Goal: Task Accomplishment & Management: Manage account settings

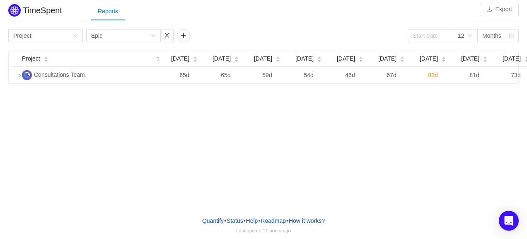
click at [29, 50] on div "Group by Project Group by Epic 12 Months Project [DATE] [DATE] [DATE] [DATE] [D…" at bounding box center [263, 56] width 511 height 55
click at [29, 38] on div "Project" at bounding box center [22, 35] width 18 height 12
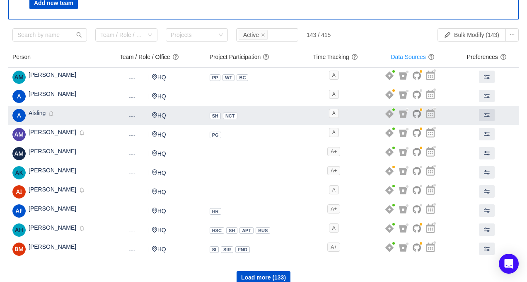
scroll to position [93, 0]
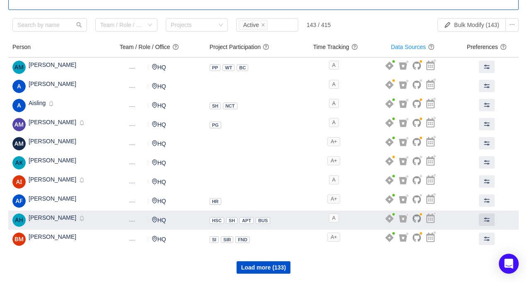
click at [146, 218] on td "Dynamic ---- HQ" at bounding box center [161, 219] width 90 height 19
click at [487, 218] on span at bounding box center [487, 219] width 7 height 7
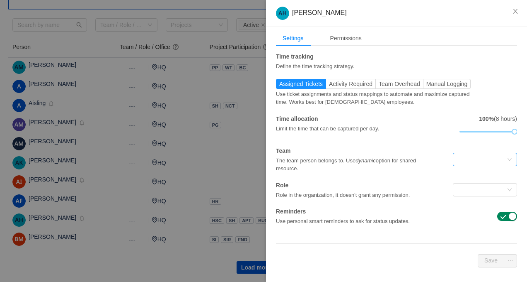
click at [481, 164] on div at bounding box center [482, 159] width 49 height 12
click at [480, 138] on div "Time tracking Define the time tracking strategy. Assigned Tickets Activity Requ…" at bounding box center [396, 138] width 241 height 173
click at [461, 194] on div at bounding box center [482, 189] width 49 height 12
click at [401, 80] on span "Team Overhead" at bounding box center [399, 83] width 41 height 7
click at [379, 86] on input "Team Overhead" at bounding box center [379, 86] width 0 height 0
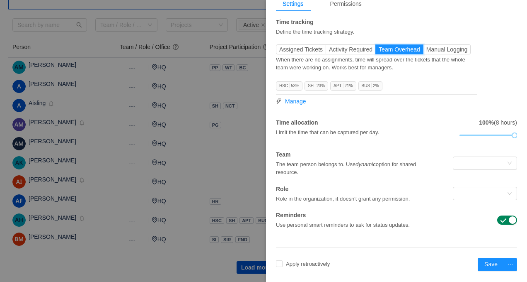
scroll to position [41, 0]
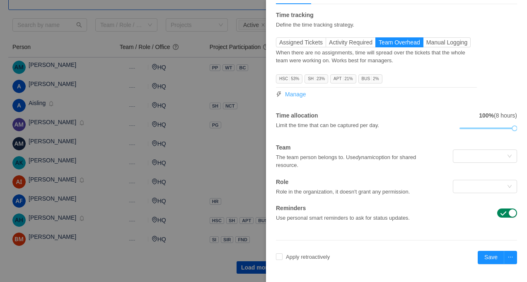
click at [304, 90] on span "Manage" at bounding box center [295, 94] width 21 height 9
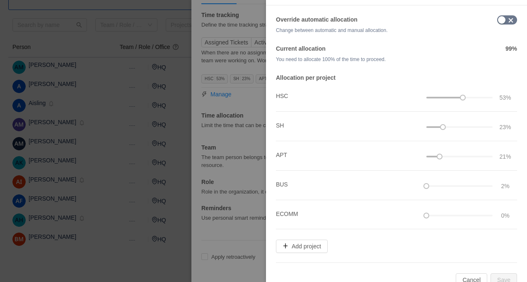
scroll to position [32, 0]
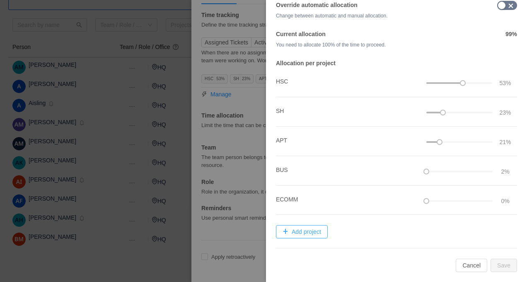
click at [308, 231] on button "Add project" at bounding box center [302, 231] width 52 height 13
click at [308, 230] on div "Select Project" at bounding box center [313, 234] width 64 height 8
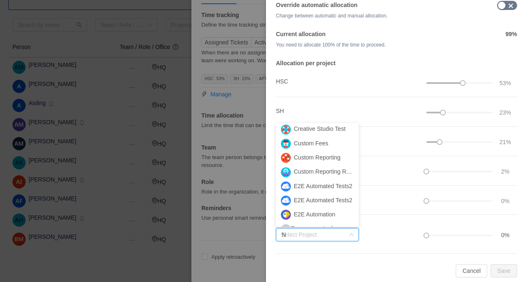
scroll to position [2, 0]
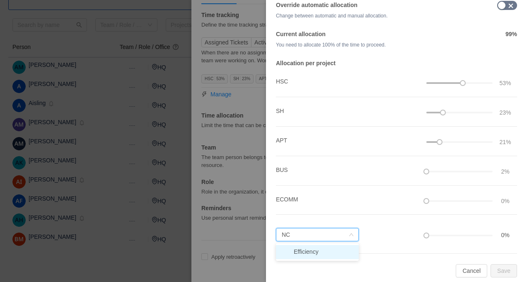
type input "N"
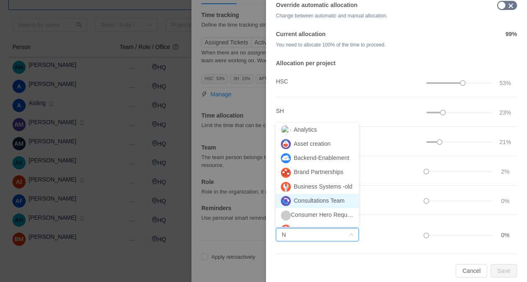
click at [319, 199] on li "Consultations Team" at bounding box center [317, 201] width 83 height 14
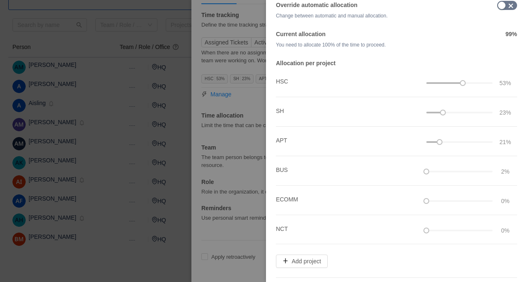
scroll to position [27, 0]
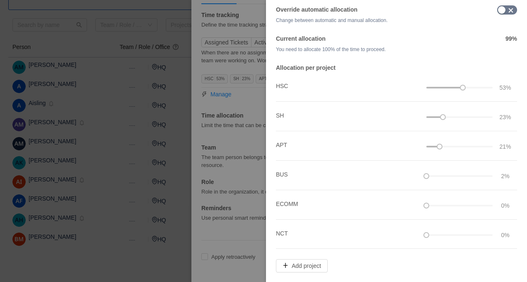
drag, startPoint x: 440, startPoint y: 146, endPoint x: 418, endPoint y: 146, distance: 22.0
click at [418, 146] on li "APT 21%" at bounding box center [396, 145] width 241 height 29
drag, startPoint x: 426, startPoint y: 234, endPoint x: 467, endPoint y: 234, distance: 40.6
click at [467, 234] on div at bounding box center [460, 234] width 66 height 5
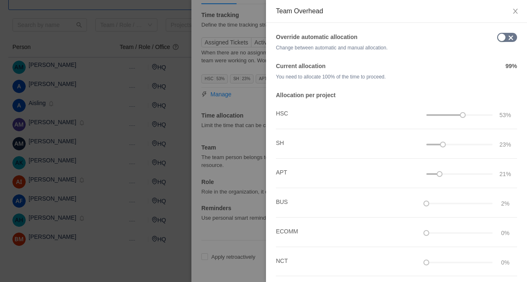
click at [503, 40] on button "button" at bounding box center [508, 37] width 20 height 9
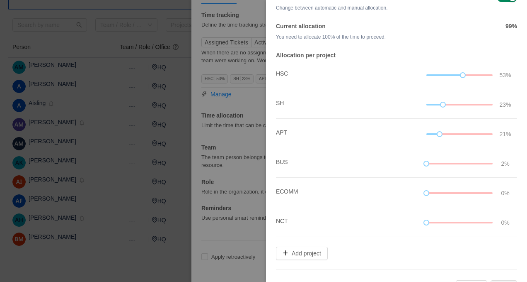
scroll to position [47, 0]
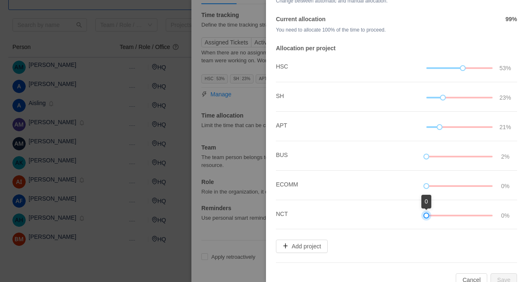
drag, startPoint x: 425, startPoint y: 216, endPoint x: 462, endPoint y: 218, distance: 36.5
click at [462, 218] on div at bounding box center [460, 215] width 66 height 9
drag, startPoint x: 425, startPoint y: 214, endPoint x: 438, endPoint y: 218, distance: 12.9
click at [444, 217] on div at bounding box center [460, 215] width 66 height 5
click at [457, 217] on div at bounding box center [460, 215] width 66 height 5
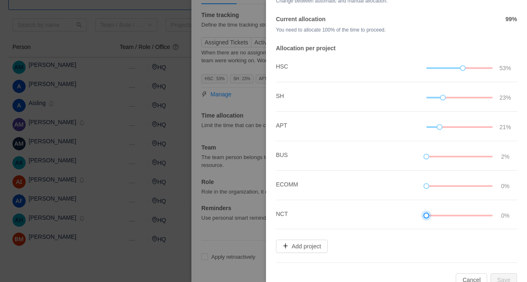
click at [463, 217] on div at bounding box center [460, 215] width 66 height 5
click at [463, 216] on div at bounding box center [460, 215] width 66 height 5
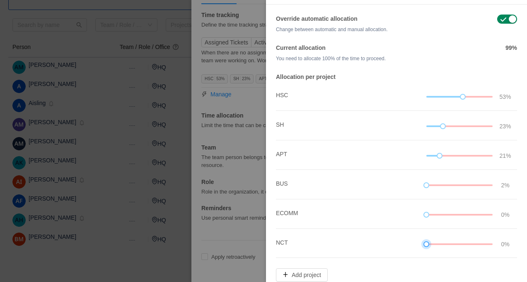
scroll to position [0, 0]
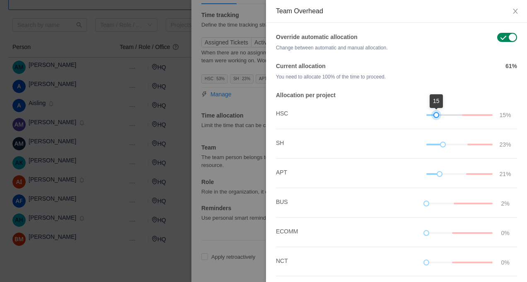
drag, startPoint x: 463, startPoint y: 117, endPoint x: 435, endPoint y: 117, distance: 28.2
click at [435, 117] on div at bounding box center [437, 115] width 6 height 6
drag, startPoint x: 443, startPoint y: 145, endPoint x: 423, endPoint y: 144, distance: 19.9
click at [424, 144] on div at bounding box center [427, 144] width 6 height 6
drag, startPoint x: 440, startPoint y: 173, endPoint x: 420, endPoint y: 172, distance: 19.9
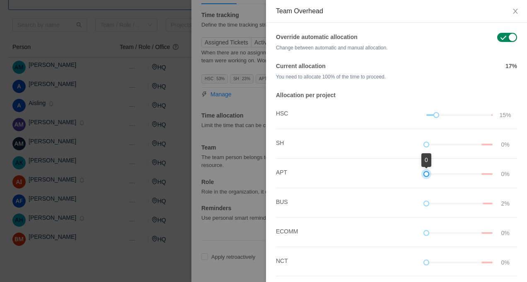
click at [420, 172] on li "APT 0%" at bounding box center [396, 172] width 241 height 29
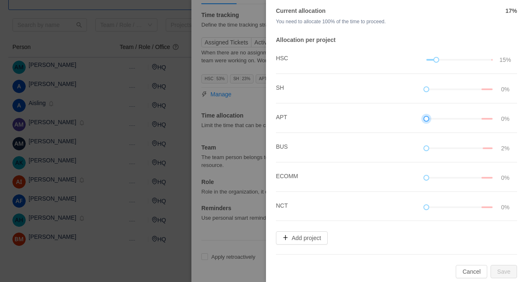
scroll to position [61, 0]
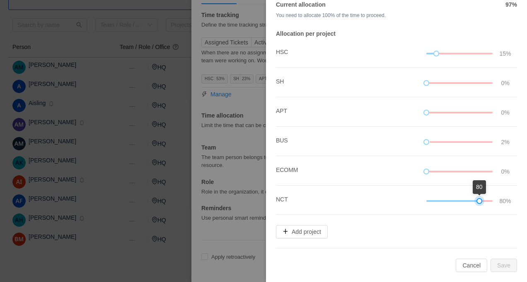
drag, startPoint x: 427, startPoint y: 201, endPoint x: 504, endPoint y: 201, distance: 76.3
click at [504, 201] on div "80%" at bounding box center [471, 200] width 88 height 9
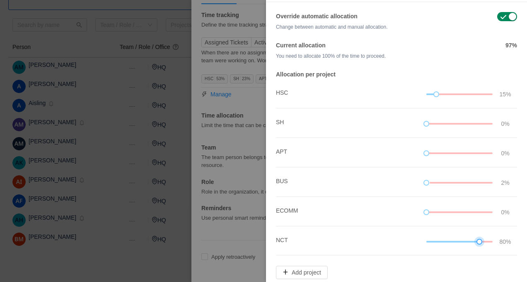
scroll to position [0, 0]
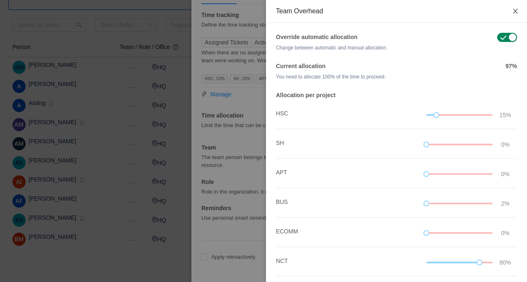
click at [514, 15] on button "Close" at bounding box center [515, 11] width 23 height 23
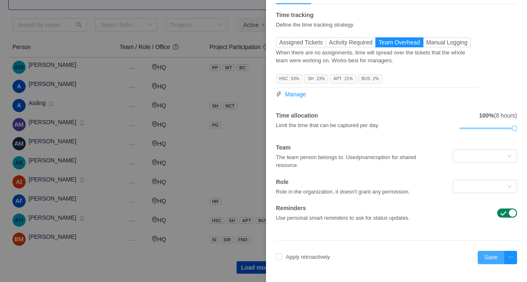
click at [484, 254] on button "Save" at bounding box center [491, 256] width 27 height 13
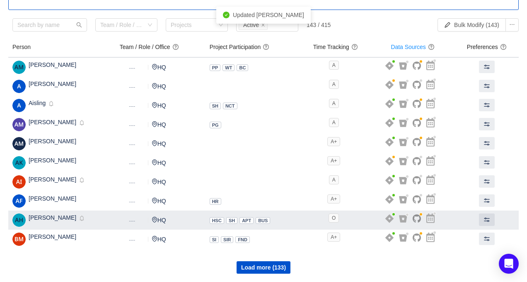
click at [47, 218] on span "Aoife Hannigan" at bounding box center [53, 217] width 48 height 7
click at [481, 214] on button at bounding box center [487, 219] width 16 height 12
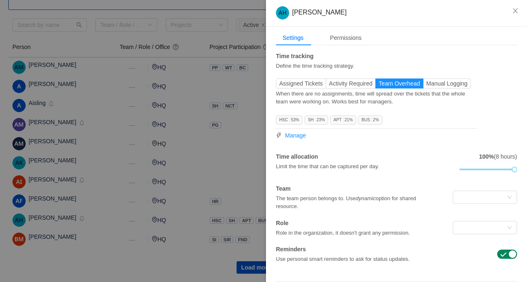
scroll to position [0, 0]
click at [289, 134] on span "Manage" at bounding box center [295, 135] width 21 height 9
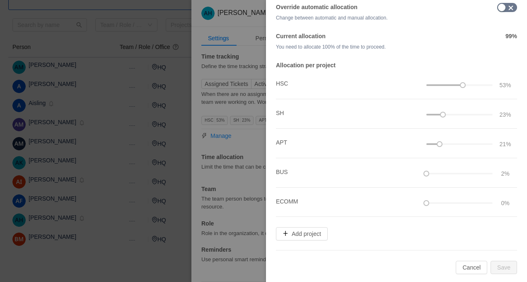
scroll to position [32, 0]
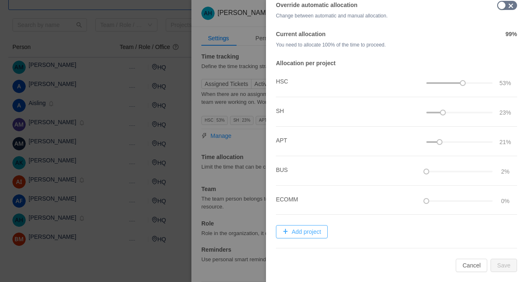
click at [308, 229] on button "Add project" at bounding box center [302, 231] width 52 height 13
click at [308, 229] on div "Select Project" at bounding box center [315, 234] width 68 height 12
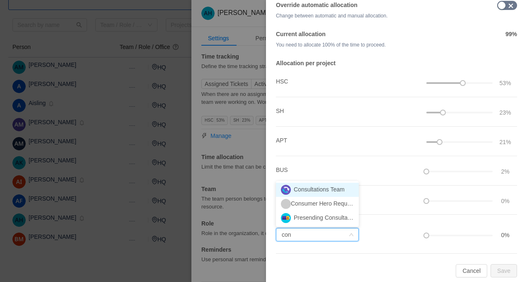
type input "cons"
click at [330, 190] on li "Consultations Team" at bounding box center [317, 189] width 83 height 14
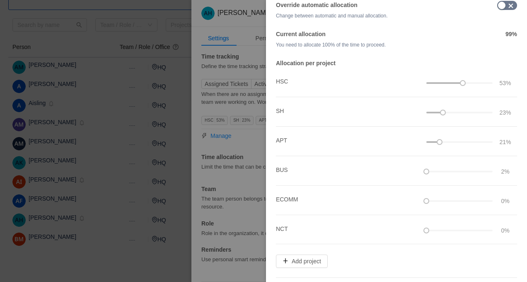
scroll to position [0, 0]
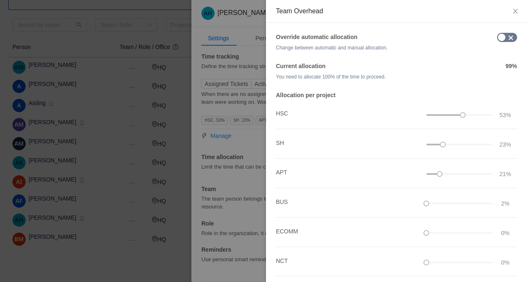
click at [500, 39] on button "button" at bounding box center [508, 37] width 20 height 9
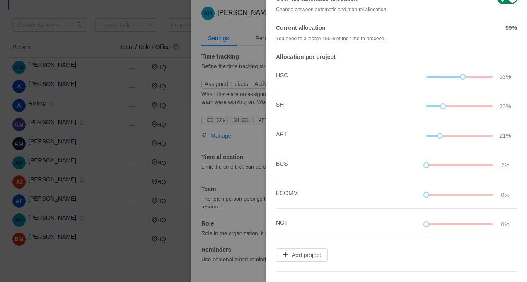
scroll to position [61, 0]
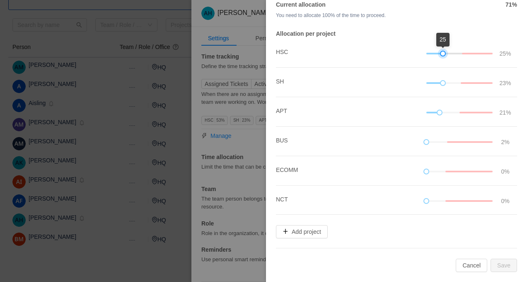
drag, startPoint x: 461, startPoint y: 51, endPoint x: 441, endPoint y: 52, distance: 20.3
click at [441, 52] on div at bounding box center [443, 54] width 6 height 6
drag, startPoint x: 440, startPoint y: 53, endPoint x: 433, endPoint y: 61, distance: 11.5
click at [427, 52] on div at bounding box center [430, 54] width 6 height 6
drag, startPoint x: 426, startPoint y: 198, endPoint x: 467, endPoint y: 199, distance: 40.6
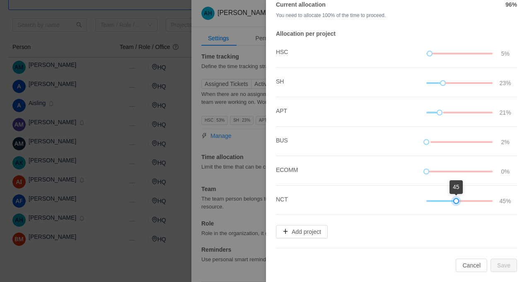
click at [467, 199] on div at bounding box center [460, 200] width 66 height 5
drag, startPoint x: 442, startPoint y: 83, endPoint x: 426, endPoint y: 83, distance: 15.8
click at [430, 83] on div at bounding box center [433, 83] width 6 height 6
drag, startPoint x: 439, startPoint y: 111, endPoint x: 417, endPoint y: 111, distance: 22.0
click at [417, 111] on li "APT 15%" at bounding box center [396, 111] width 241 height 29
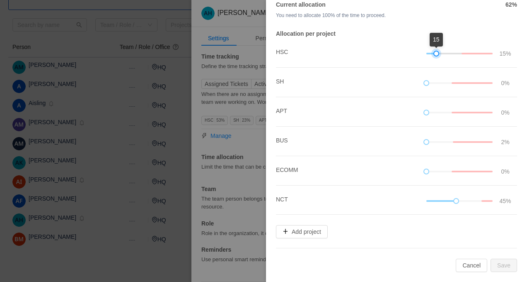
drag, startPoint x: 429, startPoint y: 54, endPoint x: 435, endPoint y: 53, distance: 5.9
click at [435, 53] on div at bounding box center [437, 54] width 6 height 6
drag, startPoint x: 462, startPoint y: 200, endPoint x: 489, endPoint y: 203, distance: 27.6
click at [489, 203] on div at bounding box center [460, 200] width 66 height 9
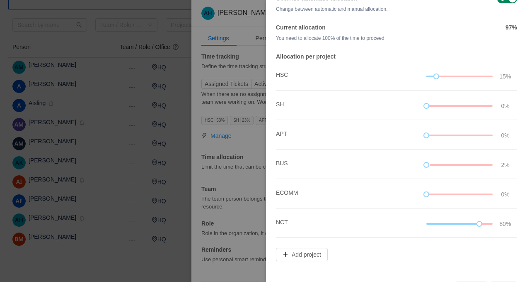
scroll to position [0, 0]
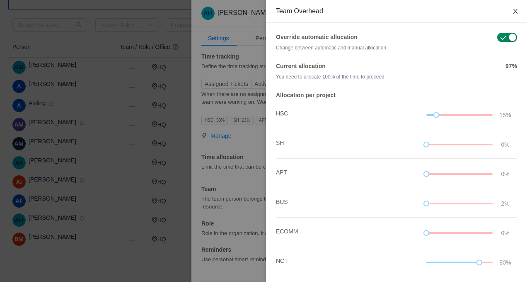
click at [512, 13] on button "Close" at bounding box center [515, 11] width 23 height 23
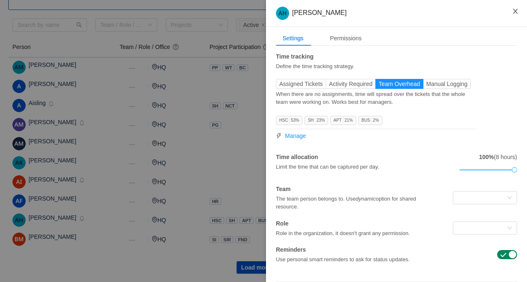
click at [515, 13] on icon "icon: close" at bounding box center [515, 11] width 7 height 7
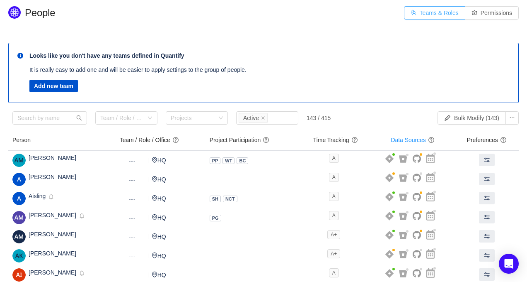
click at [432, 7] on button "Teams & Roles" at bounding box center [434, 12] width 61 height 13
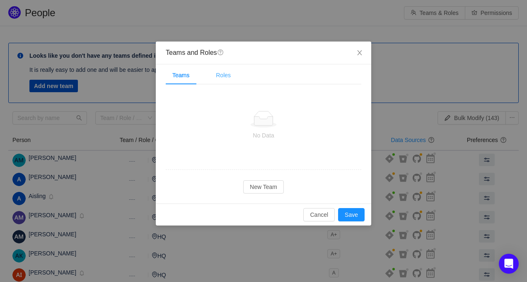
click at [228, 71] on div "Roles" at bounding box center [223, 75] width 28 height 19
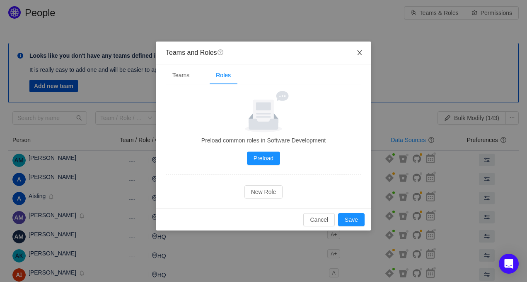
click at [362, 53] on icon "icon: close" at bounding box center [360, 52] width 7 height 7
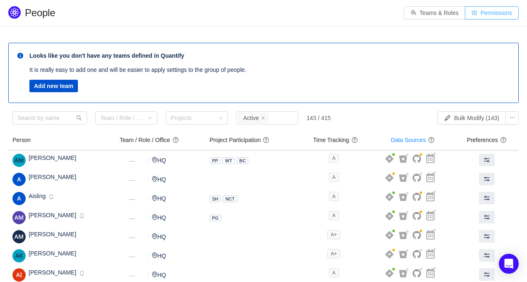
click at [498, 15] on button "Permissions" at bounding box center [492, 12] width 54 height 13
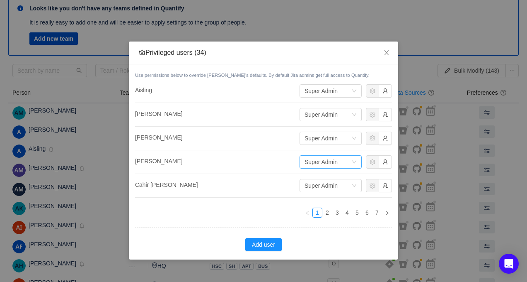
scroll to position [48, 0]
click at [358, 212] on link "5" at bounding box center [357, 212] width 9 height 9
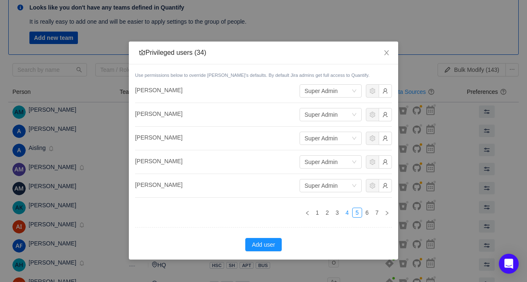
click at [347, 212] on link "4" at bounding box center [347, 212] width 9 height 9
click at [338, 211] on link "3" at bounding box center [337, 212] width 9 height 9
click at [318, 209] on link "1" at bounding box center [317, 212] width 9 height 9
click at [384, 54] on icon "icon: close" at bounding box center [387, 52] width 7 height 7
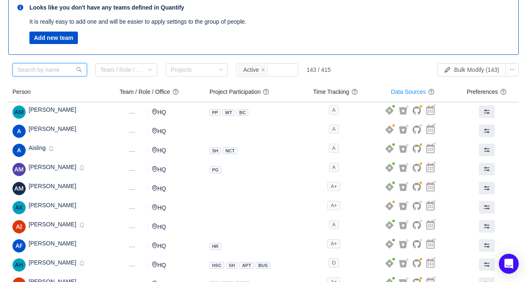
click at [42, 71] on input "text" at bounding box center [49, 69] width 75 height 13
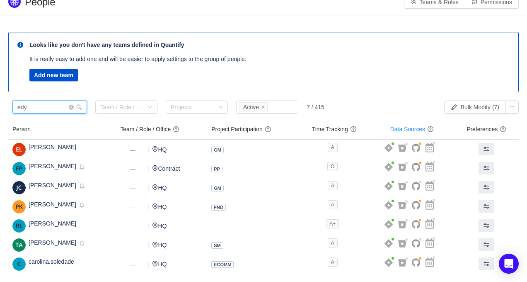
scroll to position [0, 0]
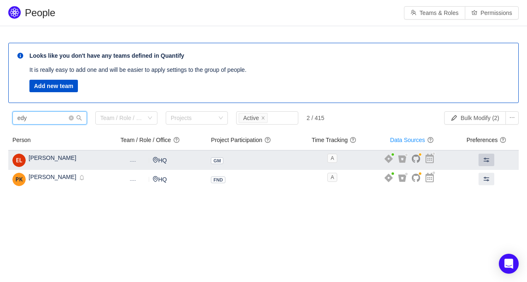
type input "edy"
click at [482, 159] on button at bounding box center [487, 159] width 16 height 12
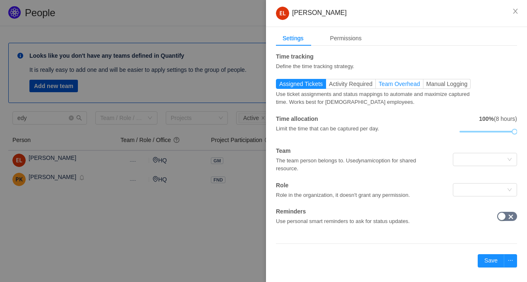
click at [405, 83] on span "Team Overhead" at bounding box center [399, 83] width 41 height 7
click at [379, 86] on input "Team Overhead" at bounding box center [379, 86] width 0 height 0
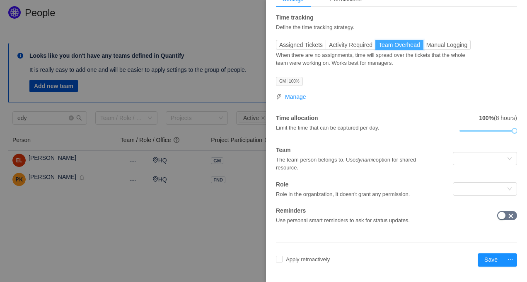
scroll to position [41, 0]
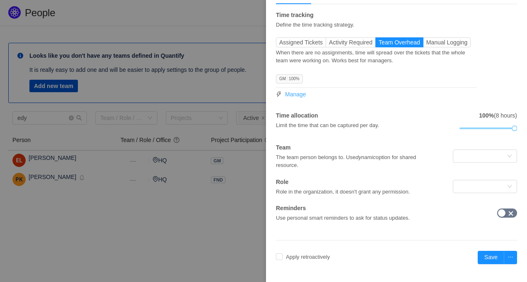
click at [301, 93] on span "Manage" at bounding box center [295, 94] width 21 height 9
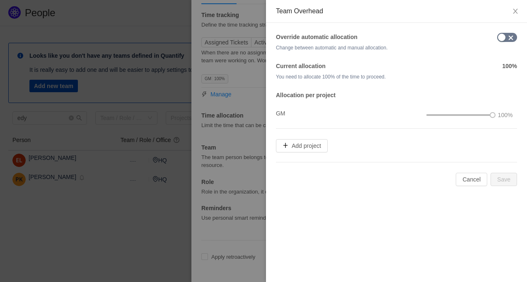
click at [501, 39] on button "button" at bounding box center [508, 37] width 20 height 9
click at [517, 8] on button "Close" at bounding box center [515, 11] width 23 height 23
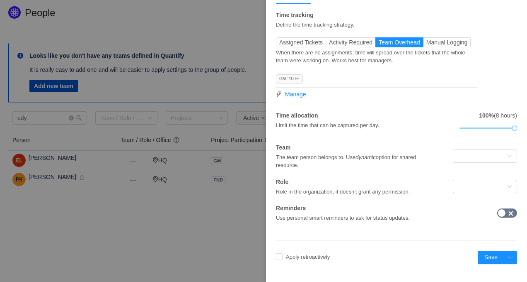
click at [326, 250] on div "Settings Permissions Time tracking Define the time tracking strategy. Assigned …" at bounding box center [396, 133] width 261 height 296
click at [325, 253] on label "Apply retroactively" at bounding box center [304, 257] width 57 height 8
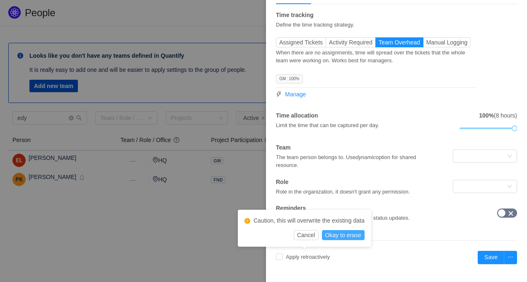
click at [328, 236] on button "Okay to erase" at bounding box center [343, 235] width 43 height 10
checkbox input "true"
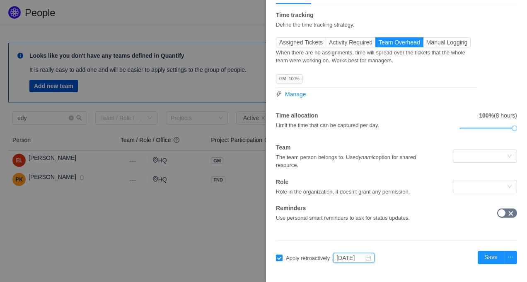
click at [367, 255] on input "[DATE]" at bounding box center [353, 258] width 41 height 10
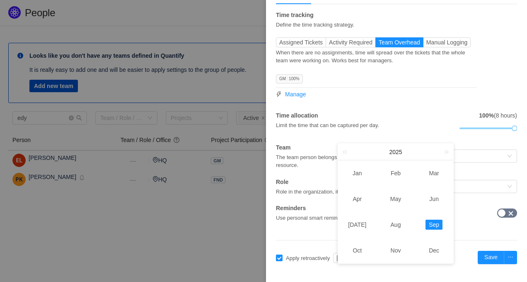
click at [356, 178] on td "Jan" at bounding box center [357, 173] width 39 height 26
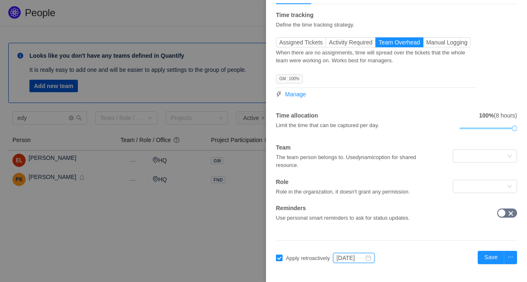
click at [375, 257] on input "[DATE]" at bounding box center [353, 258] width 41 height 10
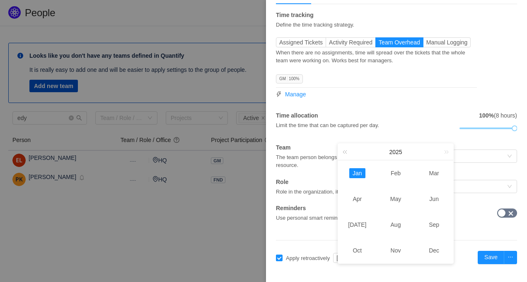
click at [348, 146] on link at bounding box center [346, 151] width 11 height 16
click at [400, 250] on link "Nov" at bounding box center [396, 250] width 17 height 10
type input "[DATE]"
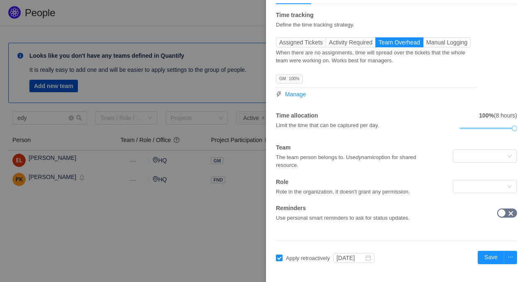
click at [403, 243] on div "Settings Permissions Time tracking Define the time tracking strategy. Assigned …" at bounding box center [396, 133] width 261 height 296
click at [478, 157] on div at bounding box center [482, 156] width 49 height 12
click at [478, 157] on input at bounding box center [482, 156] width 49 height 12
click at [429, 180] on div "Role Role in the organization, it doesn't grant any permission." at bounding box center [356, 186] width 161 height 18
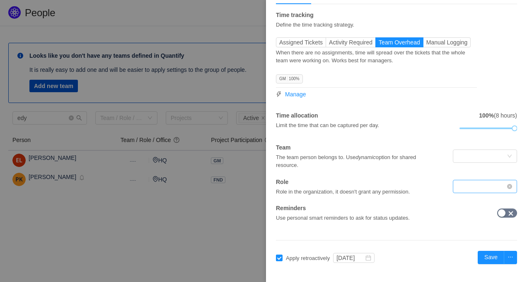
click at [469, 187] on div at bounding box center [482, 186] width 49 height 12
type input "p"
click at [409, 196] on div "Time tracking Define the time tracking strategy. Assigned Tickets Activity Requ…" at bounding box center [396, 116] width 241 height 211
click at [300, 90] on span "Manage" at bounding box center [295, 94] width 21 height 9
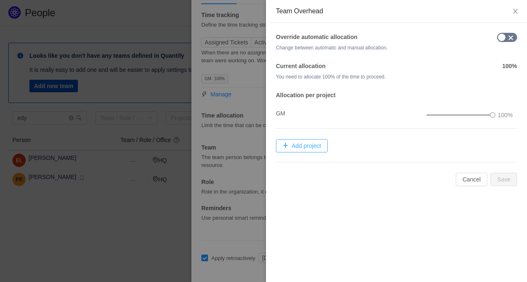
click at [322, 148] on button "Add project" at bounding box center [302, 145] width 52 height 13
click at [322, 148] on div "Select Project" at bounding box center [313, 148] width 64 height 8
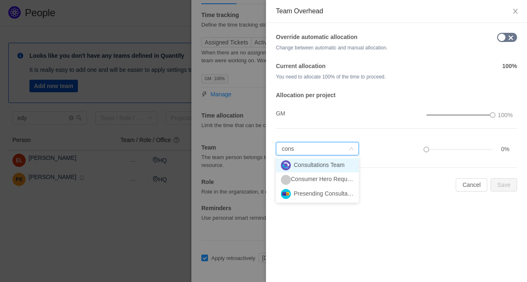
type input "consu"
click at [309, 168] on li "Consultations Team" at bounding box center [317, 165] width 83 height 14
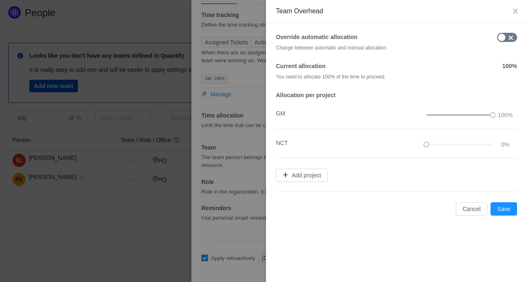
click at [501, 41] on button "button" at bounding box center [508, 37] width 20 height 9
drag, startPoint x: 491, startPoint y: 113, endPoint x: 466, endPoint y: 113, distance: 24.9
click at [466, 113] on div at bounding box center [460, 114] width 66 height 5
drag, startPoint x: 429, startPoint y: 145, endPoint x: 456, endPoint y: 145, distance: 27.0
click at [456, 145] on div at bounding box center [460, 144] width 66 height 5
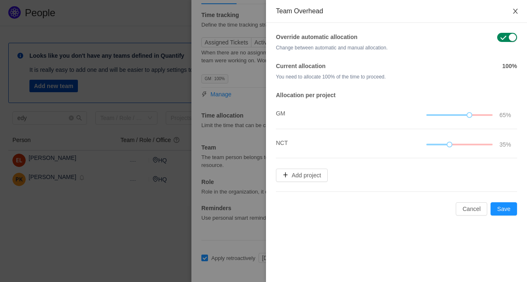
click at [520, 14] on button "Close" at bounding box center [515, 11] width 23 height 23
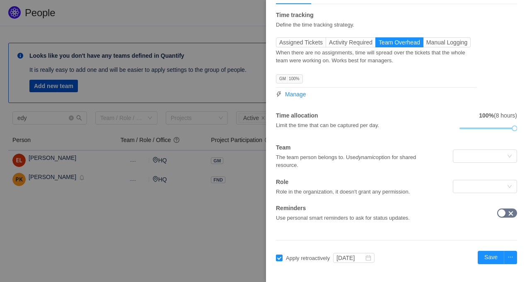
scroll to position [0, 0]
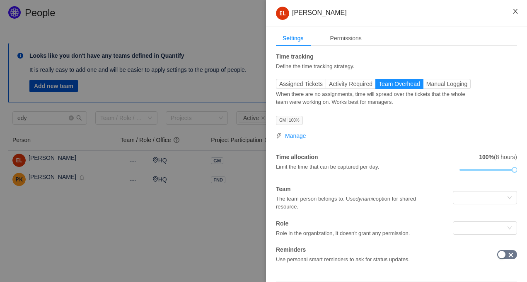
click at [515, 12] on icon "icon: close" at bounding box center [515, 11] width 7 height 7
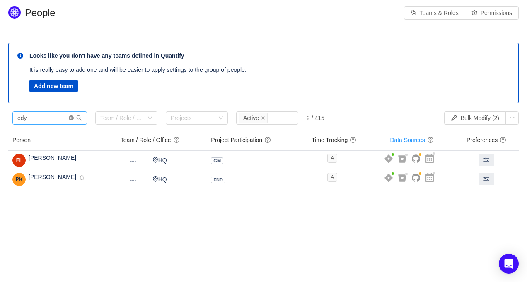
click at [71, 116] on icon "icon: close-circle" at bounding box center [71, 117] width 5 height 5
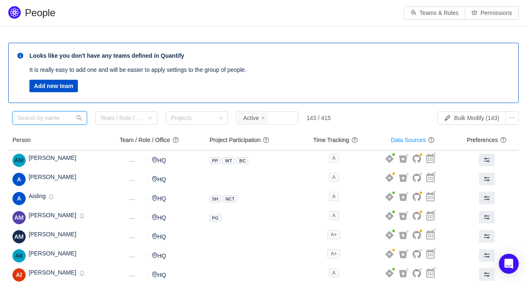
click at [56, 117] on input "text" at bounding box center [49, 117] width 75 height 13
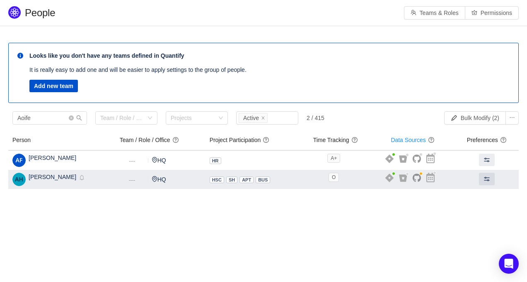
click at [58, 180] on span "Aoife Hannigan" at bounding box center [53, 176] width 48 height 7
click at [489, 179] on button at bounding box center [487, 178] width 16 height 12
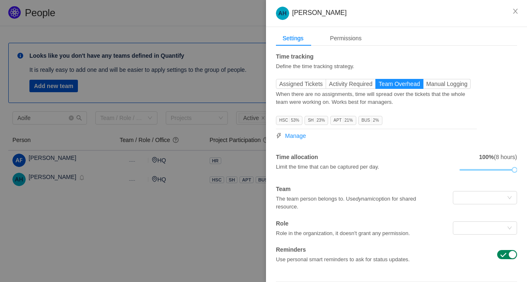
scroll to position [6, 0]
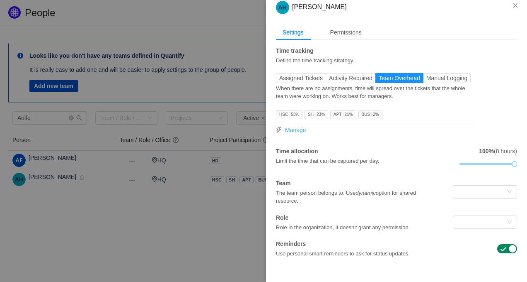
click at [301, 129] on span "Manage" at bounding box center [295, 130] width 21 height 9
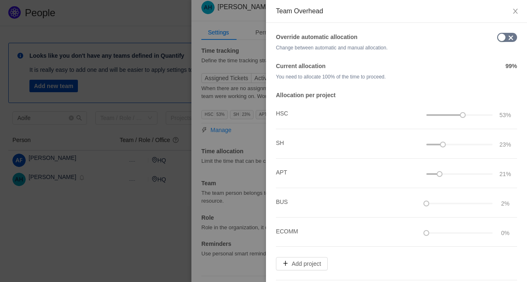
scroll to position [32, 0]
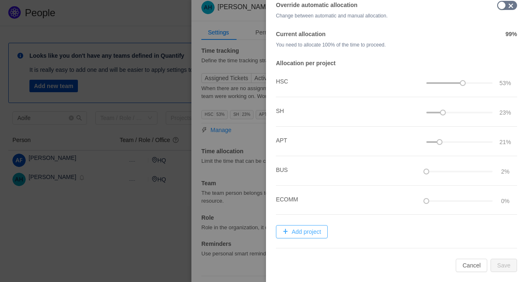
click at [312, 229] on button "Add project" at bounding box center [302, 231] width 52 height 13
click at [316, 230] on div "Select Project" at bounding box center [313, 234] width 64 height 8
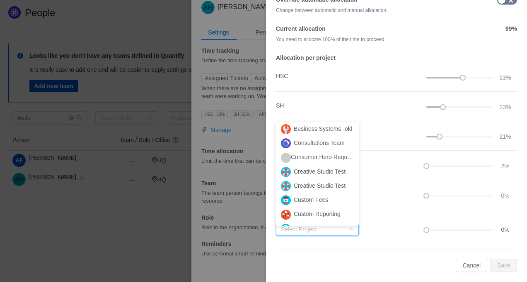
scroll to position [126, 0]
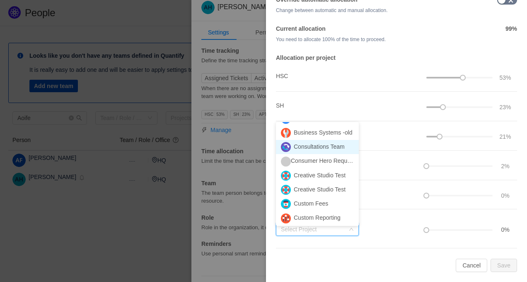
click at [326, 148] on li "Consultations Team" at bounding box center [317, 147] width 83 height 14
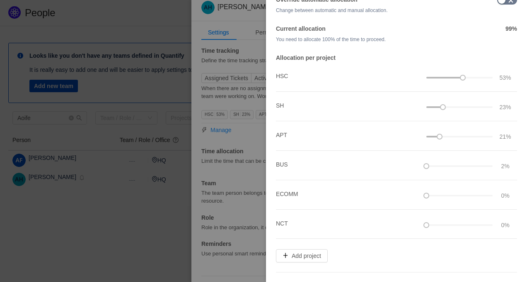
scroll to position [0, 0]
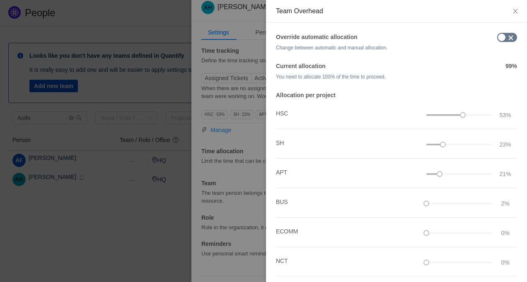
click at [505, 39] on button "button" at bounding box center [508, 37] width 20 height 9
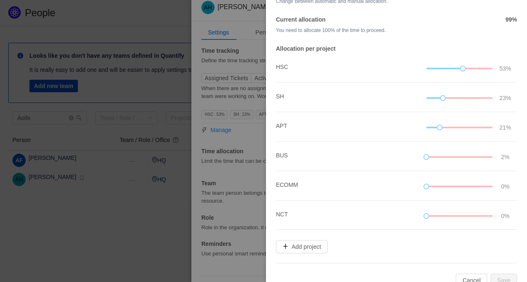
scroll to position [61, 0]
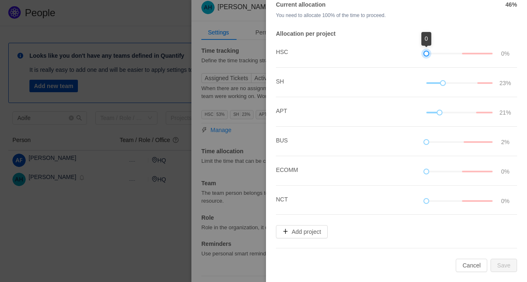
drag, startPoint x: 463, startPoint y: 52, endPoint x: 420, endPoint y: 58, distance: 43.2
click at [420, 58] on li "HSC 0%" at bounding box center [396, 52] width 241 height 29
drag, startPoint x: 441, startPoint y: 83, endPoint x: 425, endPoint y: 83, distance: 15.3
click at [425, 83] on div at bounding box center [427, 83] width 6 height 6
drag, startPoint x: 426, startPoint y: 54, endPoint x: 434, endPoint y: 53, distance: 7.5
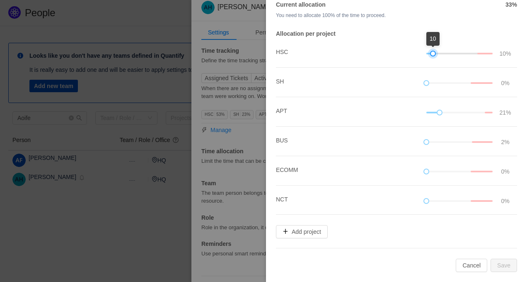
click at [434, 53] on div at bounding box center [433, 54] width 6 height 6
drag, startPoint x: 440, startPoint y: 114, endPoint x: 415, endPoint y: 114, distance: 24.5
click at [415, 114] on li "APT 0%" at bounding box center [396, 111] width 241 height 29
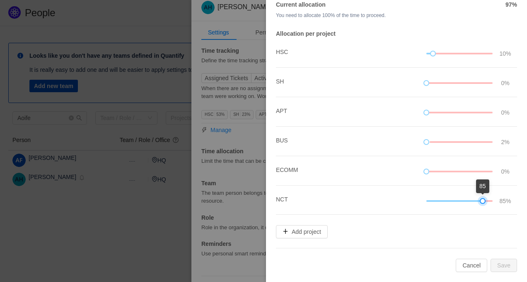
drag, startPoint x: 426, startPoint y: 199, endPoint x: 500, endPoint y: 203, distance: 73.9
click at [500, 203] on div "85%" at bounding box center [471, 200] width 88 height 9
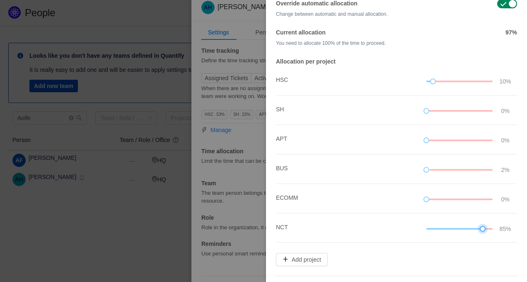
scroll to position [35, 0]
click at [352, 149] on li "APT 0%" at bounding box center [396, 138] width 241 height 29
drag, startPoint x: 427, startPoint y: 168, endPoint x: 434, endPoint y: 169, distance: 7.1
click at [434, 169] on div at bounding box center [460, 168] width 66 height 5
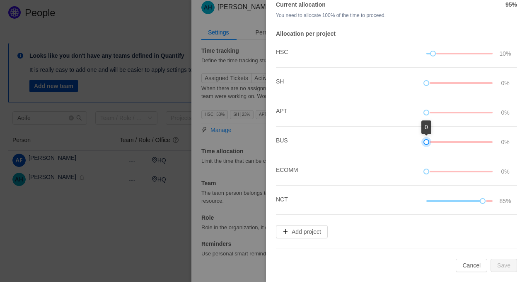
drag, startPoint x: 430, startPoint y: 142, endPoint x: 410, endPoint y: 142, distance: 19.5
click at [410, 142] on li "BUS 0%" at bounding box center [396, 140] width 241 height 29
drag, startPoint x: 434, startPoint y: 51, endPoint x: 445, endPoint y: 51, distance: 11.2
click at [445, 51] on div at bounding box center [460, 53] width 66 height 5
click at [502, 261] on button "Save" at bounding box center [504, 264] width 27 height 13
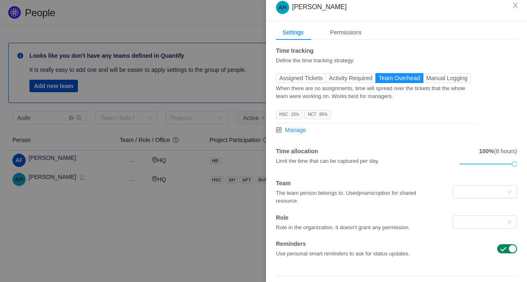
scroll to position [41, 0]
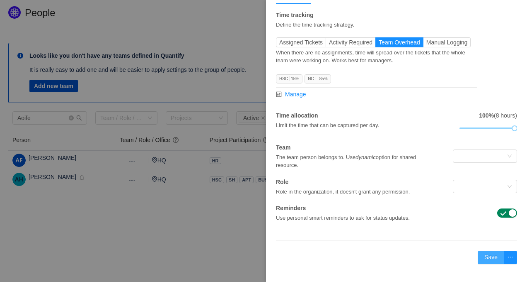
click at [492, 258] on button "Save" at bounding box center [491, 256] width 27 height 13
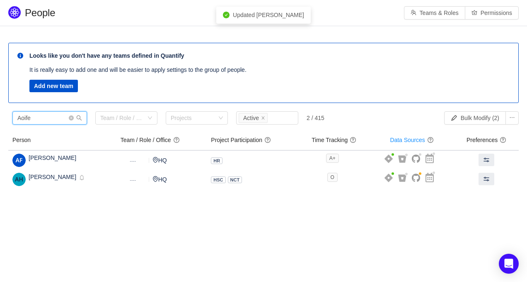
click at [39, 116] on input "Aoife" at bounding box center [49, 117] width 75 height 13
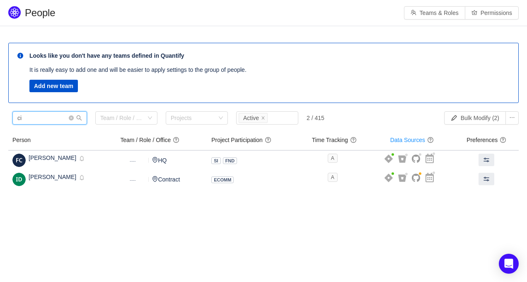
type input "c"
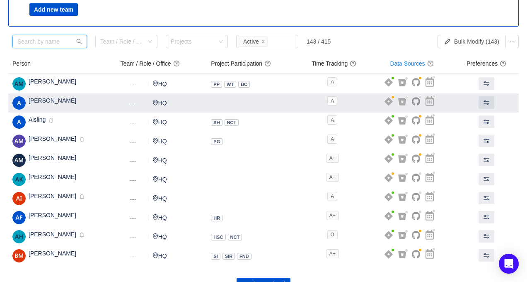
scroll to position [93, 0]
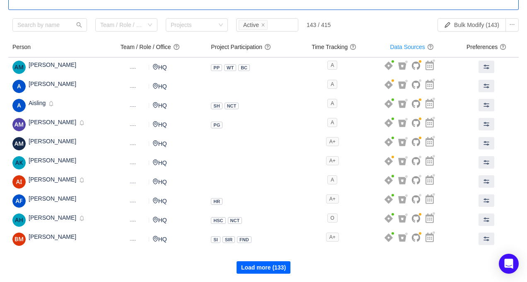
click at [271, 264] on button "Load more (133)" at bounding box center [264, 267] width 54 height 12
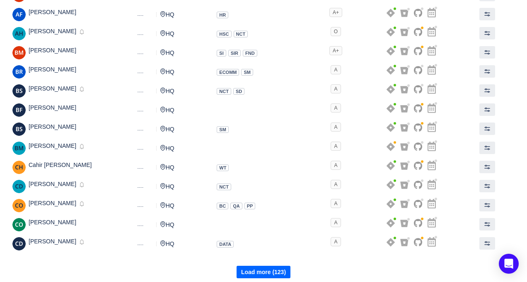
scroll to position [284, 0]
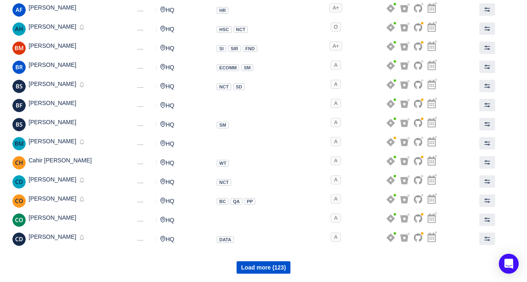
click at [263, 276] on section "Please review the list of users with privileged access Review Looks like you do…" at bounding box center [263, 12] width 527 height 539
click at [263, 265] on button "Load more (123)" at bounding box center [264, 267] width 54 height 12
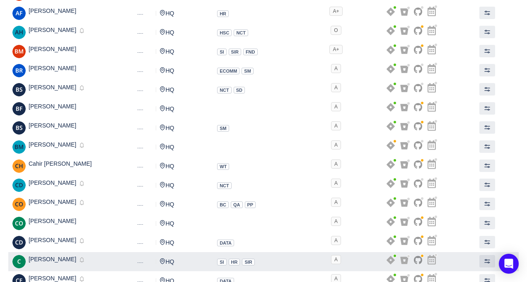
scroll to position [0, 0]
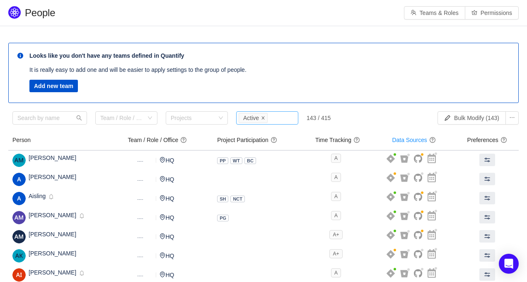
click at [265, 119] on icon "icon: close" at bounding box center [263, 117] width 3 height 3
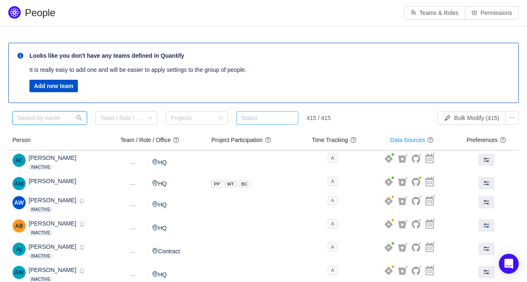
click at [57, 116] on input "text" at bounding box center [49, 117] width 75 height 13
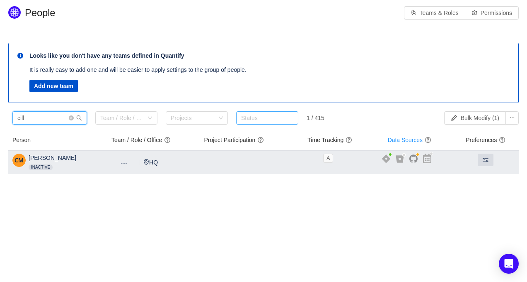
type input "cill"
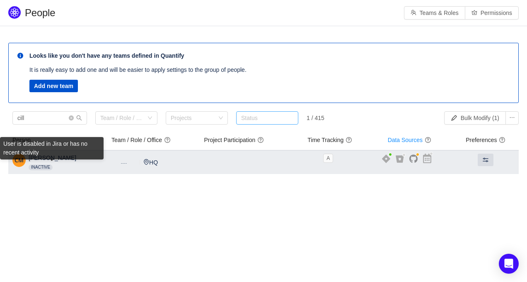
click at [46, 168] on aui-badge "Inactive" at bounding box center [41, 167] width 24 height 6
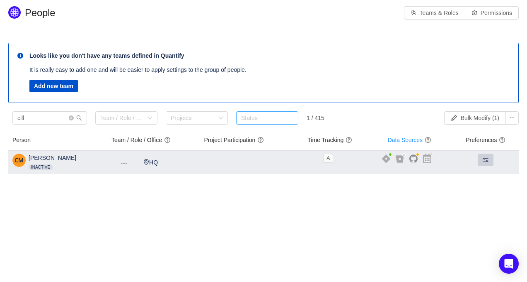
click at [480, 161] on button at bounding box center [486, 159] width 16 height 12
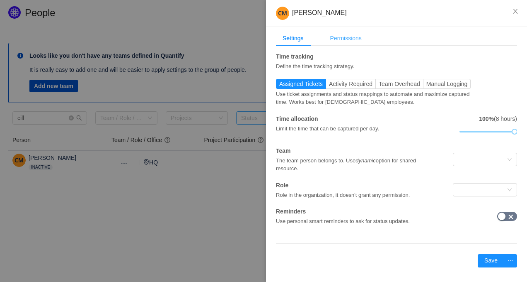
click at [345, 41] on div "Permissions" at bounding box center [346, 38] width 45 height 15
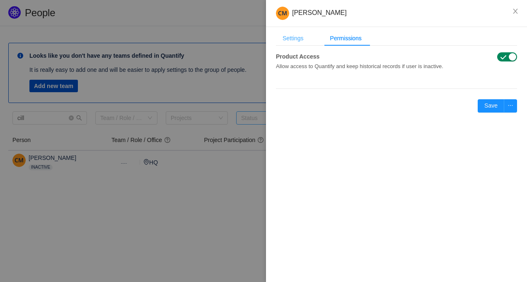
click at [289, 42] on div "Settings" at bounding box center [293, 38] width 34 height 15
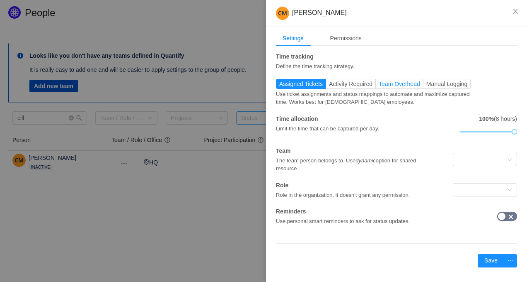
click at [415, 85] on span "Team Overhead" at bounding box center [399, 83] width 41 height 7
click at [379, 86] on input "Team Overhead" at bounding box center [379, 86] width 0 height 0
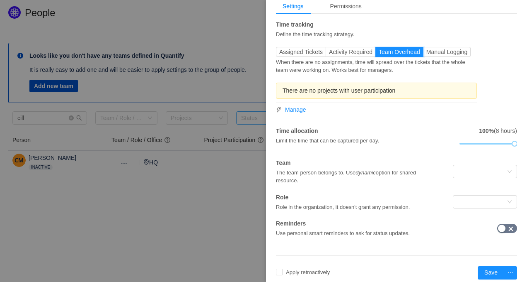
scroll to position [47, 0]
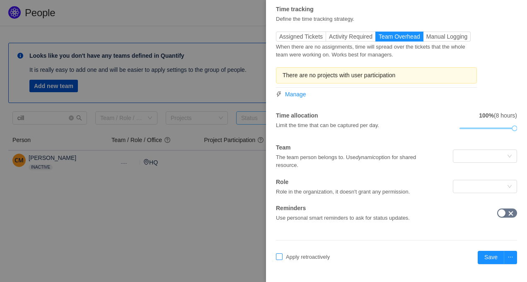
click at [282, 255] on input "Apply retroactively" at bounding box center [279, 256] width 7 height 7
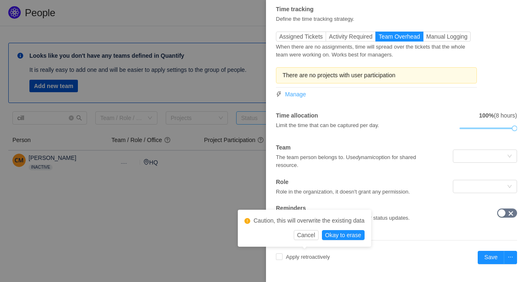
click at [294, 92] on span "Manage" at bounding box center [295, 94] width 21 height 9
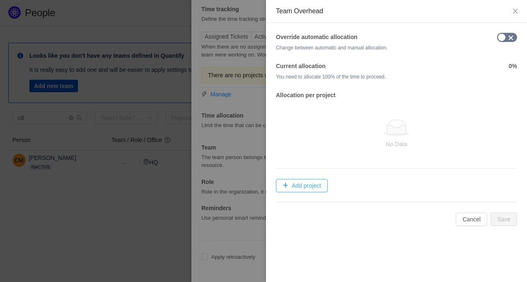
click at [301, 180] on button "Add project" at bounding box center [302, 185] width 52 height 13
click at [502, 39] on button "button" at bounding box center [508, 37] width 20 height 9
click at [329, 194] on div "Select Project" at bounding box center [315, 188] width 68 height 12
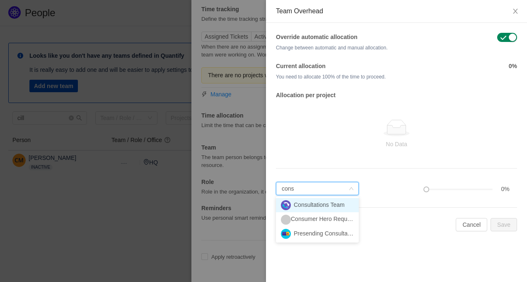
type input "consu"
click at [332, 202] on li "Consultations Team" at bounding box center [317, 205] width 83 height 14
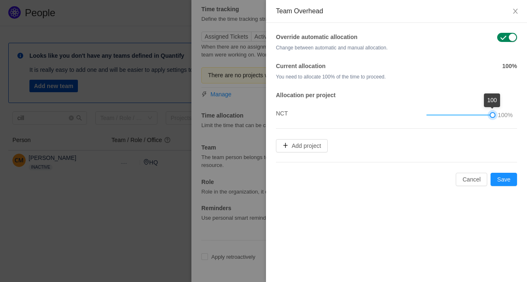
drag, startPoint x: 426, startPoint y: 115, endPoint x: 500, endPoint y: 118, distance: 73.9
click at [500, 118] on div "100%" at bounding box center [471, 114] width 88 height 9
click at [508, 175] on button "Save" at bounding box center [504, 178] width 27 height 13
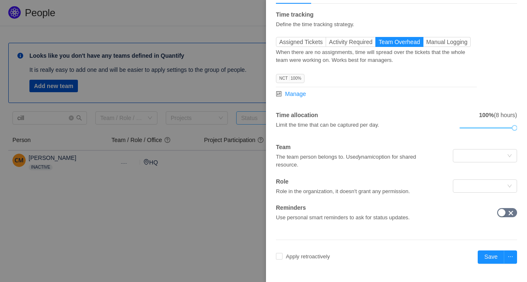
scroll to position [41, 0]
click at [327, 256] on span "Apply retroactively" at bounding box center [308, 256] width 51 height 6
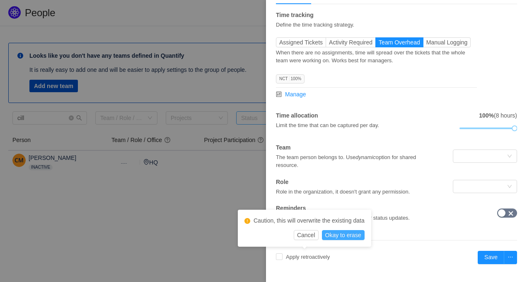
click at [340, 237] on button "Okay to erase" at bounding box center [343, 235] width 43 height 10
checkbox input "true"
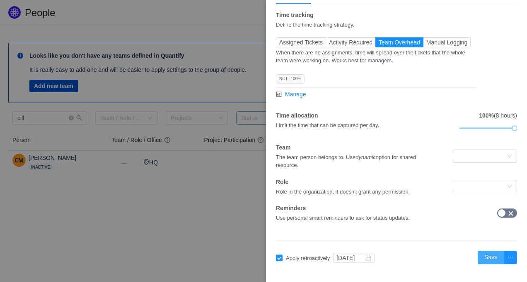
click at [486, 257] on button "Save" at bounding box center [491, 256] width 27 height 13
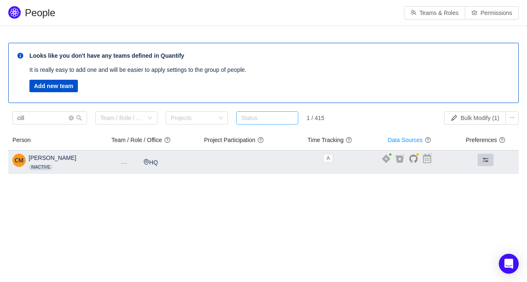
click at [488, 158] on span at bounding box center [486, 159] width 7 height 7
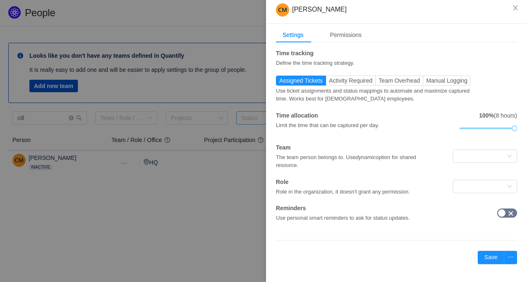
scroll to position [0, 0]
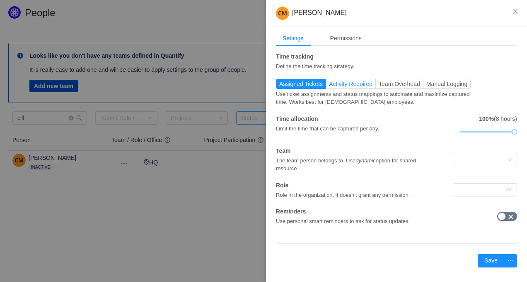
click at [373, 84] on span "Activity Required" at bounding box center [351, 83] width 44 height 7
click at [329, 86] on input "Activity Required" at bounding box center [329, 86] width 0 height 0
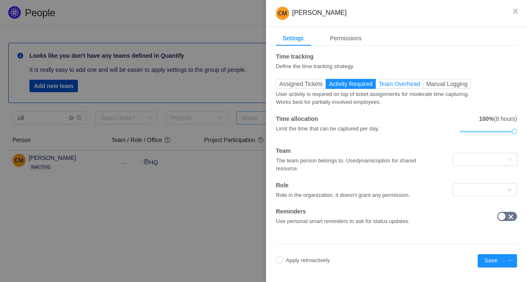
click at [404, 82] on span "Team Overhead" at bounding box center [399, 83] width 41 height 7
click at [379, 86] on input "Team Overhead" at bounding box center [379, 86] width 0 height 0
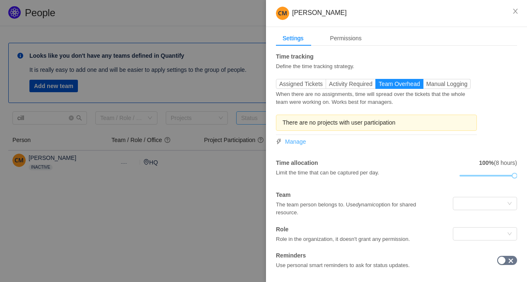
click at [299, 141] on span "Manage" at bounding box center [295, 141] width 21 height 9
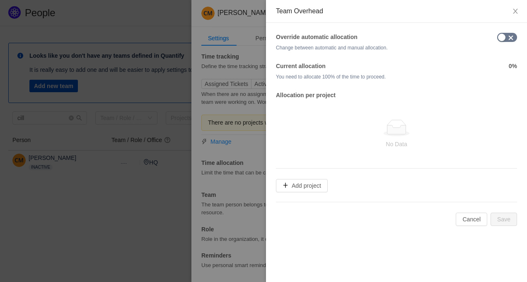
click at [285, 192] on form "Override automatic allocation Change between automatic and manual allocation. C…" at bounding box center [396, 129] width 241 height 193
click at [285, 187] on button "Add project" at bounding box center [302, 185] width 52 height 13
click at [285, 187] on div "Select Project" at bounding box center [313, 188] width 64 height 8
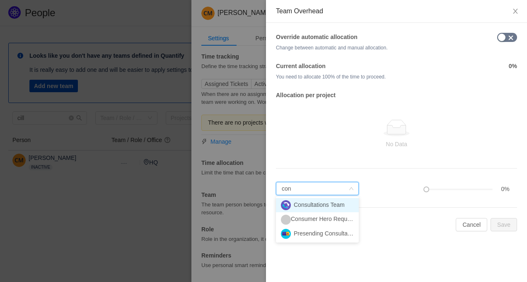
type input "cons"
click at [326, 204] on li "Consultations Team" at bounding box center [317, 205] width 83 height 14
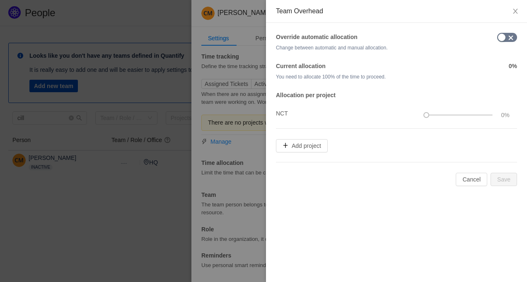
drag, startPoint x: 427, startPoint y: 114, endPoint x: 485, endPoint y: 116, distance: 58.1
click at [485, 116] on div at bounding box center [460, 114] width 66 height 5
drag, startPoint x: 425, startPoint y: 114, endPoint x: 456, endPoint y: 121, distance: 31.0
click at [492, 123] on li "0%" at bounding box center [470, 113] width 93 height 19
click at [500, 37] on button "button" at bounding box center [508, 37] width 20 height 9
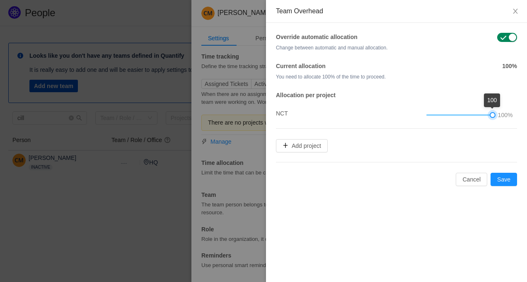
drag, startPoint x: 427, startPoint y: 114, endPoint x: 505, endPoint y: 119, distance: 77.7
click at [505, 119] on div "100%" at bounding box center [471, 114] width 88 height 9
click at [510, 179] on button "Save" at bounding box center [504, 178] width 27 height 13
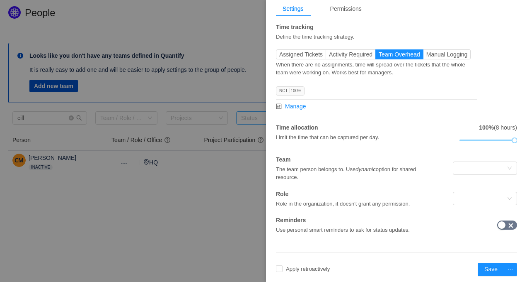
scroll to position [41, 0]
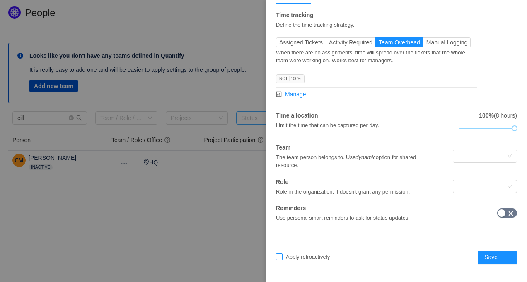
click at [322, 256] on span "Apply retroactively" at bounding box center [308, 256] width 51 height 6
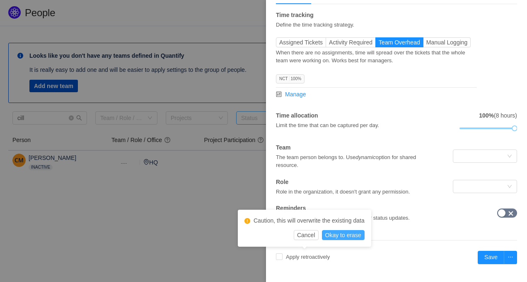
click at [361, 236] on button "Okay to erase" at bounding box center [343, 235] width 43 height 10
checkbox input "true"
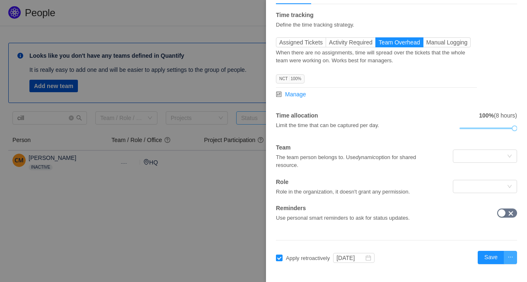
click at [511, 257] on button "button" at bounding box center [510, 256] width 13 height 13
click at [500, 273] on li "Save & Next" at bounding box center [496, 273] width 42 height 13
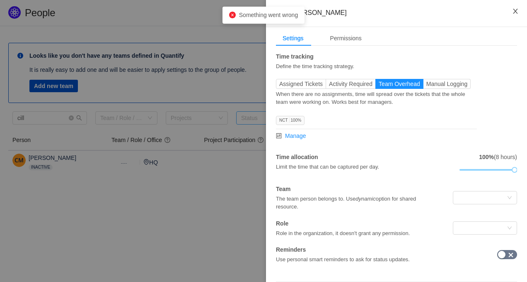
click at [513, 14] on icon "icon: close" at bounding box center [515, 11] width 7 height 7
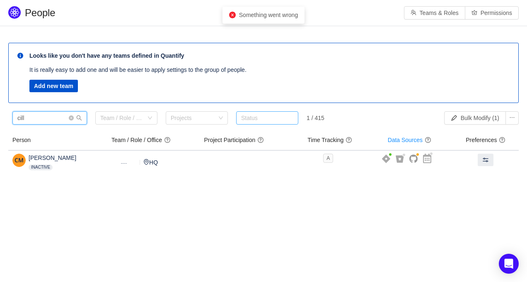
click at [41, 117] on input "cill" at bounding box center [49, 117] width 75 height 13
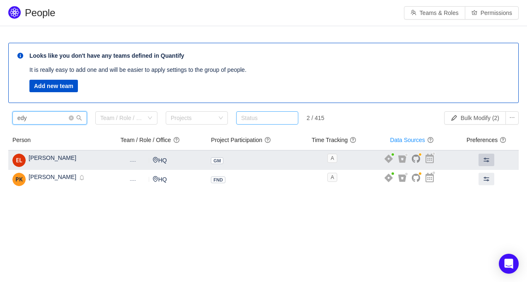
type input "edy"
click at [485, 163] on button at bounding box center [487, 159] width 16 height 12
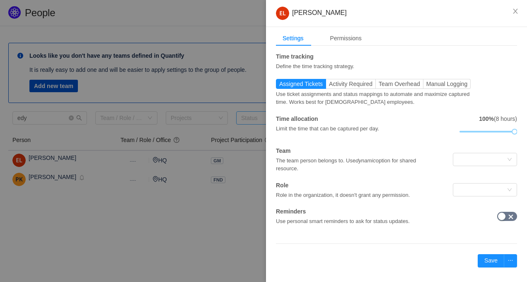
scroll to position [3, 0]
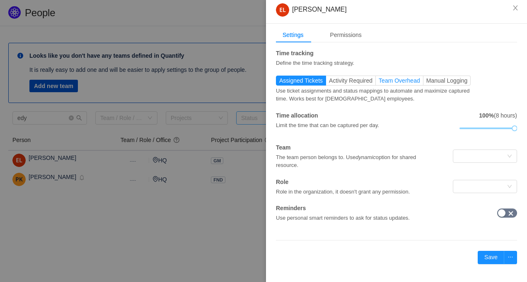
click at [391, 80] on span "Team Overhead" at bounding box center [399, 80] width 41 height 7
click at [379, 83] on input "Team Overhead" at bounding box center [379, 83] width 0 height 0
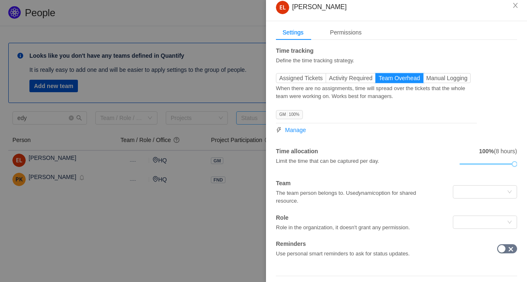
scroll to position [0, 0]
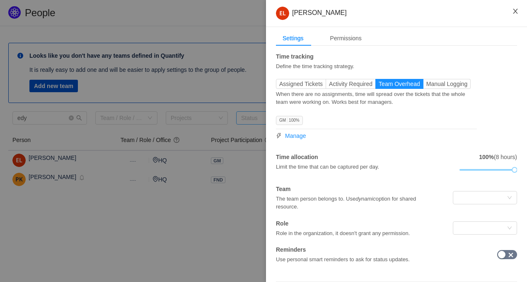
click at [515, 11] on icon "icon: close" at bounding box center [515, 11] width 5 height 5
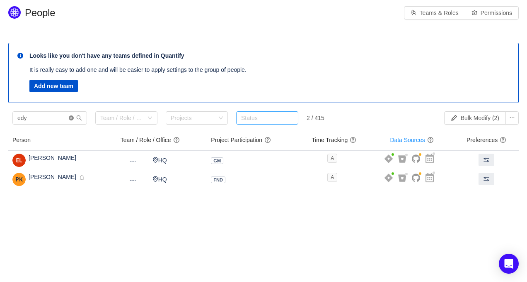
click at [72, 118] on icon "icon: close-circle" at bounding box center [71, 117] width 5 height 5
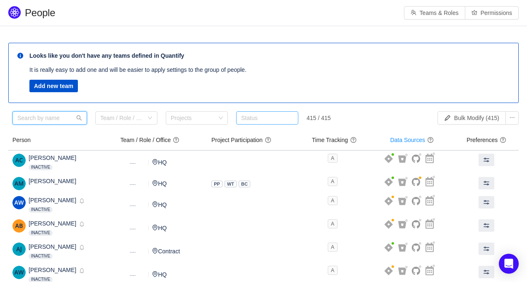
click at [50, 119] on input "text" at bounding box center [49, 117] width 75 height 13
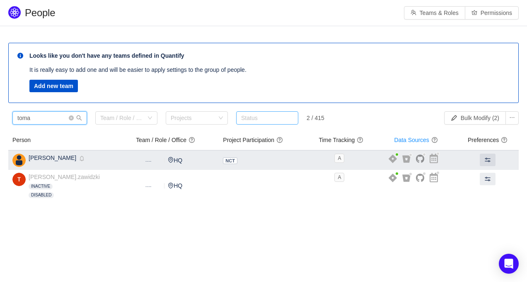
type input "toma"
click at [478, 167] on td at bounding box center [488, 159] width 62 height 19
click at [480, 164] on button at bounding box center [488, 159] width 16 height 12
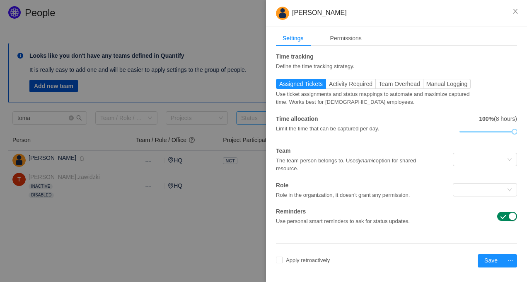
scroll to position [3, 0]
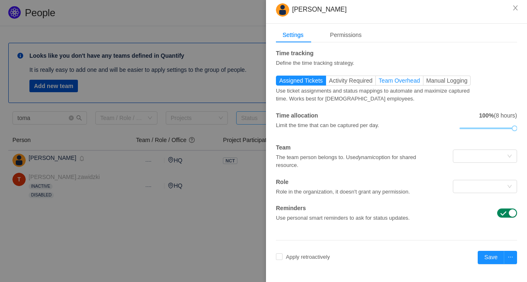
click at [401, 75] on label "Team Overhead" at bounding box center [400, 80] width 48 height 10
click at [379, 83] on input "Team Overhead" at bounding box center [379, 83] width 0 height 0
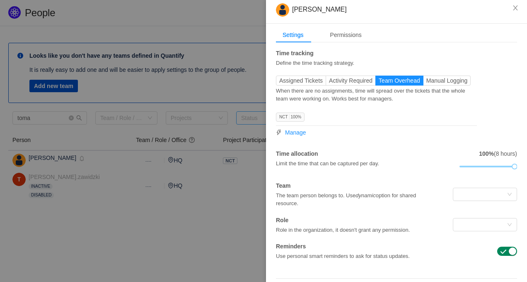
click at [460, 73] on div "Time tracking Define the time tracking strategy. Assigned Tickets Activity Requ…" at bounding box center [396, 154] width 241 height 211
click at [459, 75] on label "Manual Logging" at bounding box center [448, 80] width 48 height 10
click at [427, 83] on input "Manual Logging" at bounding box center [427, 83] width 0 height 0
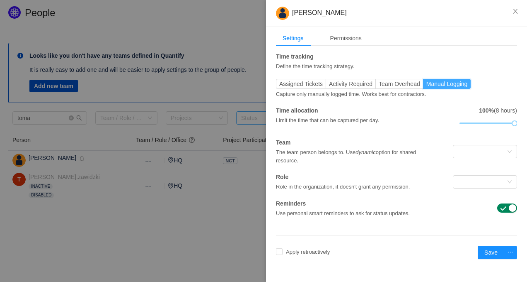
scroll to position [0, 0]
click at [408, 82] on span "Team Overhead" at bounding box center [399, 83] width 41 height 7
click at [379, 86] on input "Team Overhead" at bounding box center [379, 86] width 0 height 0
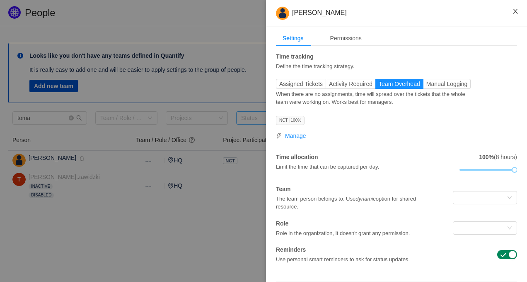
click at [518, 9] on icon "icon: close" at bounding box center [515, 11] width 7 height 7
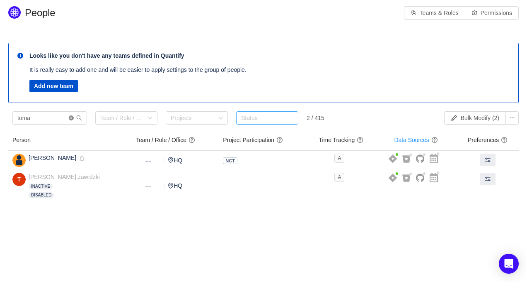
click at [73, 119] on icon "icon: close-circle" at bounding box center [71, 117] width 5 height 5
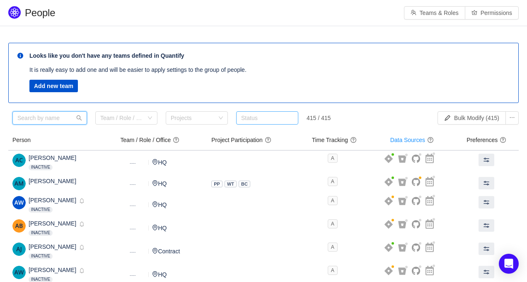
click at [72, 120] on input "text" at bounding box center [49, 117] width 75 height 13
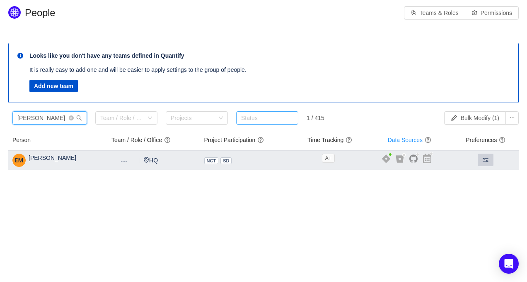
type input "ella"
click at [478, 166] on button at bounding box center [486, 159] width 16 height 12
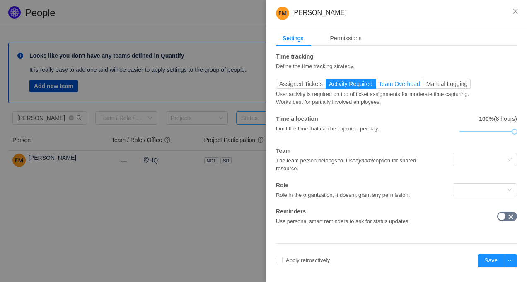
click at [394, 83] on span "Team Overhead" at bounding box center [399, 83] width 41 height 7
click at [379, 86] on input "Team Overhead" at bounding box center [379, 86] width 0 height 0
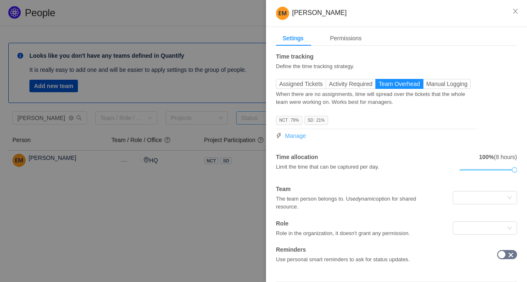
click at [299, 139] on span "Manage" at bounding box center [295, 135] width 21 height 9
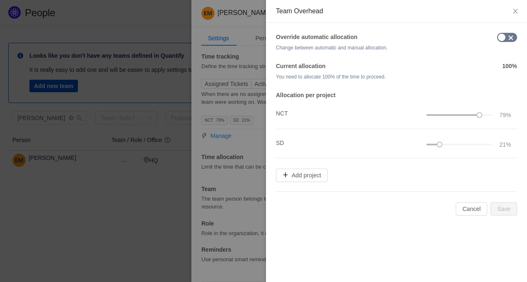
click at [279, 142] on h4 "SD" at bounding box center [340, 142] width 128 height 9
drag, startPoint x: 279, startPoint y: 142, endPoint x: 284, endPoint y: 142, distance: 5.0
click at [284, 142] on h4 "SD" at bounding box center [340, 142] width 128 height 9
click at [283, 142] on h4 "SD" at bounding box center [340, 142] width 128 height 9
click at [505, 37] on button "button" at bounding box center [508, 37] width 20 height 9
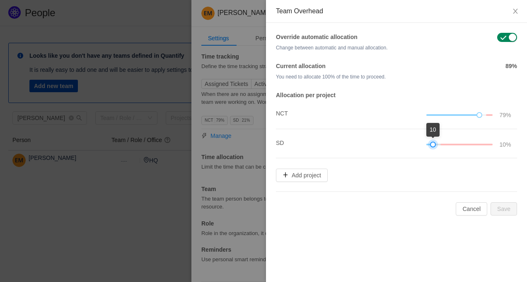
drag, startPoint x: 438, startPoint y: 142, endPoint x: 432, endPoint y: 142, distance: 6.6
click at [432, 142] on div at bounding box center [433, 144] width 6 height 6
drag, startPoint x: 480, startPoint y: 115, endPoint x: 490, endPoint y: 115, distance: 9.5
click at [490, 115] on div at bounding box center [460, 114] width 66 height 9
click at [506, 208] on button "Save" at bounding box center [504, 208] width 27 height 13
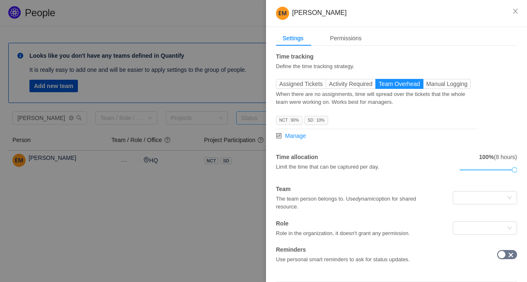
scroll to position [41, 0]
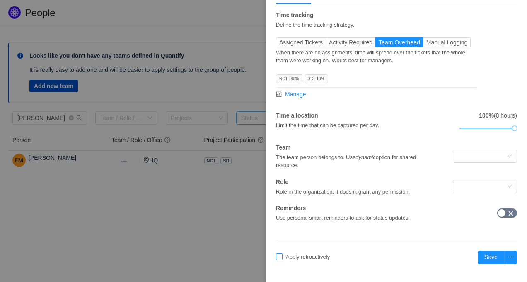
click at [332, 255] on span "Apply retroactively" at bounding box center [308, 256] width 51 height 6
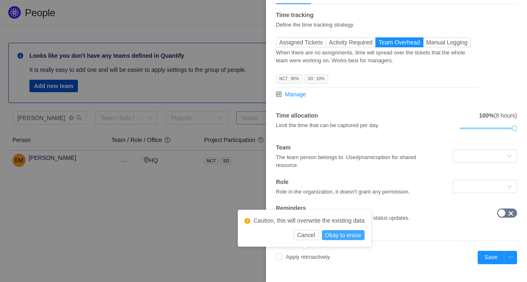
click at [360, 234] on button "Okay to erase" at bounding box center [343, 235] width 43 height 10
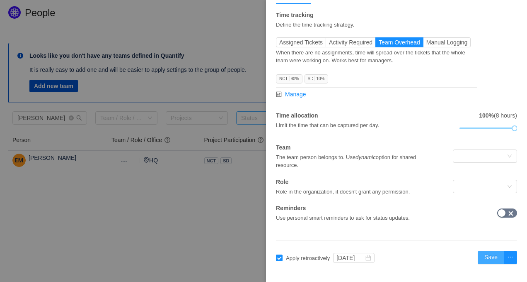
click at [486, 255] on button "Save" at bounding box center [491, 256] width 27 height 13
checkbox input "false"
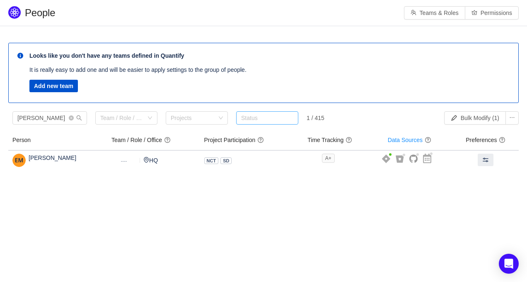
scroll to position [3, 0]
click at [71, 118] on icon "icon: close-circle" at bounding box center [71, 117] width 5 height 5
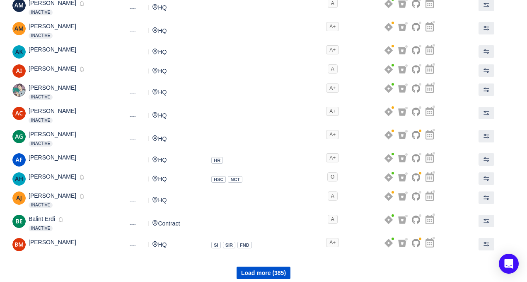
scroll to position [554, 0]
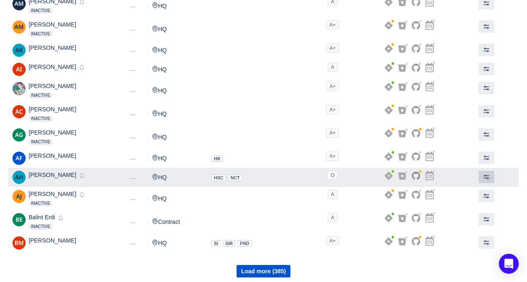
click at [488, 175] on span at bounding box center [486, 176] width 7 height 7
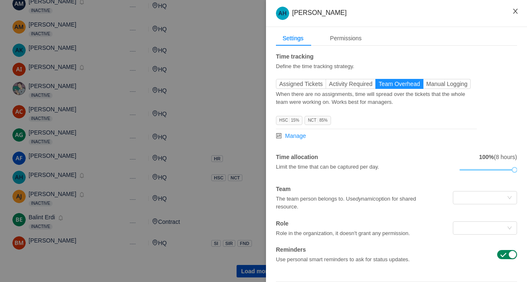
click at [520, 11] on button "Close" at bounding box center [515, 11] width 23 height 23
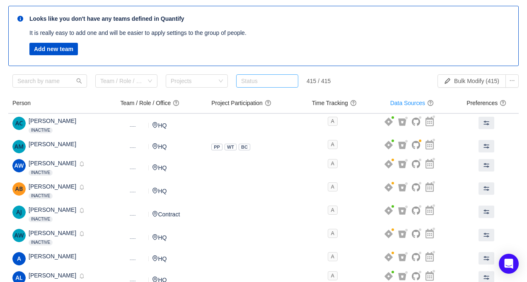
scroll to position [0, 0]
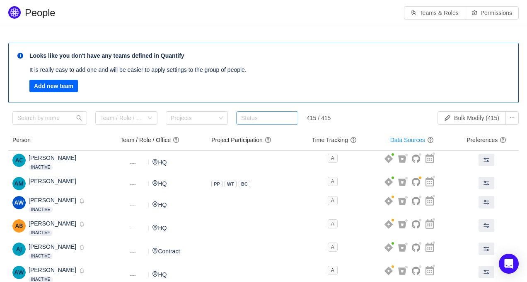
click at [50, 82] on button "Add new team" at bounding box center [53, 86] width 49 height 12
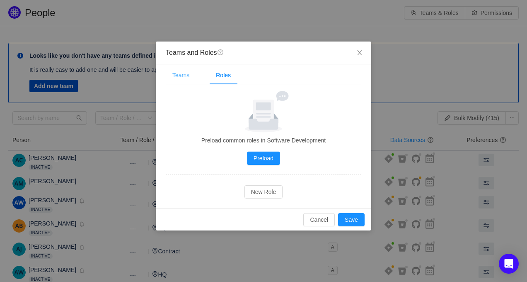
click at [184, 75] on div "Teams" at bounding box center [181, 75] width 30 height 19
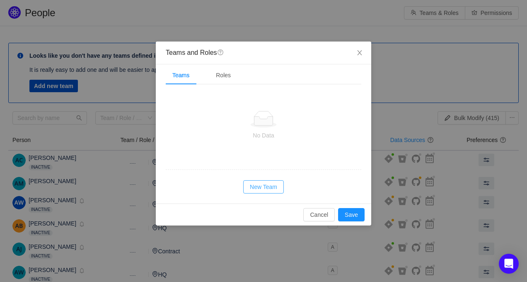
click at [268, 186] on button "New Team" at bounding box center [263, 186] width 41 height 13
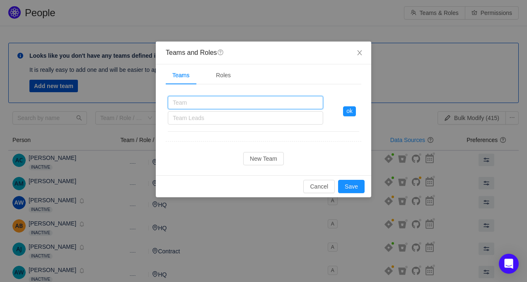
click at [250, 102] on input "text" at bounding box center [245, 102] width 155 height 13
click at [268, 121] on div "Team Leads" at bounding box center [244, 118] width 142 height 8
type input "EI Medi"
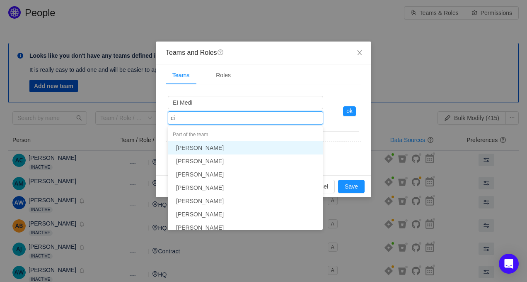
type input "cil"
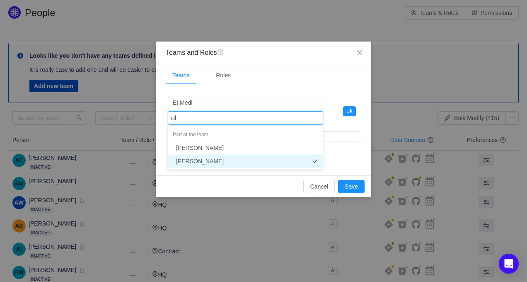
click at [273, 162] on li "Cillian Moloney" at bounding box center [245, 160] width 155 height 13
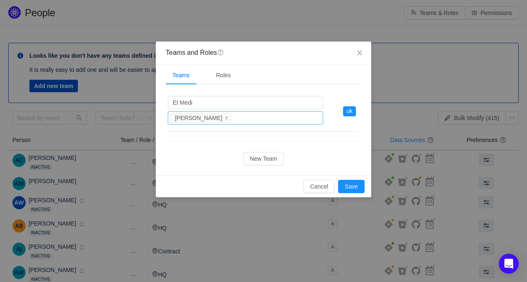
click at [268, 117] on div "Team Leads Cillian Moloney" at bounding box center [244, 118] width 148 height 12
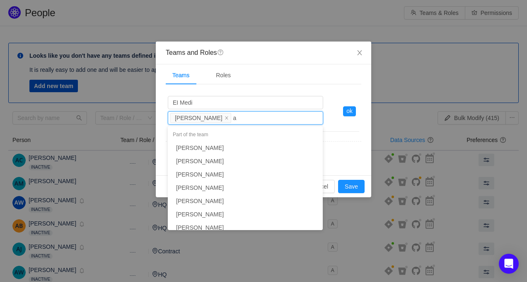
scroll to position [561, 0]
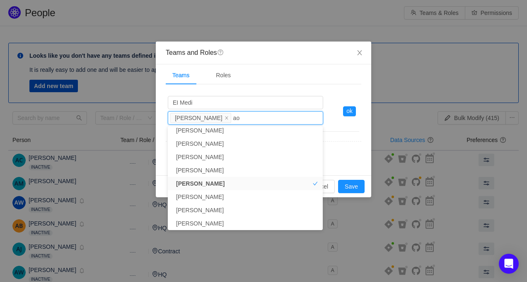
type input "aoi"
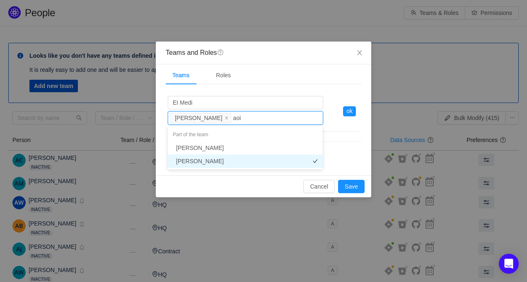
click at [249, 160] on li "Aoife Hannigan" at bounding box center [245, 160] width 155 height 13
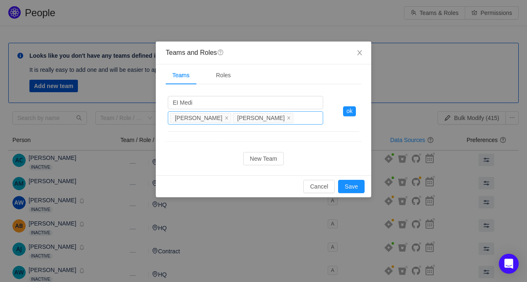
click at [302, 123] on div "Team Leads Cillian Moloney Aoife Hannigan" at bounding box center [244, 118] width 148 height 12
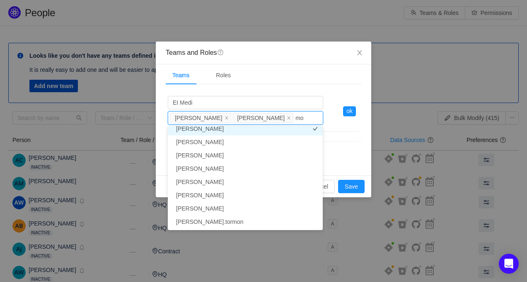
scroll to position [134, 0]
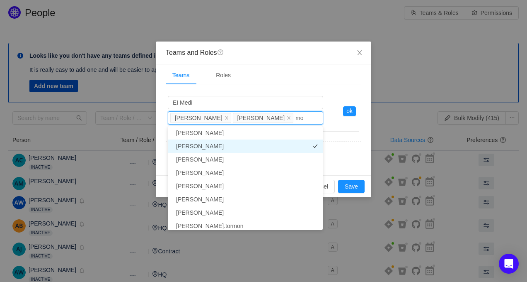
type input "mor"
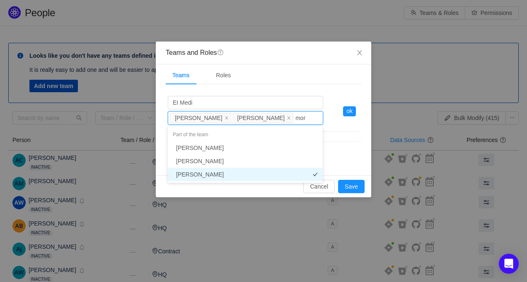
click at [265, 173] on li "Moriah Fiebiger" at bounding box center [245, 174] width 155 height 13
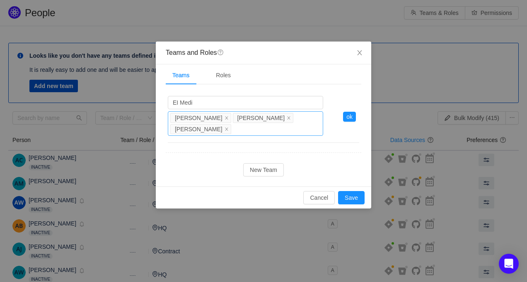
click at [265, 130] on div "Team Leads Cillian Moloney Aoife Hannigan Moriah Fiebiger" at bounding box center [245, 123] width 155 height 24
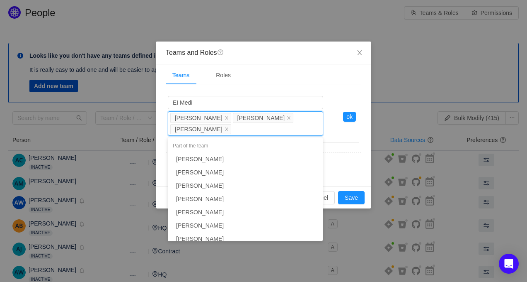
scroll to position [270, 0]
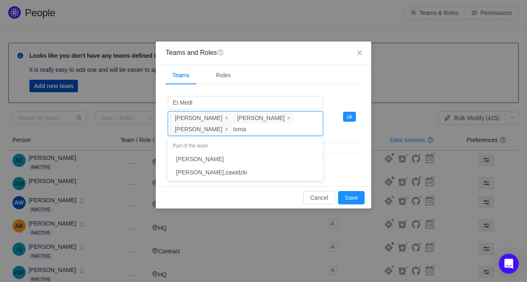
type input "tomas"
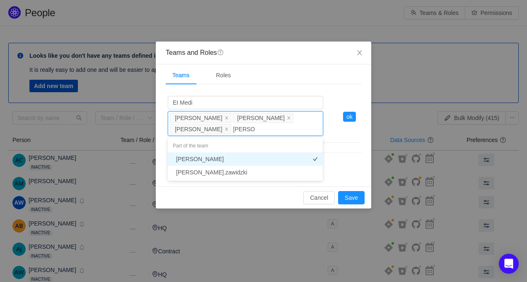
click at [227, 157] on li "Tomasz Łukasz" at bounding box center [245, 158] width 155 height 13
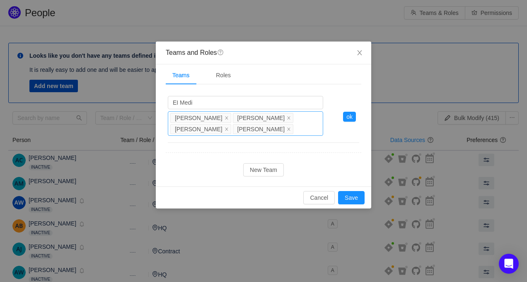
click at [291, 125] on div "Team Leads Cillian Moloney Aoife Hannigan Moriah Fiebiger Tomasz Łukasz" at bounding box center [245, 123] width 155 height 24
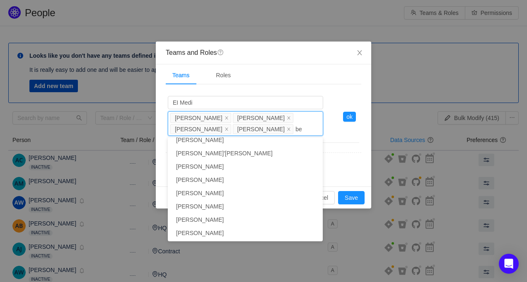
type input "ben"
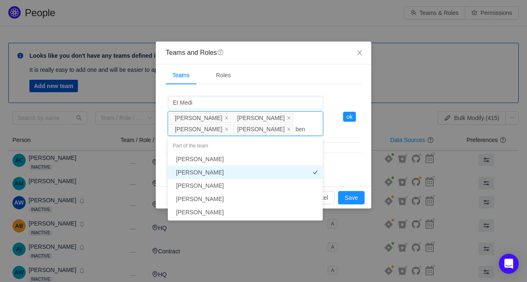
click at [220, 173] on li "Ben Samuels" at bounding box center [245, 171] width 155 height 13
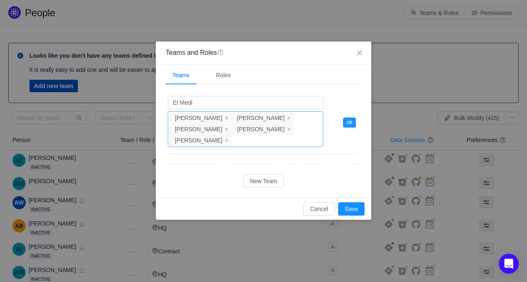
click at [233, 141] on div "Team Leads Cillian Moloney Aoife Hannigan Moriah Fiebiger Tomasz Łukasz Ben Sam…" at bounding box center [245, 129] width 155 height 36
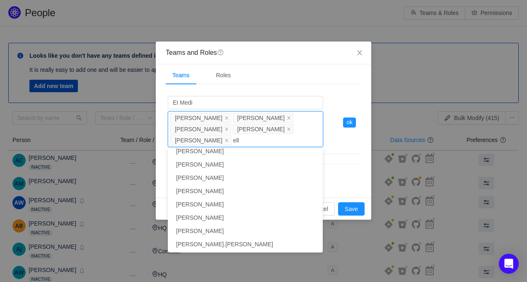
type input "ella"
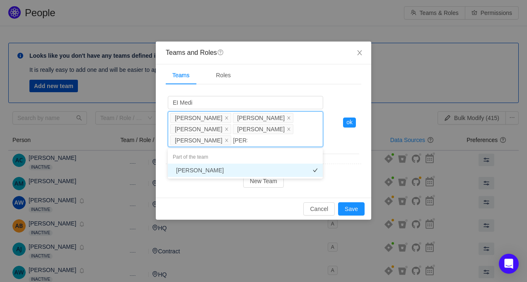
click at [220, 166] on li "Ella McLoughlin" at bounding box center [245, 169] width 155 height 13
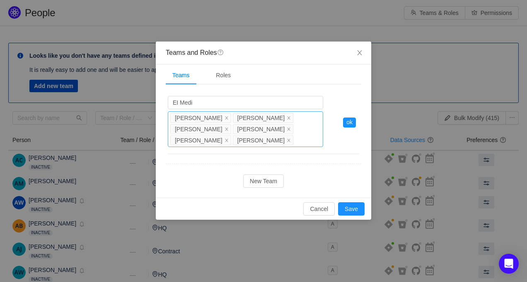
click at [296, 137] on div "Team Leads Cillian Moloney Aoife Hannigan Moriah Fiebiger Tomasz Łukasz Ben Sam…" at bounding box center [245, 129] width 155 height 36
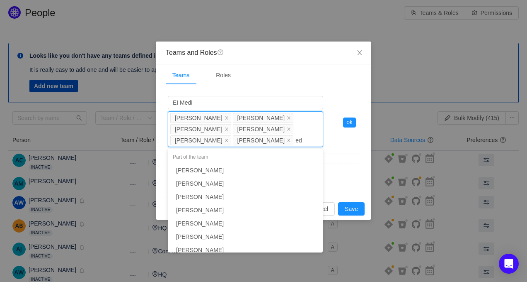
scroll to position [59, 0]
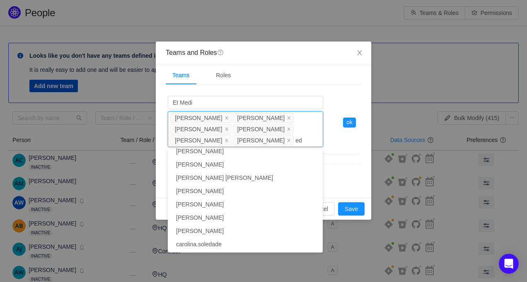
type input "edy"
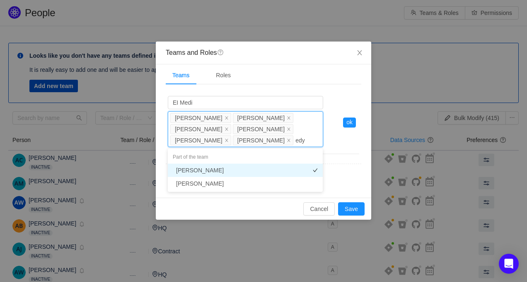
click at [289, 168] on li "Edyta Laveryd" at bounding box center [245, 169] width 155 height 13
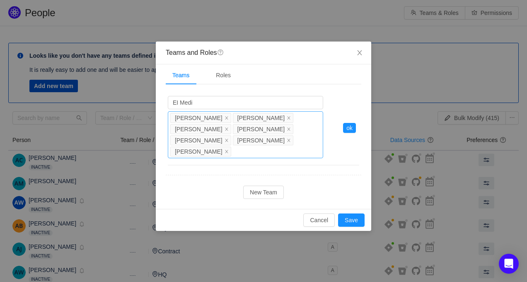
click at [275, 151] on div "Team Leads Cillian Moloney Aoife Hannigan Moriah Fiebiger Tomasz Łukasz Ben Sam…" at bounding box center [245, 134] width 155 height 47
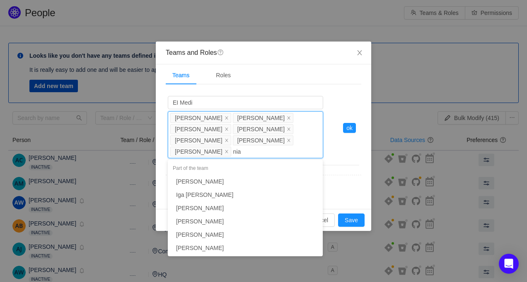
type input "niam"
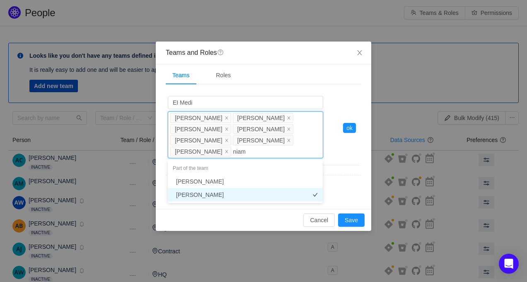
click at [237, 196] on li "Niamh McInerney" at bounding box center [245, 194] width 155 height 13
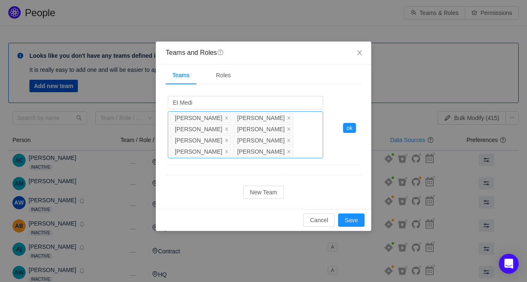
click at [302, 150] on div "Team Leads Cillian Moloney Aoife Hannigan Moriah Fiebiger Tomasz Łukasz Ben Sam…" at bounding box center [245, 134] width 155 height 47
type input "jared"
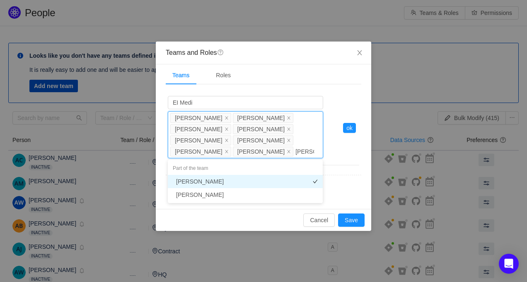
click at [260, 182] on li "Jared Carpenter" at bounding box center [245, 181] width 155 height 13
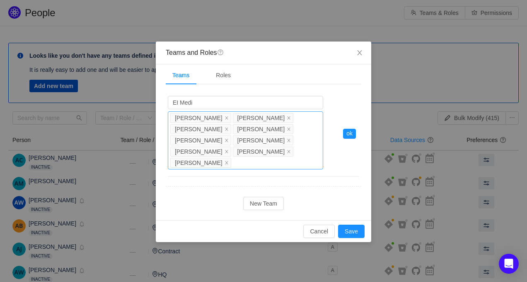
click at [258, 162] on div "Team Leads Cillian Moloney Aoife Hannigan Moriah Fiebiger Tomasz Łukasz Ben Sam…" at bounding box center [245, 140] width 155 height 58
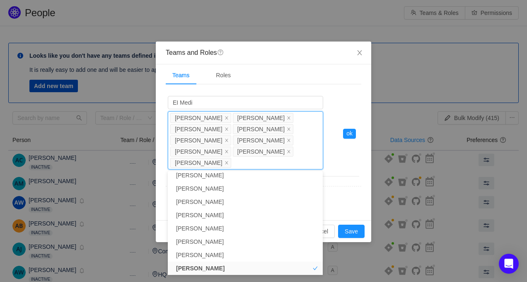
click at [352, 165] on li "EI Medi EI Medi Team Leads Cillian Moloney Aoife Hannigan Moriah Fiebiger Tomas…" at bounding box center [264, 133] width 192 height 85
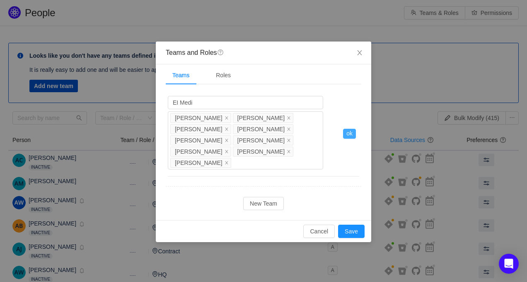
click at [349, 137] on button "ok" at bounding box center [349, 134] width 13 height 10
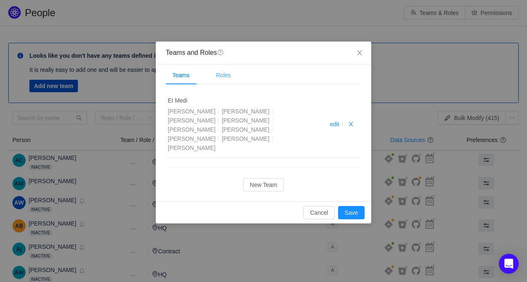
click at [231, 76] on div "Roles" at bounding box center [223, 75] width 28 height 19
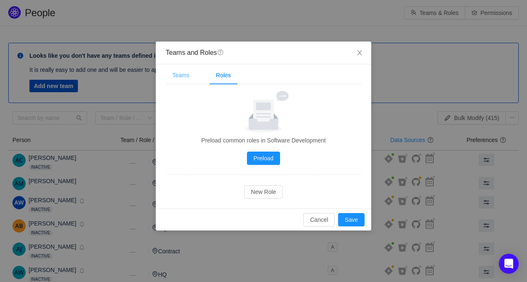
click at [179, 71] on div "Teams" at bounding box center [181, 75] width 30 height 19
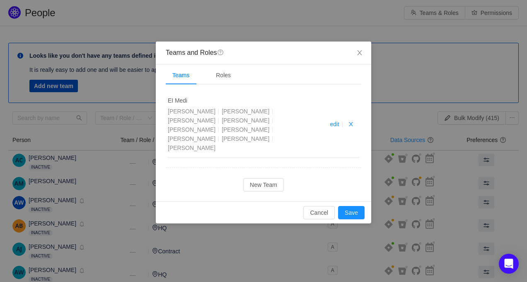
click at [334, 119] on li "edit" at bounding box center [336, 123] width 13 height 9
click at [334, 121] on link "edit" at bounding box center [335, 124] width 10 height 7
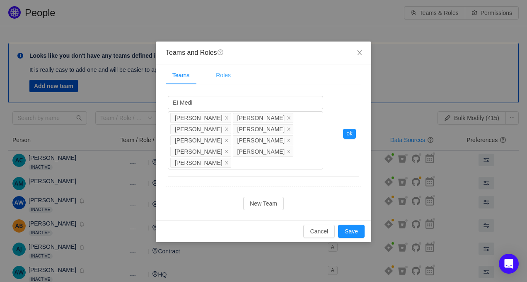
click at [220, 72] on div "Roles" at bounding box center [223, 75] width 28 height 19
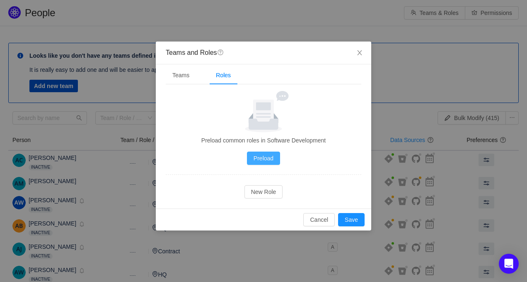
click at [267, 153] on button "Preload" at bounding box center [263, 157] width 33 height 13
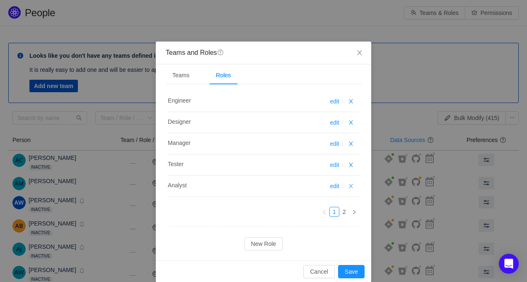
click at [352, 184] on button "button" at bounding box center [351, 186] width 10 height 10
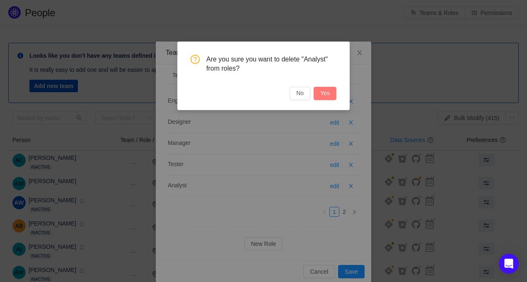
click at [328, 96] on button "Yes" at bounding box center [325, 93] width 23 height 13
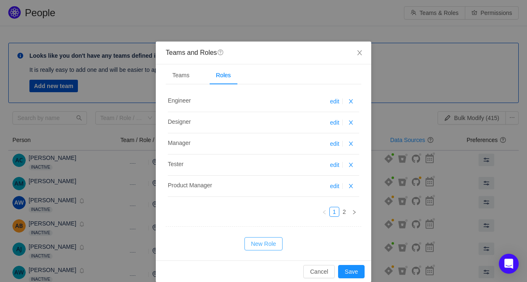
click at [258, 245] on button "New Role" at bounding box center [264, 243] width 39 height 13
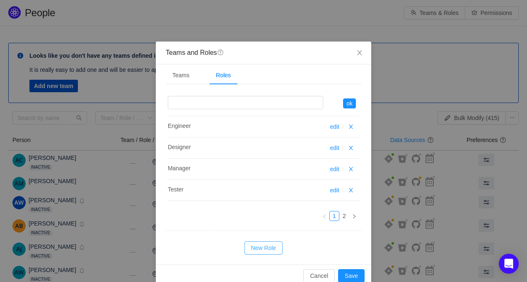
scroll to position [15, 0]
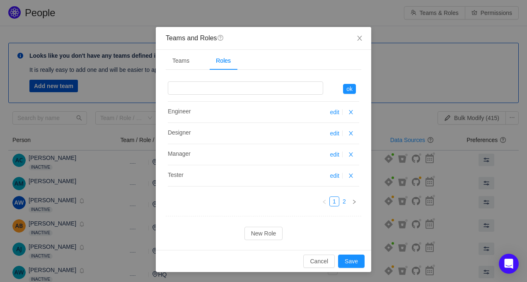
click at [344, 198] on link "2" at bounding box center [344, 201] width 9 height 9
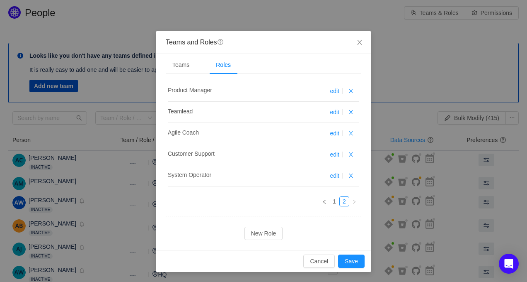
click at [351, 131] on button "button" at bounding box center [351, 133] width 10 height 10
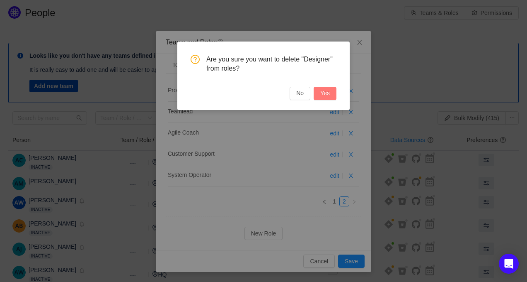
click at [323, 90] on button "Yes" at bounding box center [325, 93] width 23 height 13
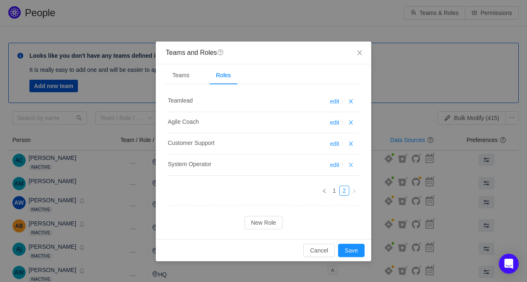
click at [354, 168] on button "button" at bounding box center [351, 165] width 10 height 10
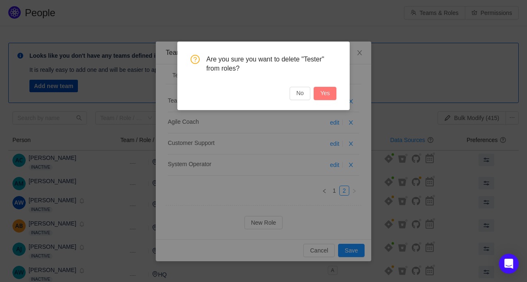
click at [329, 97] on button "Yes" at bounding box center [325, 93] width 23 height 13
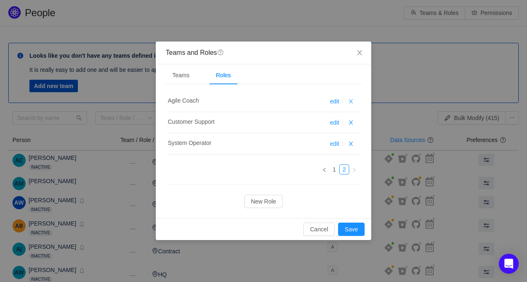
click at [350, 99] on button "button" at bounding box center [351, 101] width 10 height 10
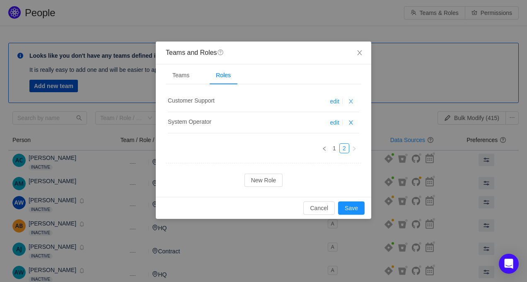
click at [350, 99] on button "button" at bounding box center [351, 101] width 10 height 10
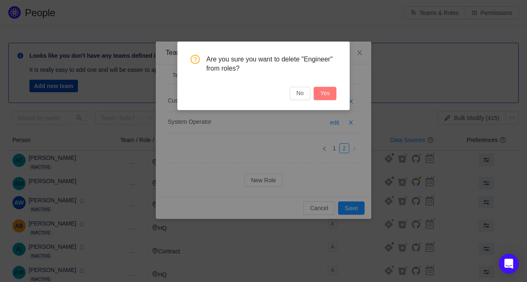
click at [335, 92] on button "Yes" at bounding box center [325, 93] width 23 height 13
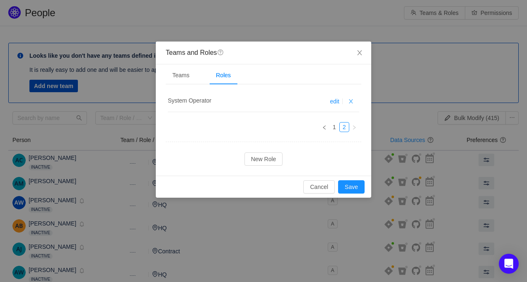
click at [352, 102] on button "button" at bounding box center [351, 101] width 10 height 10
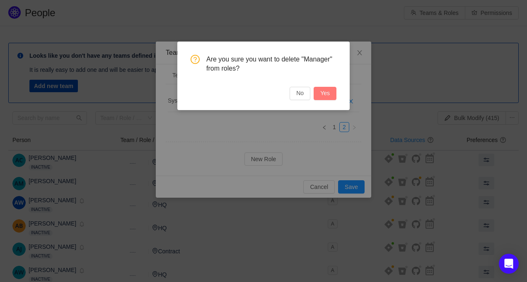
click at [330, 97] on button "Yes" at bounding box center [325, 93] width 23 height 13
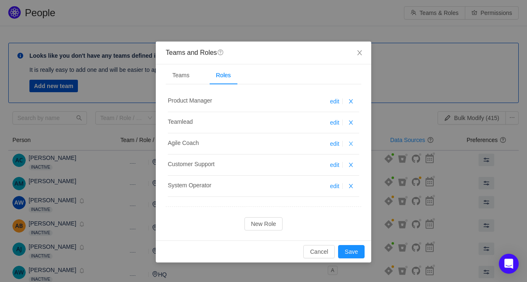
click at [352, 143] on button "button" at bounding box center [351, 143] width 10 height 10
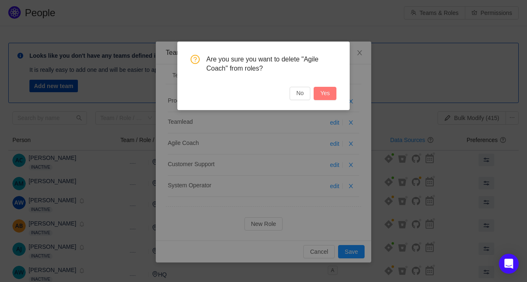
click at [325, 90] on button "Yes" at bounding box center [325, 93] width 23 height 13
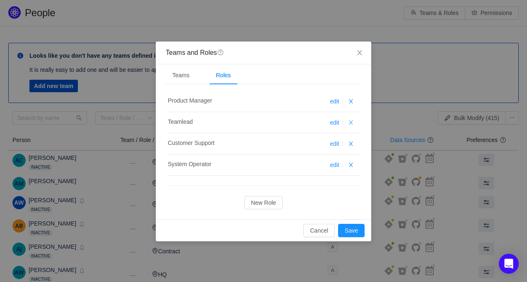
click at [353, 123] on button "button" at bounding box center [351, 122] width 10 height 10
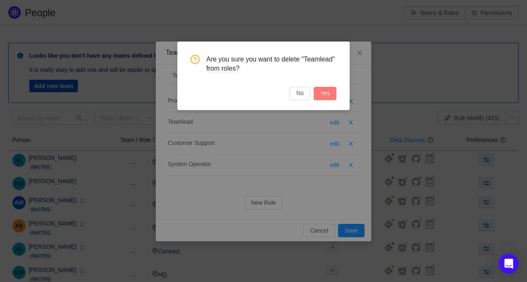
click at [324, 95] on button "Yes" at bounding box center [325, 93] width 23 height 13
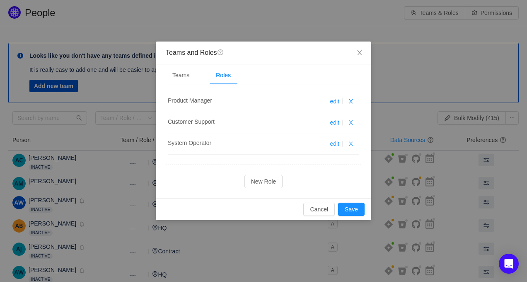
click at [352, 143] on button "button" at bounding box center [351, 143] width 10 height 10
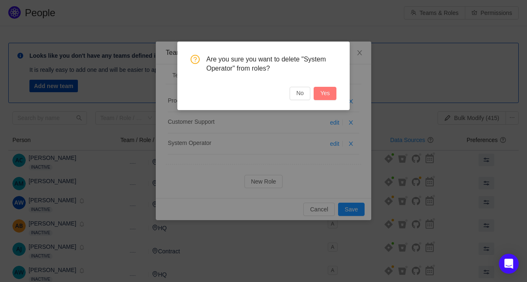
click at [332, 92] on button "Yes" at bounding box center [325, 93] width 23 height 13
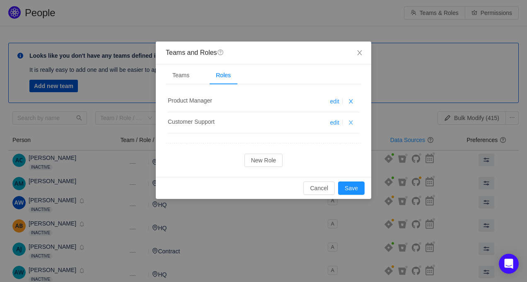
click at [350, 121] on button "button" at bounding box center [351, 122] width 10 height 10
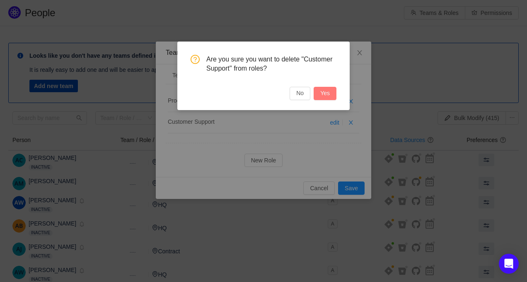
click at [333, 95] on button "Yes" at bounding box center [325, 93] width 23 height 13
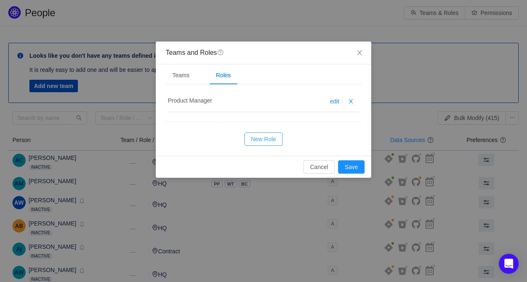
click at [271, 139] on button "New Role" at bounding box center [264, 138] width 39 height 13
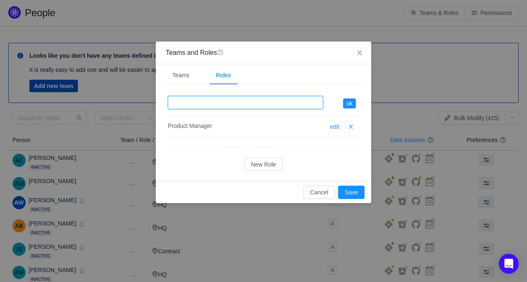
click at [263, 104] on input "text" at bounding box center [245, 102] width 155 height 13
type input "Engineer"
click at [354, 107] on button "ok" at bounding box center [349, 103] width 13 height 10
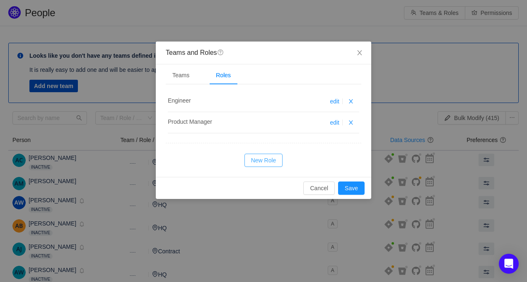
click at [269, 163] on button "New Role" at bounding box center [264, 159] width 39 height 13
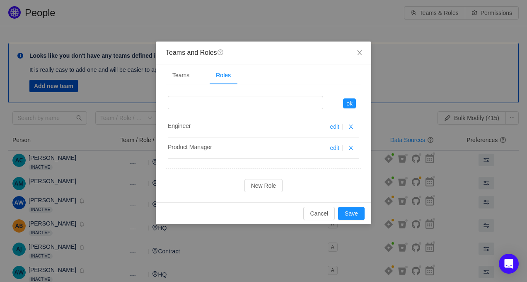
click at [255, 111] on li "ok" at bounding box center [264, 103] width 192 height 25
click at [255, 105] on input "text" at bounding box center [245, 102] width 155 height 13
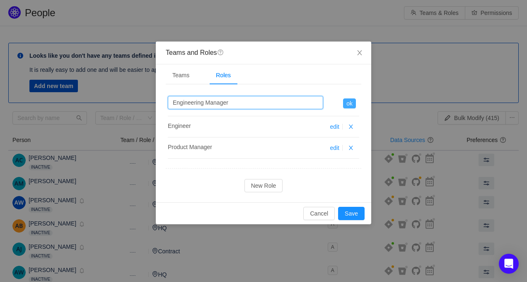
type input "Engineering Manager"
click at [352, 106] on button "ok" at bounding box center [349, 103] width 13 height 10
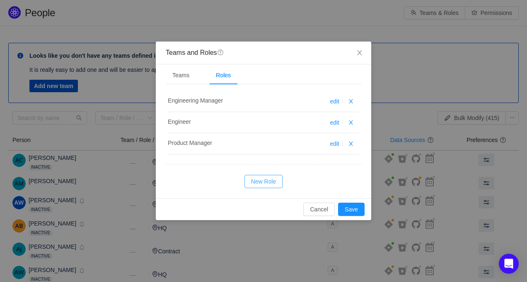
click at [260, 186] on button "New Role" at bounding box center [264, 181] width 39 height 13
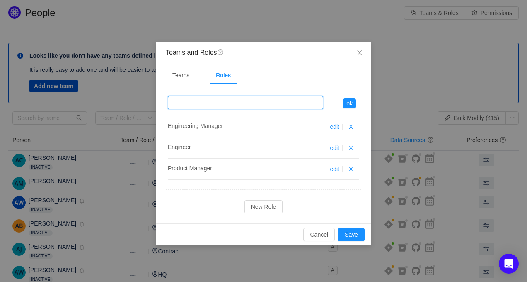
click at [254, 107] on input "text" at bounding box center [245, 102] width 155 height 13
type input "Designer"
click at [345, 103] on button "ok" at bounding box center [349, 103] width 13 height 10
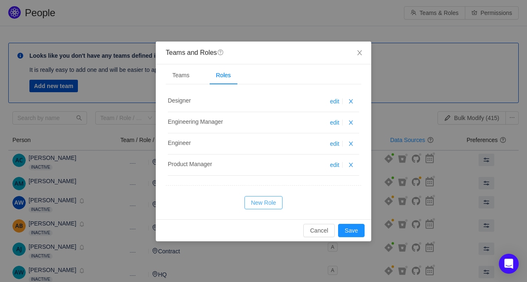
click at [260, 201] on button "New Role" at bounding box center [264, 202] width 39 height 13
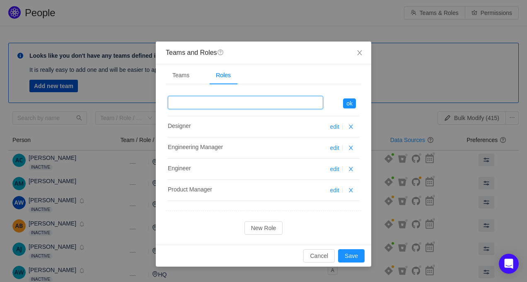
click at [253, 107] on input "text" at bounding box center [245, 102] width 155 height 13
click at [353, 102] on button "ok" at bounding box center [349, 103] width 13 height 10
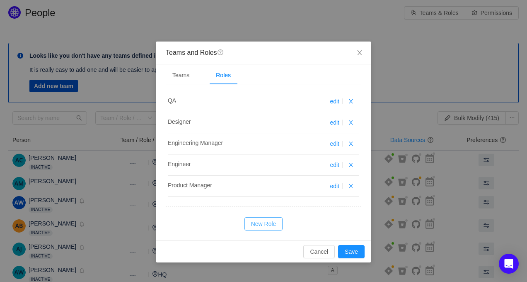
click at [259, 221] on button "New Role" at bounding box center [264, 223] width 39 height 13
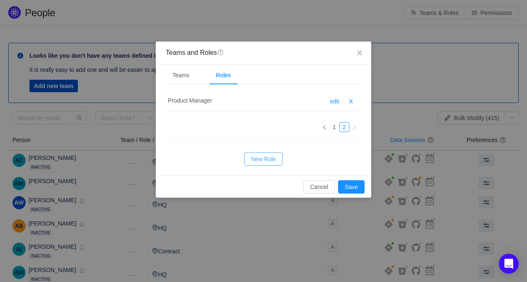
click at [277, 160] on button "New Role" at bounding box center [264, 158] width 39 height 13
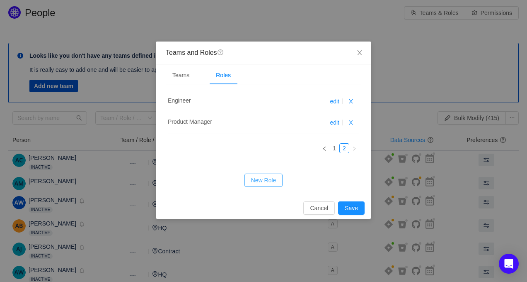
click at [262, 175] on button "New Role" at bounding box center [264, 179] width 39 height 13
type input "Engineering Manager"
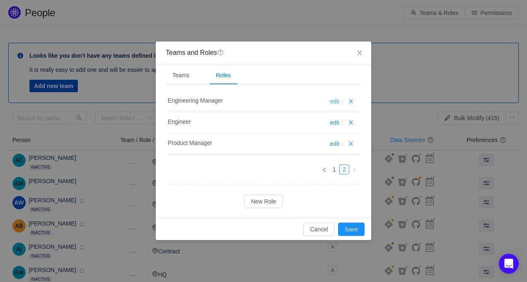
click at [334, 101] on link "edit" at bounding box center [335, 101] width 10 height 7
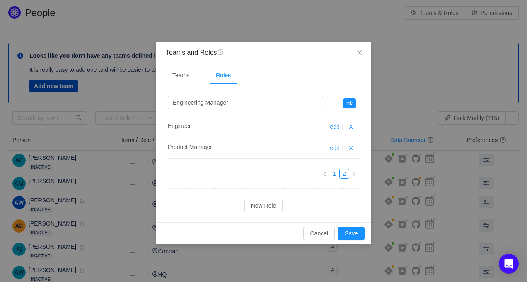
click at [337, 171] on link "1" at bounding box center [334, 173] width 9 height 9
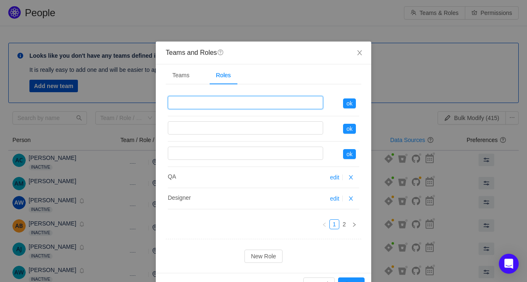
click at [276, 107] on input "text" at bounding box center [245, 102] width 155 height 13
type input "Head of Engineering"
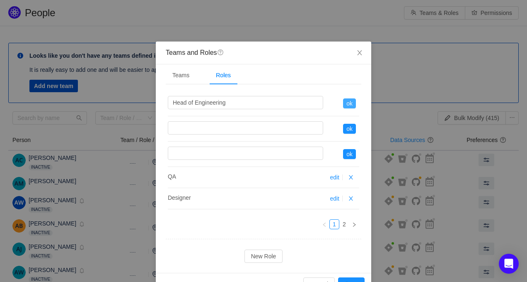
click at [347, 104] on button "ok" at bounding box center [349, 103] width 13 height 10
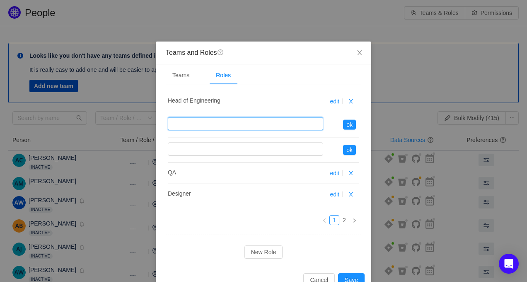
click at [278, 123] on input "text" at bounding box center [245, 123] width 155 height 13
type input "Head of Product"
click at [353, 122] on button "ok" at bounding box center [349, 124] width 13 height 10
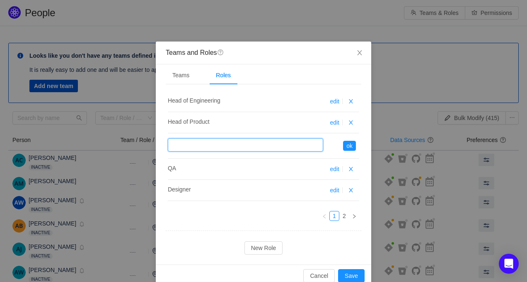
click at [284, 143] on input "text" at bounding box center [245, 144] width 155 height 13
type input "Level 3 Support"
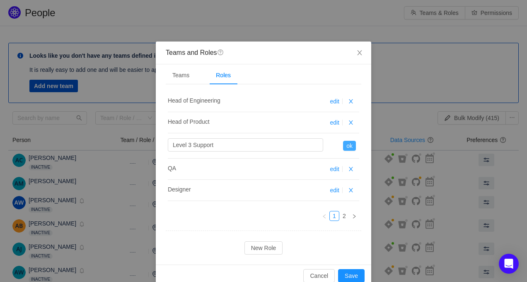
click at [354, 143] on button "ok" at bounding box center [349, 146] width 13 height 10
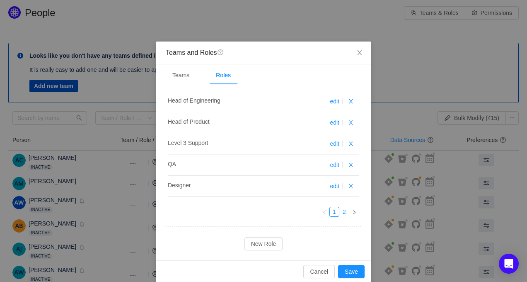
click at [343, 211] on link "2" at bounding box center [344, 211] width 9 height 9
type input "Engineering Manager"
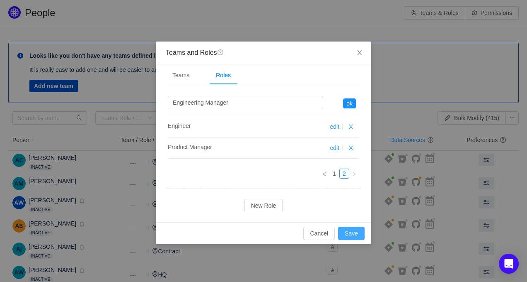
click at [356, 237] on button "Save" at bounding box center [351, 232] width 27 height 13
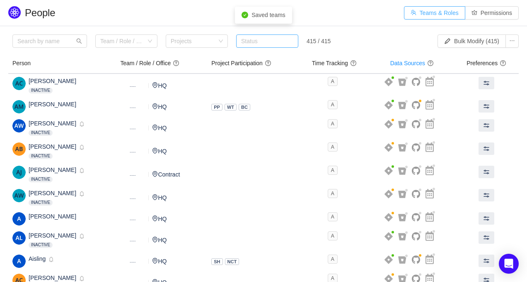
click at [435, 13] on button "Teams & Roles" at bounding box center [434, 12] width 61 height 13
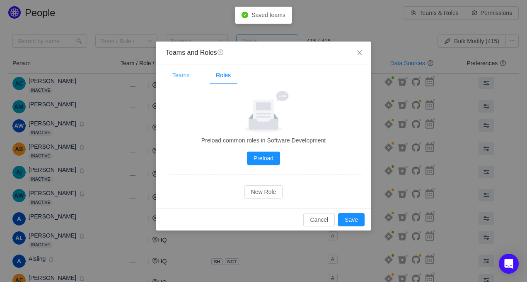
click at [186, 77] on div "Teams" at bounding box center [181, 75] width 30 height 19
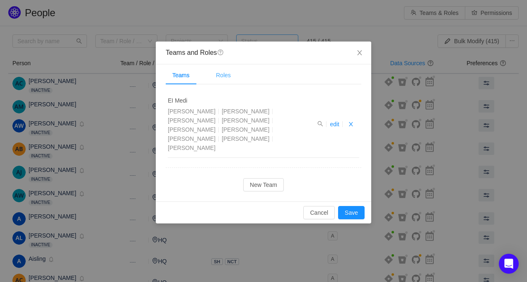
click at [213, 74] on div "Roles" at bounding box center [223, 75] width 28 height 19
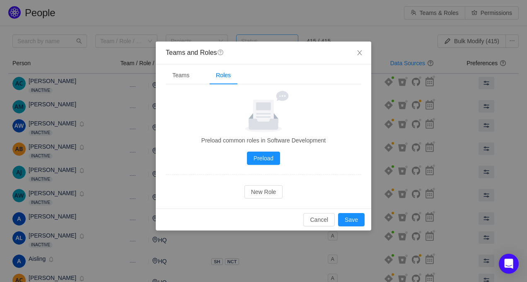
click at [262, 165] on div "Preload common roles in Software Development Preload No Data New Role" at bounding box center [264, 144] width 196 height 107
click at [263, 199] on div "Teams Roles EI Medi Cillian Moloney Aoife Hannigan Moriah Fiebiger Tomasz Łukas…" at bounding box center [264, 136] width 216 height 144
click at [263, 196] on button "New Role" at bounding box center [264, 191] width 39 height 13
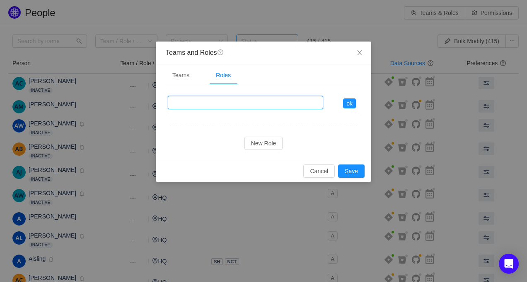
click at [261, 103] on input "text" at bounding box center [245, 102] width 155 height 13
type input "Engineering Manager"
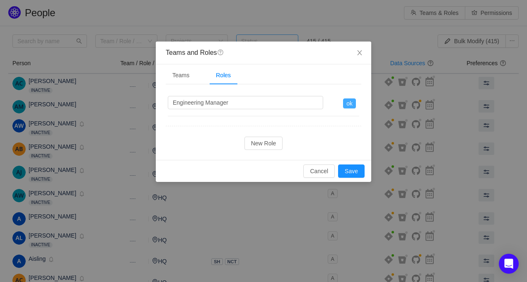
click at [350, 98] on button "ok" at bounding box center [349, 103] width 13 height 10
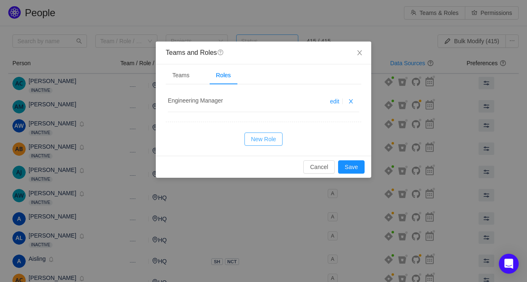
click at [267, 141] on button "New Role" at bounding box center [264, 138] width 39 height 13
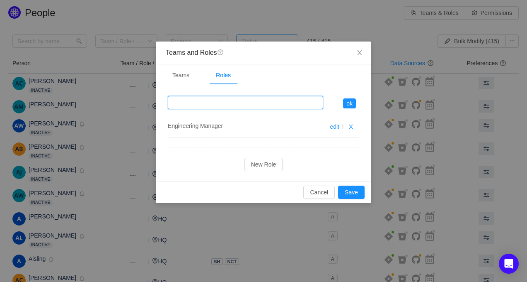
click at [261, 102] on input "text" at bounding box center [245, 102] width 155 height 13
type input "Product Manager"
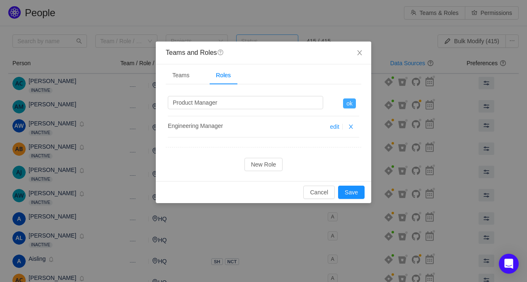
click at [346, 103] on button "ok" at bounding box center [349, 103] width 13 height 10
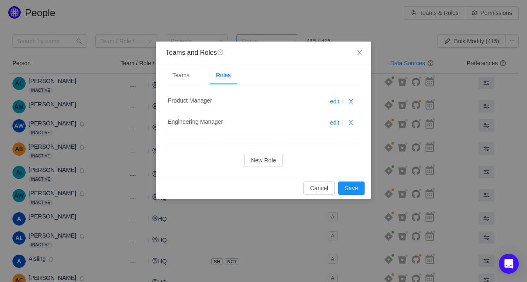
click at [255, 169] on div "Teams Roles EI Medi Cillian Moloney Aoife Hannigan Moriah Fiebiger Tomasz Łukas…" at bounding box center [264, 120] width 216 height 112
click at [255, 166] on button "New Role" at bounding box center [264, 159] width 39 height 13
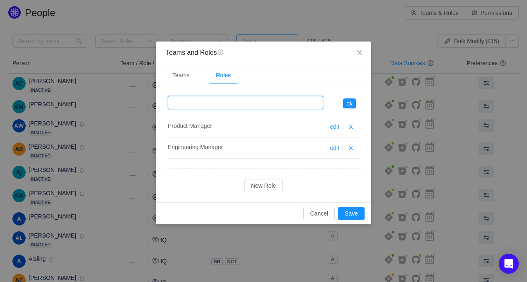
click at [258, 104] on input "text" at bounding box center [245, 102] width 155 height 13
type input "Engineer"
click at [351, 102] on button "ok" at bounding box center [349, 103] width 13 height 10
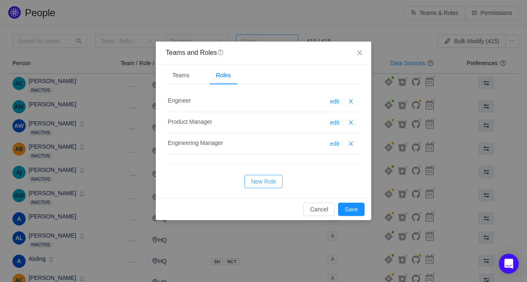
click at [271, 181] on button "New Role" at bounding box center [264, 181] width 39 height 13
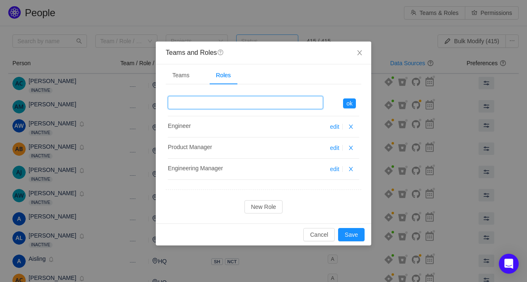
click at [284, 96] on input "text" at bounding box center [245, 102] width 155 height 13
type input "QA"
click at [346, 101] on button "ok" at bounding box center [349, 103] width 13 height 10
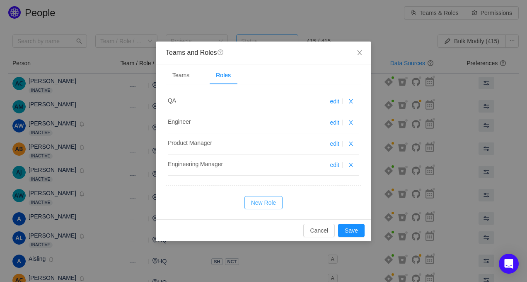
click at [262, 204] on button "New Role" at bounding box center [264, 202] width 39 height 13
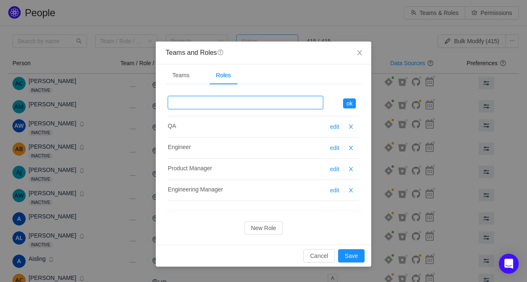
click at [246, 102] on input "text" at bounding box center [245, 102] width 155 height 13
type input "d"
type input "Designer"
click at [348, 104] on button "ok" at bounding box center [349, 103] width 13 height 10
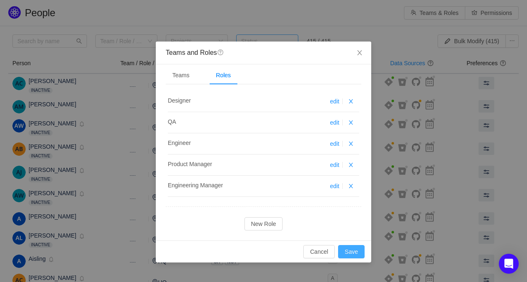
click at [351, 248] on button "Save" at bounding box center [351, 251] width 27 height 13
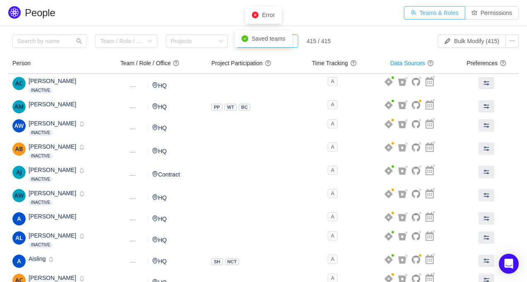
click at [448, 13] on button "Teams & Roles" at bounding box center [434, 12] width 61 height 13
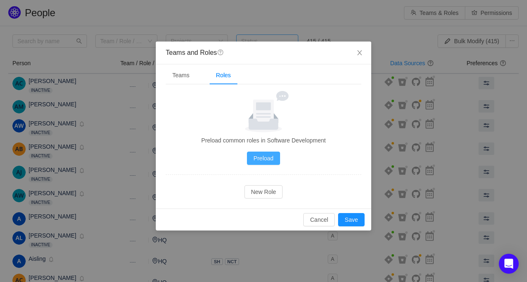
click at [262, 154] on button "Preload" at bounding box center [263, 157] width 33 height 13
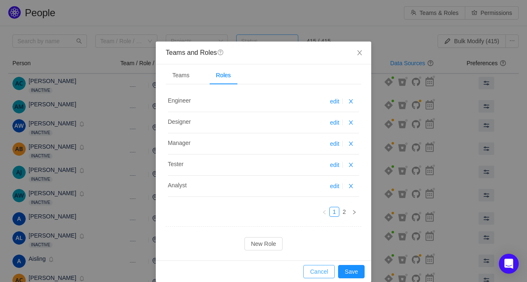
click at [328, 267] on button "Cancel" at bounding box center [320, 271] width 32 height 13
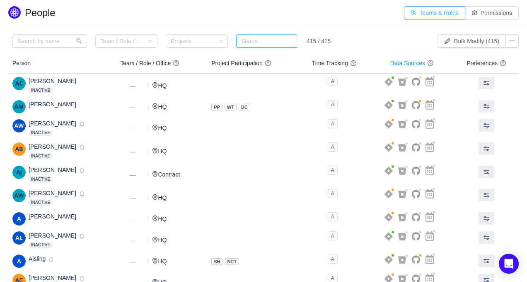
click at [444, 12] on button "Teams & Roles" at bounding box center [434, 12] width 61 height 13
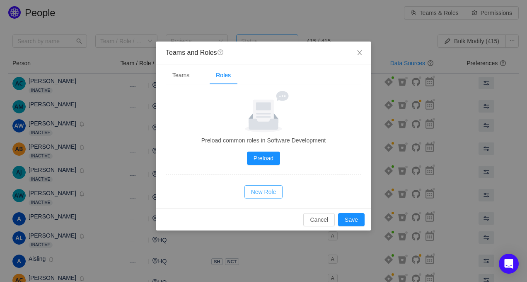
click at [264, 193] on button "New Role" at bounding box center [264, 191] width 39 height 13
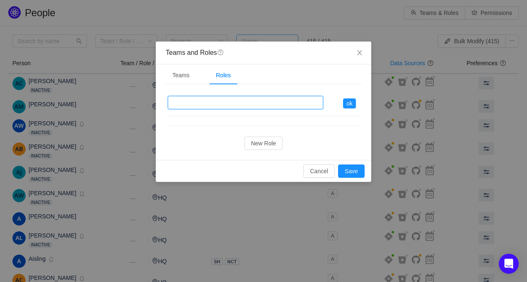
click at [258, 100] on input "text" at bounding box center [245, 102] width 155 height 13
type input "Engineer"
click at [349, 107] on button "ok" at bounding box center [349, 103] width 13 height 10
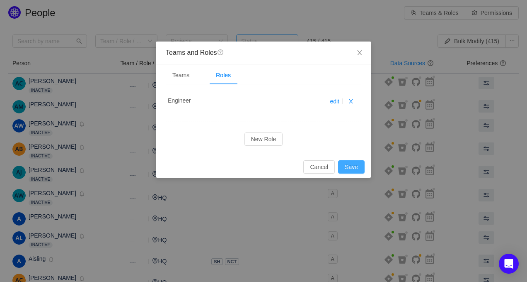
click at [357, 167] on button "Save" at bounding box center [351, 166] width 27 height 13
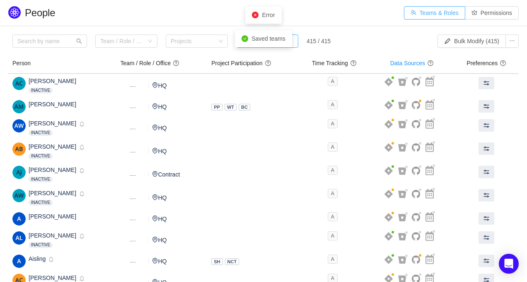
click at [426, 17] on button "Teams & Roles" at bounding box center [434, 12] width 61 height 13
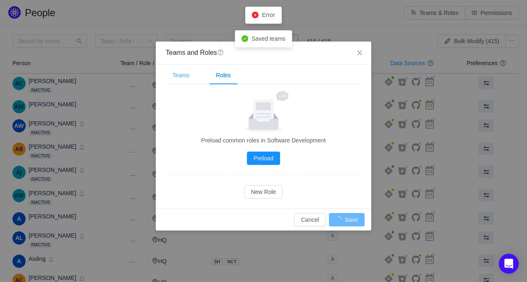
click at [182, 76] on div "Teams" at bounding box center [181, 75] width 30 height 19
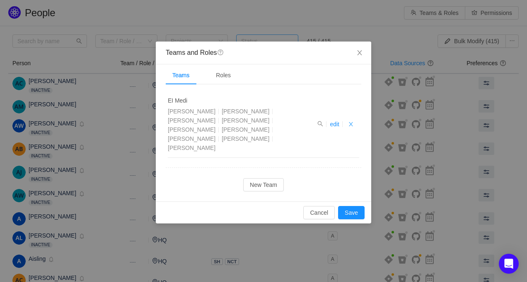
click at [352, 119] on button "button" at bounding box center [351, 124] width 10 height 10
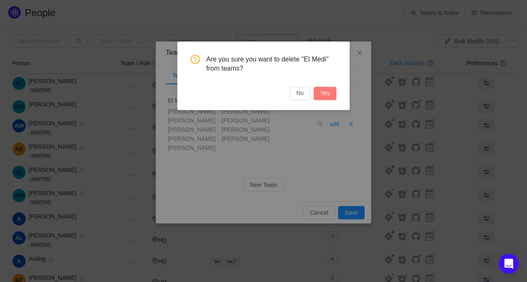
click at [335, 92] on button "Yes" at bounding box center [325, 93] width 23 height 13
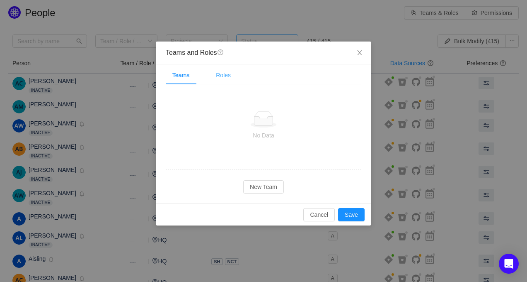
click at [221, 72] on div "Roles" at bounding box center [223, 75] width 28 height 19
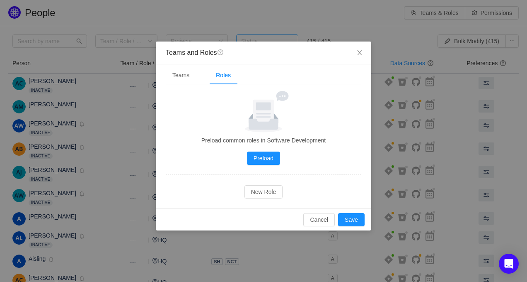
click at [262, 182] on div "Preload common roles in Software Development Preload No Data New Role" at bounding box center [264, 144] width 196 height 107
click at [260, 191] on button "New Role" at bounding box center [264, 191] width 39 height 13
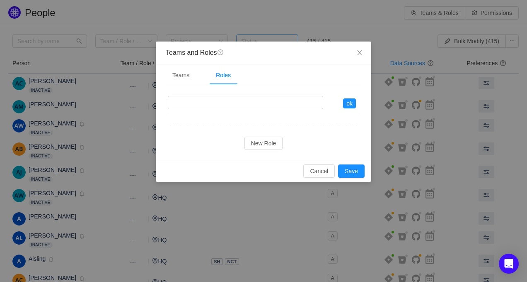
click at [245, 95] on li "ok" at bounding box center [264, 103] width 192 height 25
click at [245, 102] on input "text" at bounding box center [245, 102] width 155 height 13
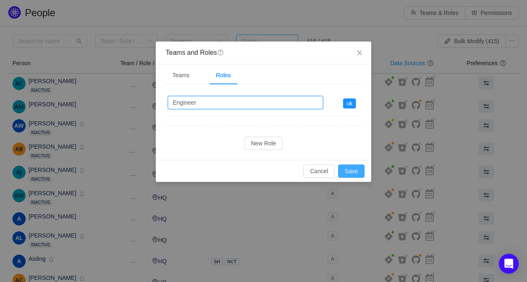
type input "Engineer"
click at [363, 167] on button "Save" at bounding box center [351, 170] width 27 height 13
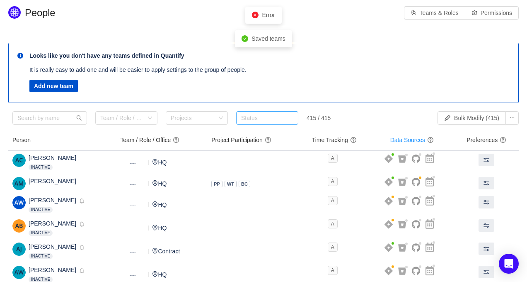
click at [267, 17] on span "Error" at bounding box center [268, 15] width 13 height 7
click at [427, 17] on button "Teams & Roles" at bounding box center [434, 12] width 61 height 13
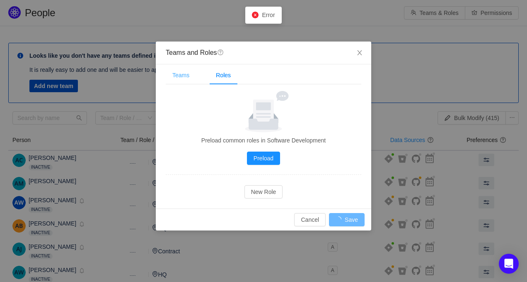
click at [181, 82] on div "Teams" at bounding box center [181, 75] width 30 height 19
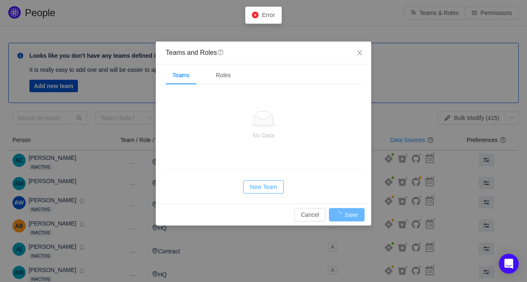
click at [263, 187] on button "New Team" at bounding box center [263, 186] width 41 height 13
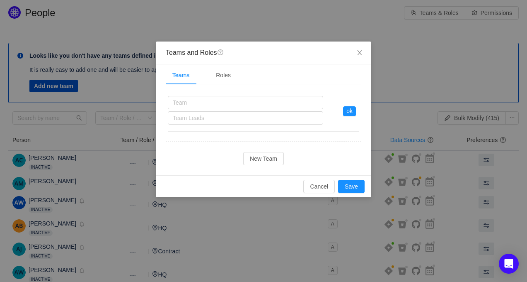
click at [289, 110] on h4 "Team Leads" at bounding box center [245, 110] width 155 height 29
click at [287, 101] on input "text" at bounding box center [245, 102] width 155 height 13
type input "e"
type input "EI Medi"
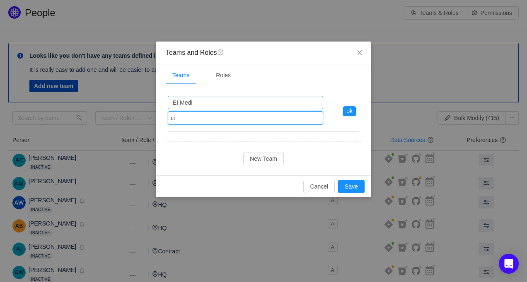
type input "cil"
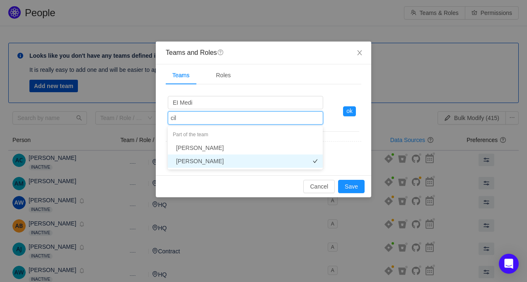
click at [259, 158] on li "Cillian Moloney" at bounding box center [245, 160] width 155 height 13
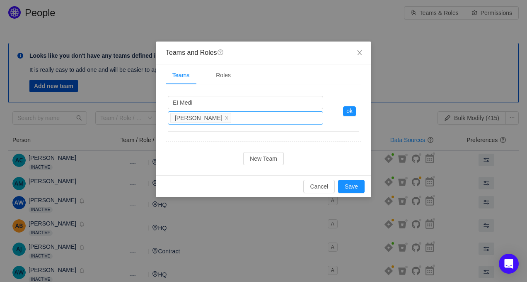
click at [260, 123] on div "Team Leads Cillian Moloney" at bounding box center [244, 118] width 148 height 12
type input "aoife"
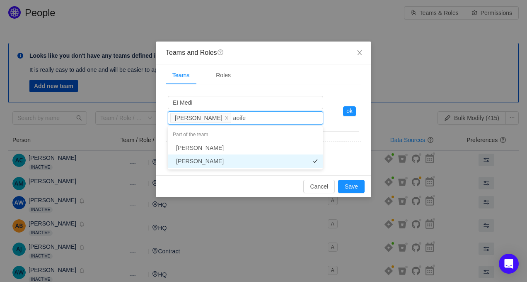
click at [244, 164] on li "Aoife Hannigan" at bounding box center [245, 160] width 155 height 13
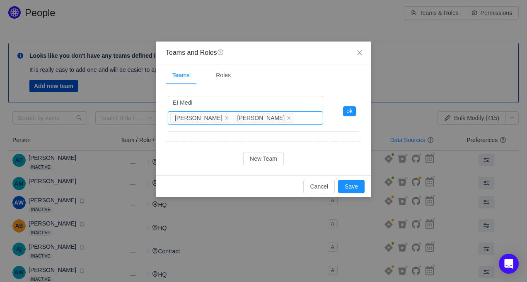
click at [290, 118] on div "Team Leads Cillian Moloney Aoife Hannigan" at bounding box center [244, 118] width 148 height 12
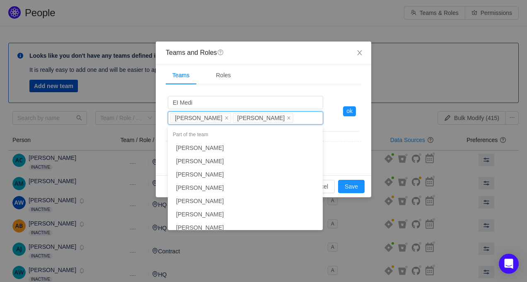
scroll to position [270, 0]
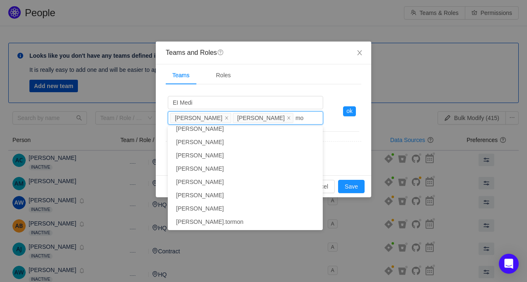
type input "mor"
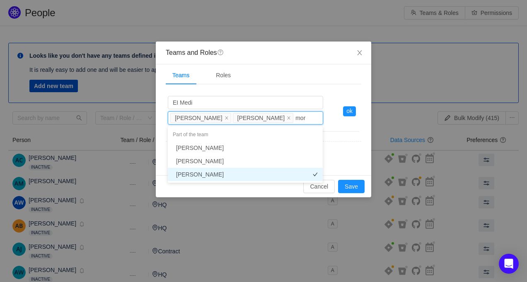
click at [248, 175] on li "Moriah Fiebiger" at bounding box center [245, 174] width 155 height 13
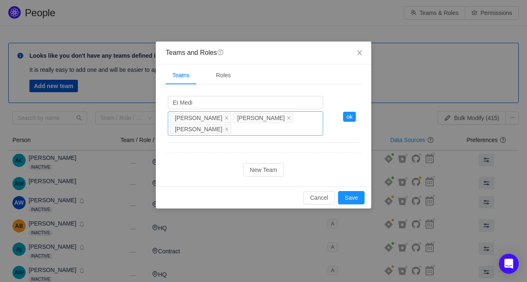
click at [243, 127] on div "Team Leads Cillian Moloney Aoife Hannigan Moriah Fiebiger" at bounding box center [245, 123] width 155 height 24
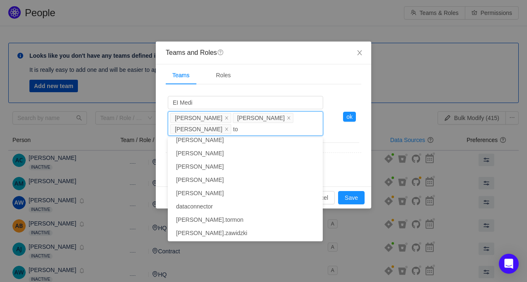
type input "tom"
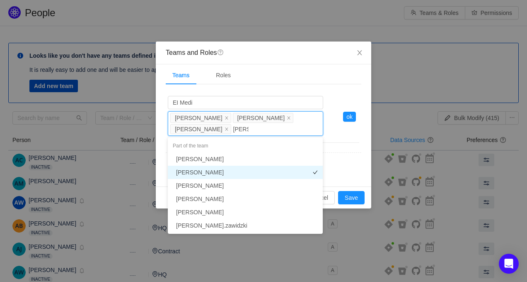
click at [220, 169] on li "Tomasz Łukasz" at bounding box center [245, 171] width 155 height 13
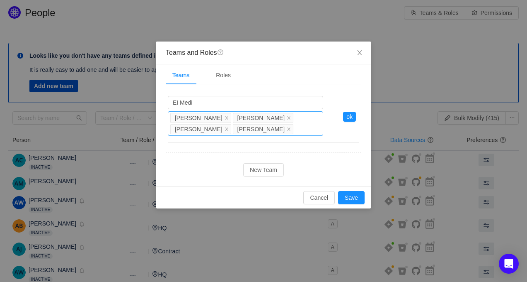
click at [293, 131] on div "Team Leads Cillian Moloney Aoife Hannigan Moriah Fiebiger Tomasz Łukasz" at bounding box center [245, 123] width 155 height 24
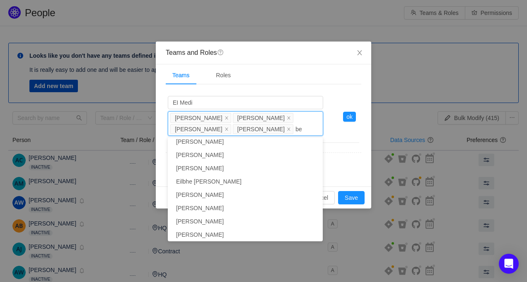
type input "ben"
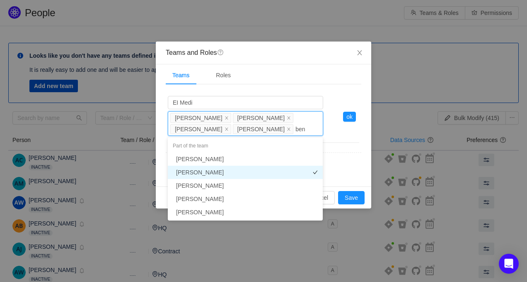
click at [266, 172] on li "Ben Samuels" at bounding box center [245, 171] width 155 height 13
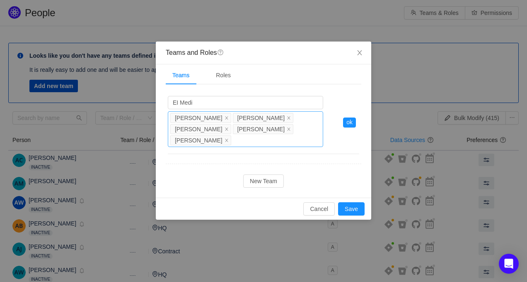
click at [263, 139] on div "Team Leads Cillian Moloney Aoife Hannigan Moriah Fiebiger Tomasz Łukasz Ben Sam…" at bounding box center [245, 129] width 155 height 36
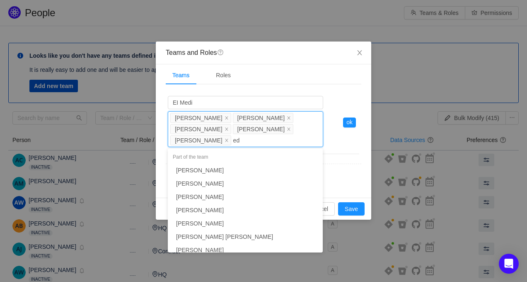
type input "edy"
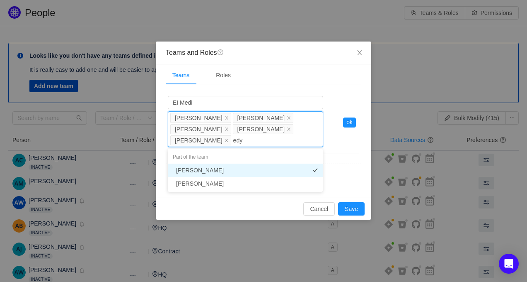
click at [255, 164] on li "Edyta Laveryd" at bounding box center [245, 169] width 155 height 13
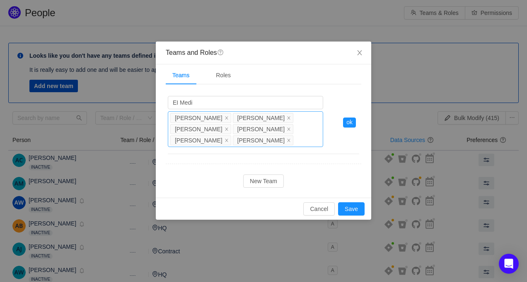
click at [286, 141] on div "Team Leads Cillian Moloney Aoife Hannigan Moriah Fiebiger Tomasz Łukasz Ben Sam…" at bounding box center [245, 129] width 155 height 36
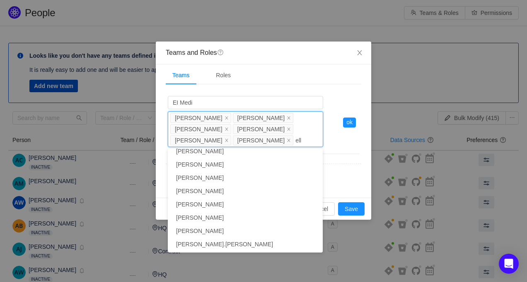
type input "ella"
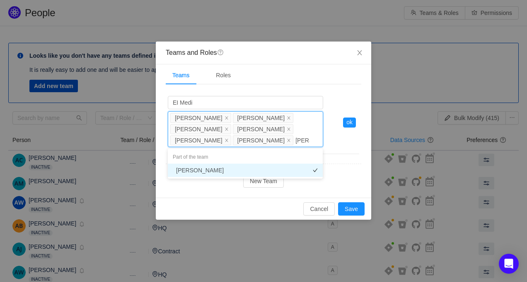
click at [267, 166] on li "Ella McLoughlin" at bounding box center [245, 169] width 155 height 13
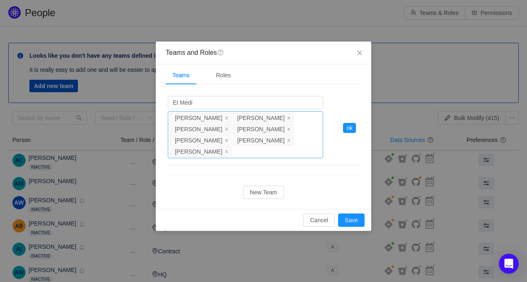
click at [261, 148] on div "Team Leads Cillian Moloney Aoife Hannigan Moriah Fiebiger Tomasz Łukasz Ben Sam…" at bounding box center [245, 134] width 155 height 47
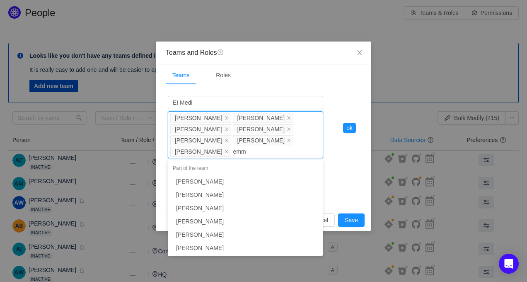
type input "emma"
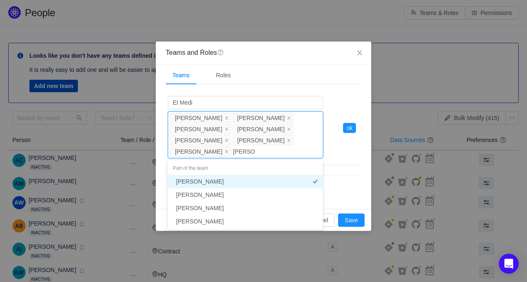
click at [236, 177] on li "Emma O'Brien" at bounding box center [245, 181] width 155 height 13
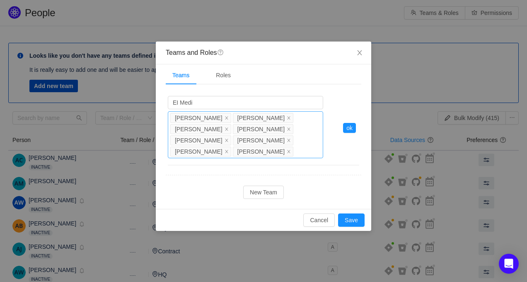
click at [294, 150] on div "Team Leads Cillian Moloney Aoife Hannigan Moriah Fiebiger Tomasz Łukasz Ben Sam…" at bounding box center [245, 134] width 155 height 47
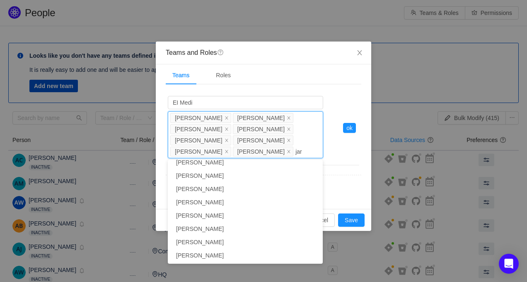
type input "jare"
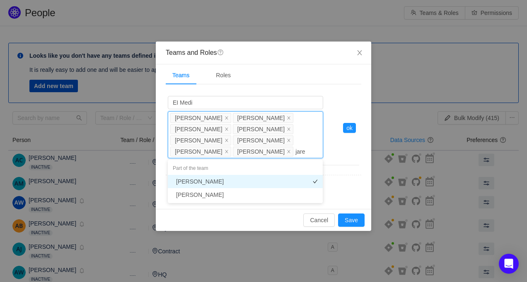
click at [279, 180] on li "Jared Carpenter" at bounding box center [245, 181] width 155 height 13
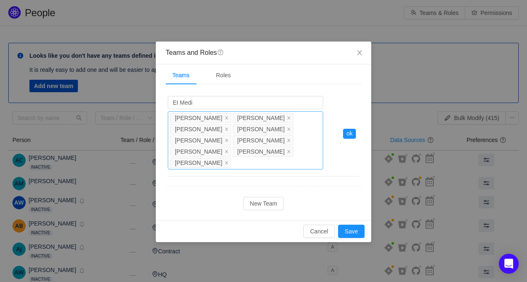
click at [268, 164] on div "Team Leads Cillian Moloney Aoife Hannigan Moriah Fiebiger Tomasz Łukasz Ben Sam…" at bounding box center [245, 140] width 155 height 58
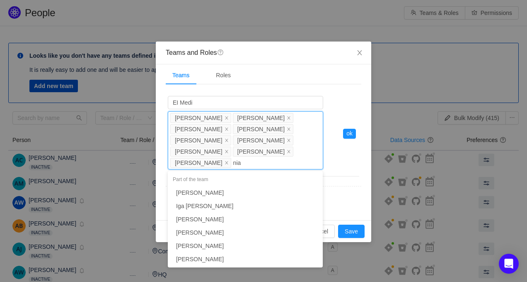
type input "niam"
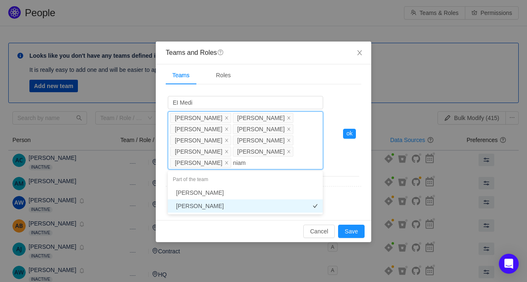
click at [254, 203] on li "Niamh McInerney" at bounding box center [245, 205] width 155 height 13
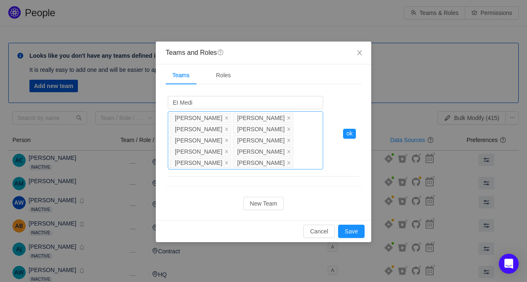
click at [299, 165] on div "Team Leads Cillian Moloney Aoife Hannigan Moriah Fiebiger Tomasz Łukasz Ben Sam…" at bounding box center [245, 140] width 155 height 58
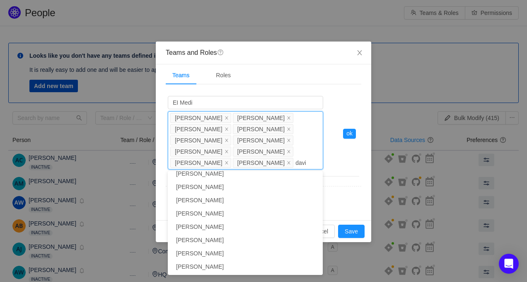
type input "david"
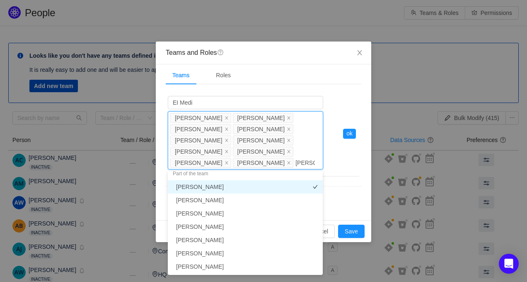
click at [279, 187] on li "David McNamara" at bounding box center [245, 186] width 155 height 13
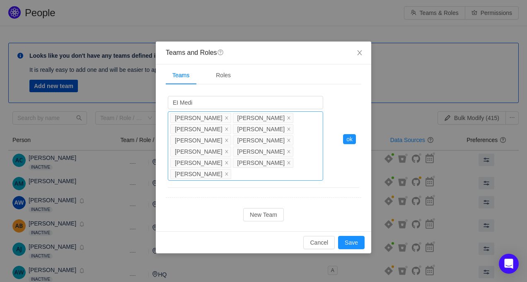
click at [276, 173] on div "Team Leads Cillian Moloney Aoife Hannigan Moriah Fiebiger Tomasz Łukasz Ben Sam…" at bounding box center [245, 145] width 155 height 69
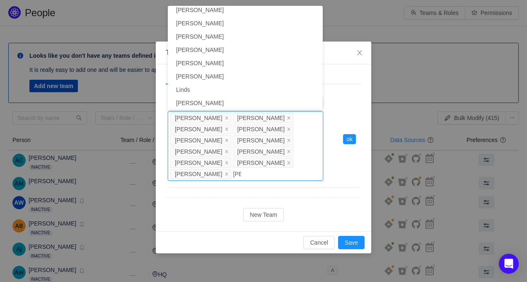
type input "linds"
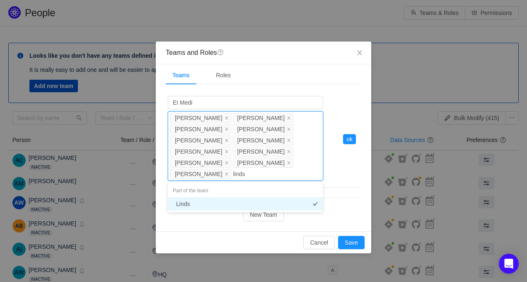
click at [239, 201] on li "Linds" at bounding box center [245, 203] width 155 height 13
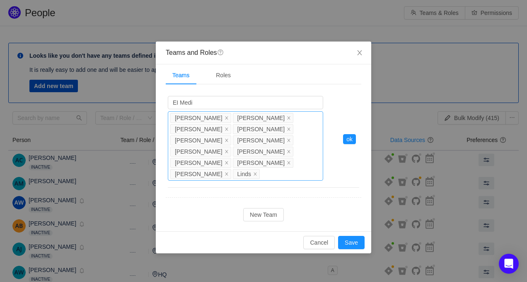
click at [274, 179] on div "Team Leads Cillian Moloney Aoife Hannigan Moriah Fiebiger Tomasz Łukasz Ben Sam…" at bounding box center [245, 145] width 155 height 69
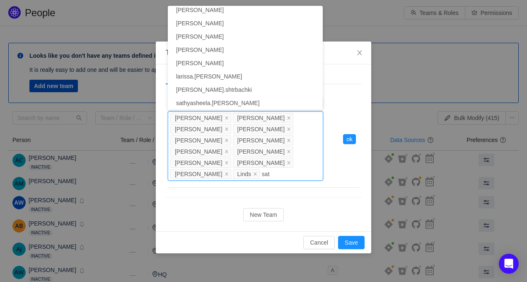
type input "sath"
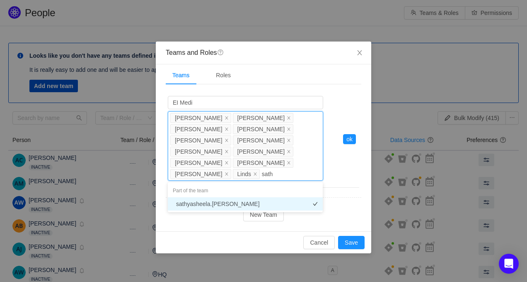
click at [262, 201] on li "sathyasheela.sakthivel" at bounding box center [245, 203] width 155 height 13
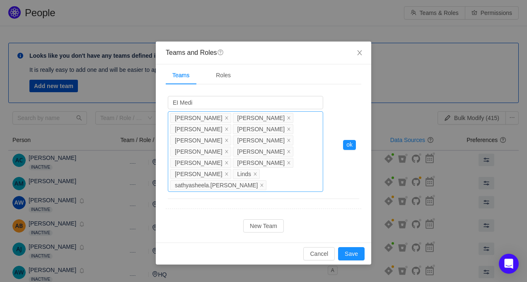
click at [279, 186] on div "Team Leads Cillian Moloney Aoife Hannigan Moriah Fiebiger Tomasz Łukasz Ben Sam…" at bounding box center [245, 151] width 155 height 80
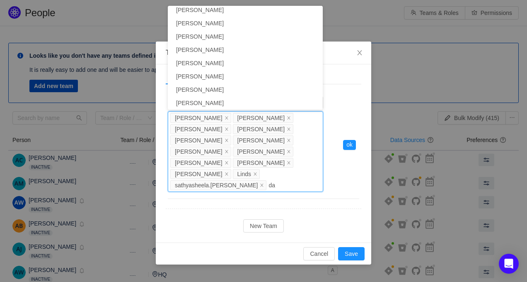
type input "dam"
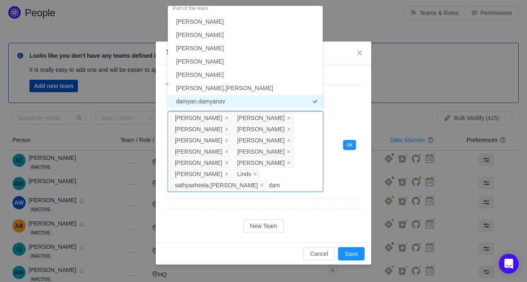
click at [271, 102] on li "damyan.damyanov" at bounding box center [245, 101] width 155 height 13
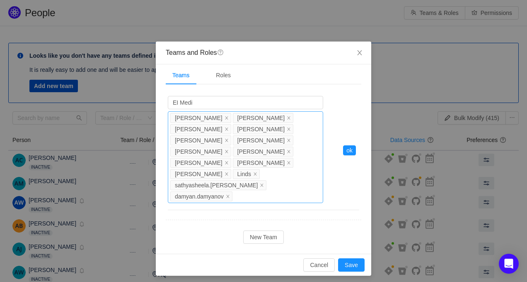
click at [317, 181] on div "Team Leads Cillian Moloney Aoife Hannigan Moriah Fiebiger Tomasz Łukasz Ben Sam…" at bounding box center [245, 157] width 155 height 92
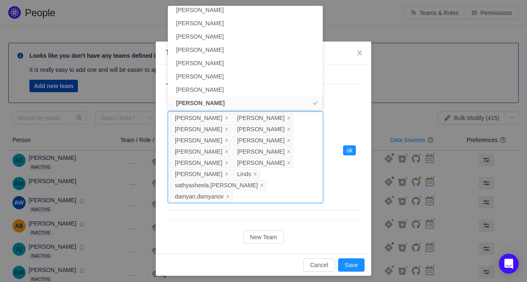
type input "d"
type input "szy"
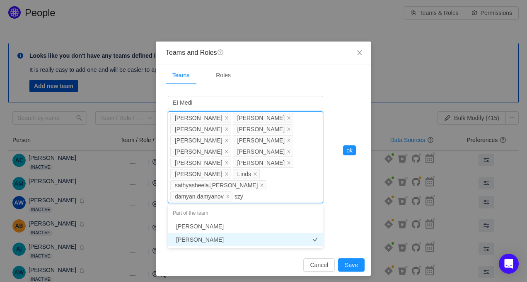
click at [262, 236] on li "[PERSON_NAME]" at bounding box center [245, 239] width 155 height 13
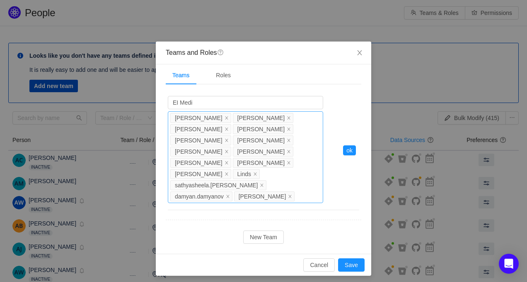
click at [278, 193] on div "Team Leads Cillian Moloney Aoife Hannigan Moriah Fiebiger Tomasz Łukasz Ben Sam…" at bounding box center [245, 157] width 155 height 92
type input "p"
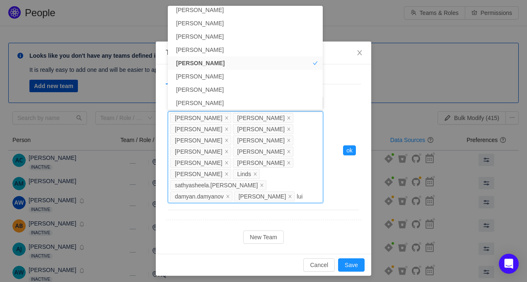
type input "luis"
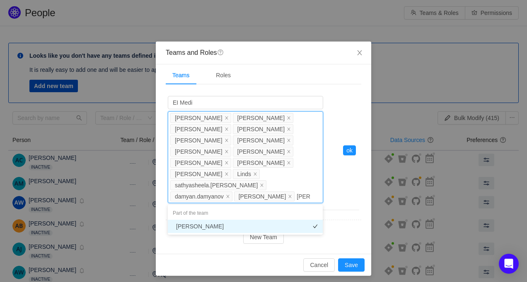
click at [249, 227] on li "Luis Lorente" at bounding box center [245, 225] width 155 height 13
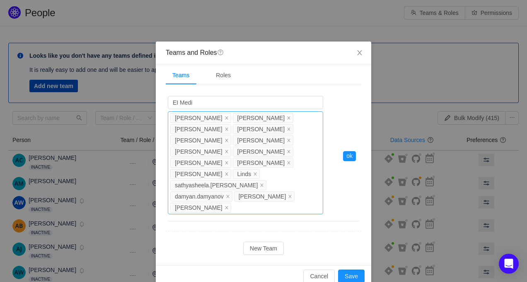
click at [290, 199] on div "Team Leads Cillian Moloney Aoife Hannigan Moriah Fiebiger Tomasz Łukasz Ben Sam…" at bounding box center [245, 162] width 155 height 103
type input "melin"
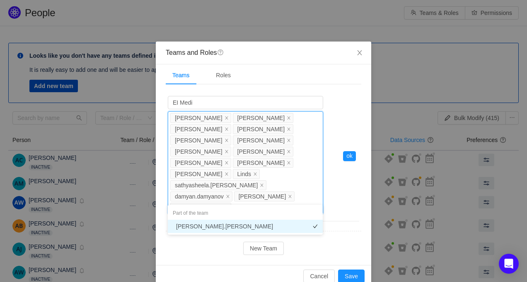
click at [267, 223] on li "melinda.zhang" at bounding box center [245, 225] width 155 height 13
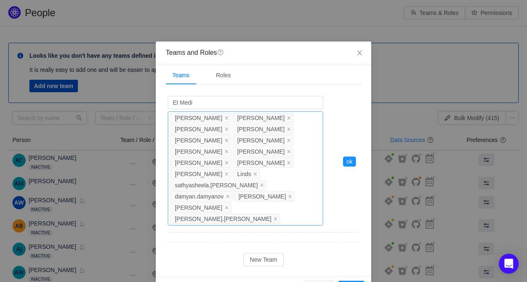
click at [275, 209] on div "Team Leads Cillian Moloney Aoife Hannigan Moriah Fiebiger Tomasz Łukasz Ben Sam…" at bounding box center [245, 168] width 155 height 114
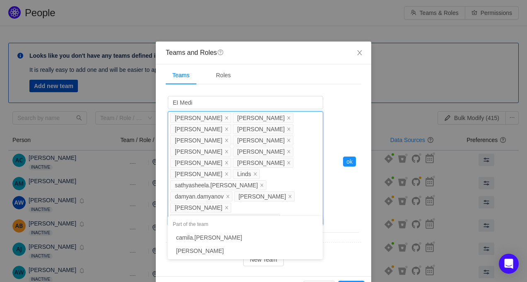
type input "camil"
click at [248, 233] on li "camila.fernandes" at bounding box center [245, 237] width 155 height 13
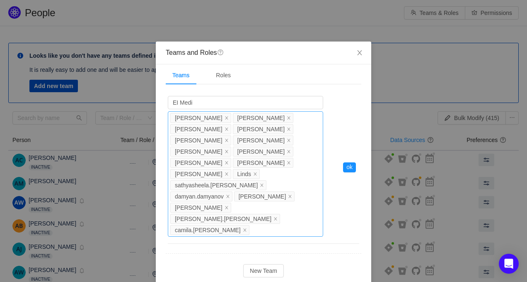
click at [294, 207] on div "Team Leads Cillian Moloney Aoife Hannigan Moriah Fiebiger Tomasz Łukasz Ben Sam…" at bounding box center [245, 173] width 155 height 125
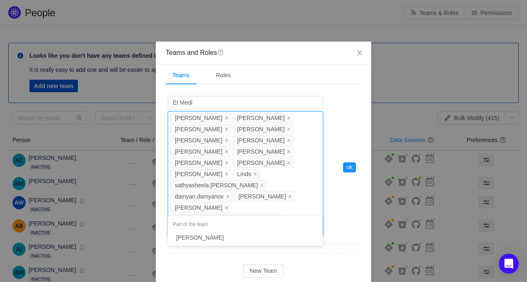
type input "kohi"
click at [272, 233] on li "Kohil Namdeo" at bounding box center [245, 237] width 155 height 13
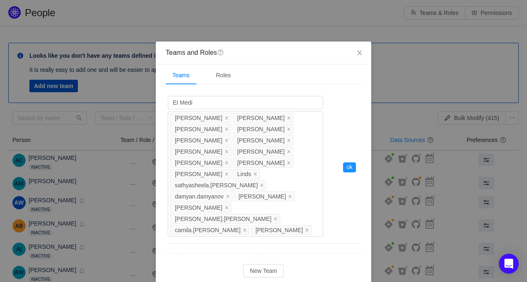
scroll to position [26, 0]
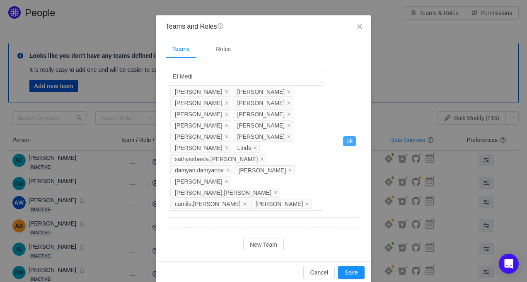
click at [354, 136] on button "ok" at bounding box center [349, 141] width 13 height 10
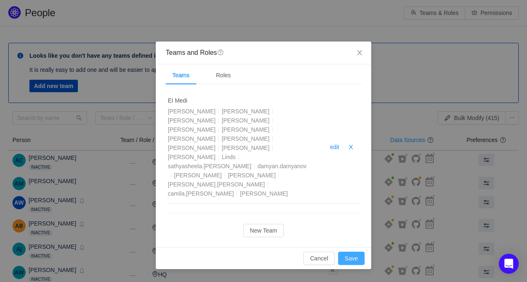
click at [356, 251] on button "Save" at bounding box center [351, 257] width 27 height 13
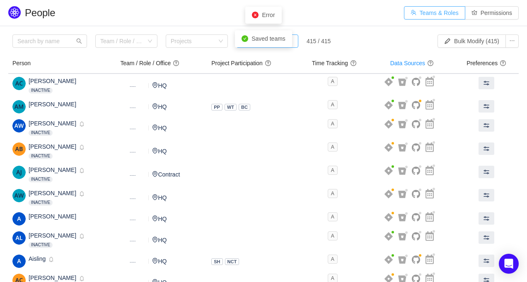
click at [445, 7] on button "Teams & Roles" at bounding box center [434, 12] width 61 height 13
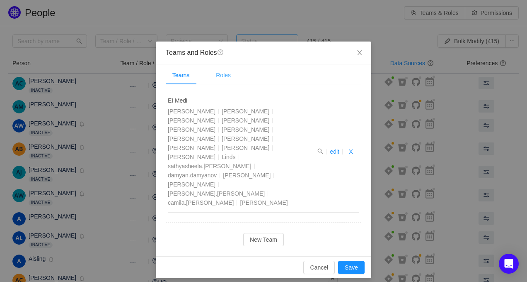
click at [232, 75] on div "Roles" at bounding box center [223, 75] width 28 height 19
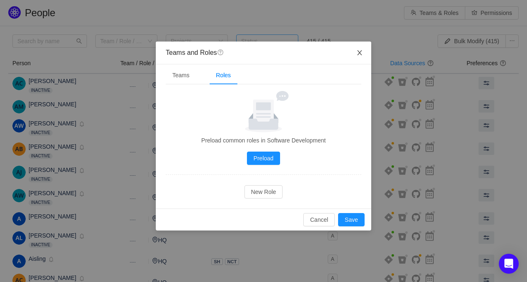
click at [362, 56] on icon "icon: close" at bounding box center [360, 52] width 7 height 7
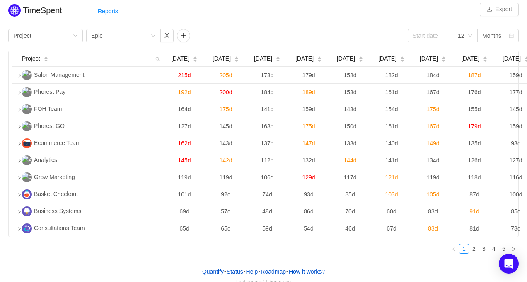
click at [62, 26] on div "TimeSpent Export Reports Group by Project Group by Epic 12 Months Project [DATE…" at bounding box center [263, 131] width 527 height 258
click at [62, 32] on div "Group by Project" at bounding box center [42, 35] width 59 height 12
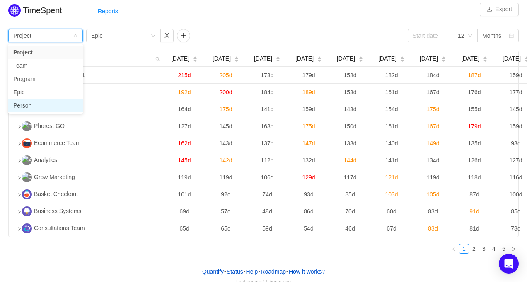
click at [53, 105] on li "Person" at bounding box center [45, 105] width 75 height 13
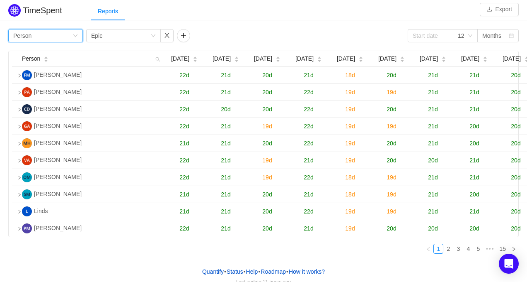
click at [68, 36] on div "Group by Person" at bounding box center [42, 35] width 59 height 12
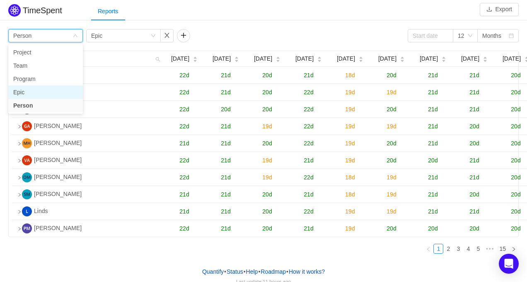
click at [43, 92] on li "Epic" at bounding box center [45, 91] width 75 height 13
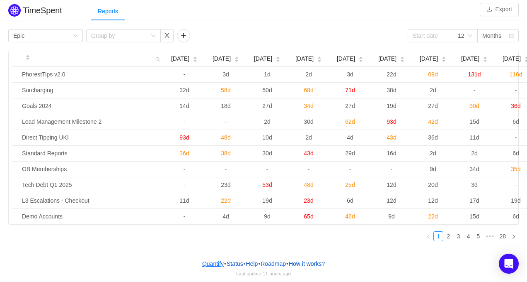
scroll to position [4, 0]
click at [435, 31] on input at bounding box center [431, 35] width 46 height 13
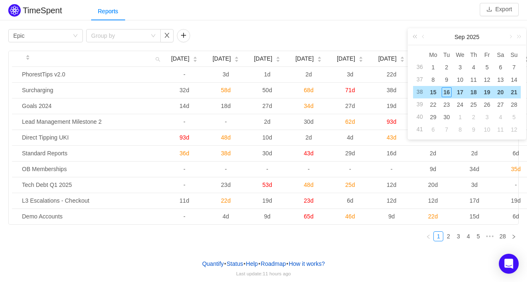
click at [419, 29] on link at bounding box center [416, 37] width 11 height 17
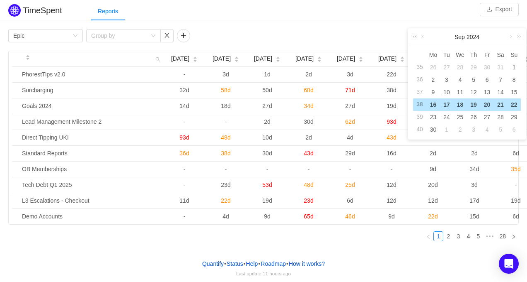
click at [419, 29] on link at bounding box center [416, 37] width 11 height 17
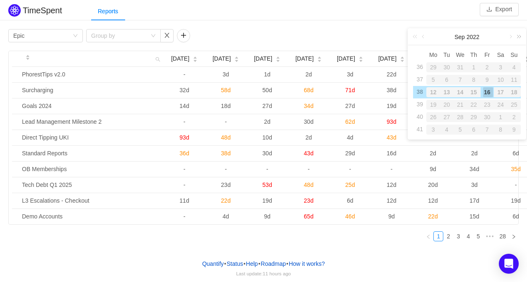
click at [519, 29] on link at bounding box center [517, 37] width 11 height 17
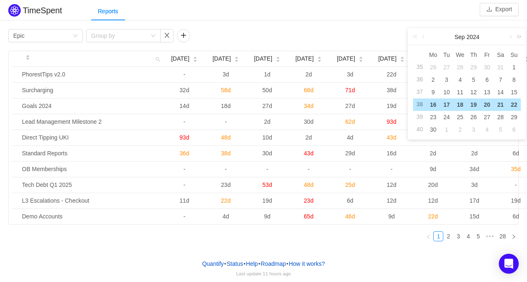
click at [517, 34] on link at bounding box center [517, 37] width 11 height 17
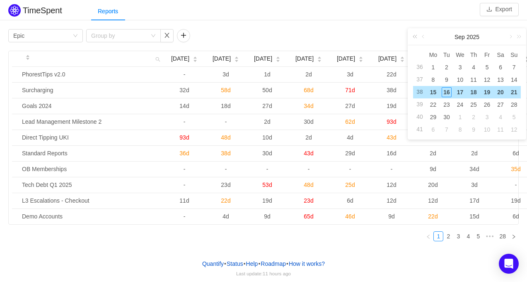
click at [412, 35] on link at bounding box center [416, 37] width 11 height 17
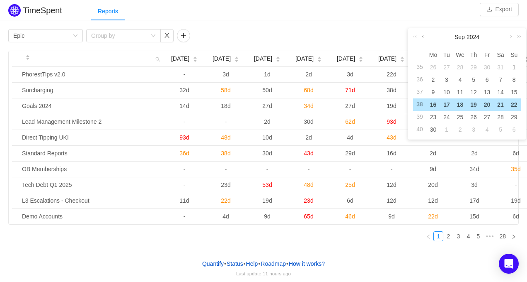
click at [425, 32] on link at bounding box center [423, 37] width 7 height 17
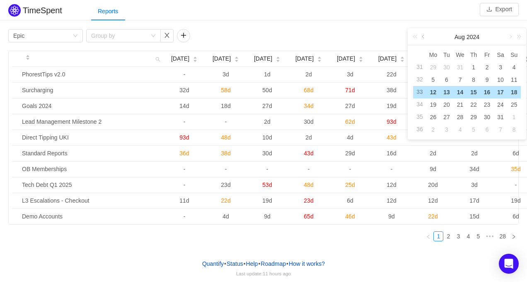
click at [425, 32] on link at bounding box center [423, 37] width 7 height 17
click at [435, 62] on div "1" at bounding box center [433, 67] width 10 height 10
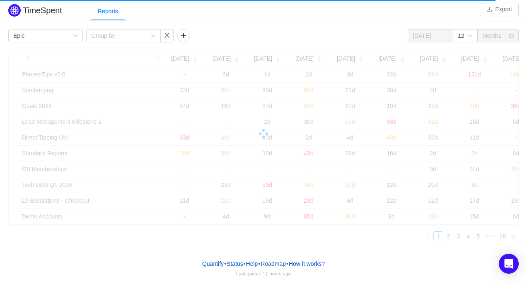
click at [446, 33] on span at bounding box center [446, 36] width 6 height 6
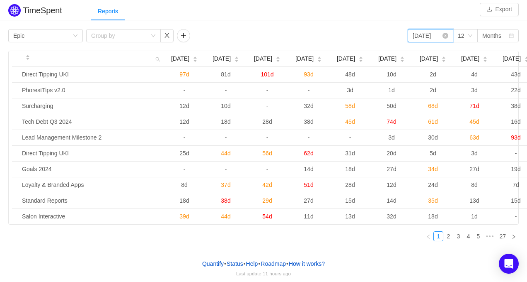
click at [431, 32] on input "[DATE]" at bounding box center [431, 35] width 46 height 13
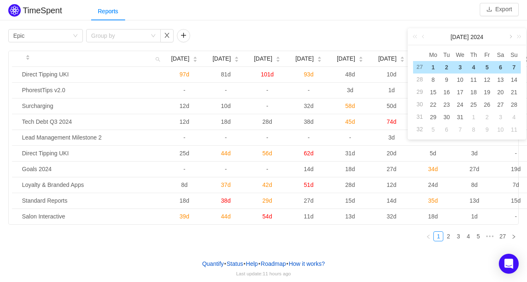
click at [510, 32] on link at bounding box center [510, 37] width 7 height 17
click at [485, 62] on div "1" at bounding box center [488, 67] width 10 height 10
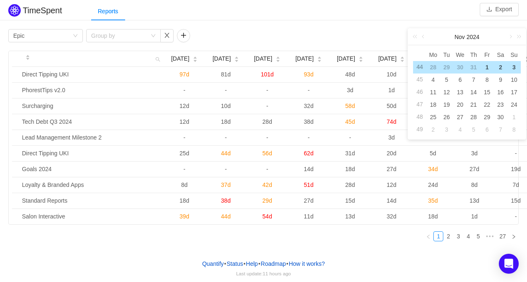
type input "[DATE]"
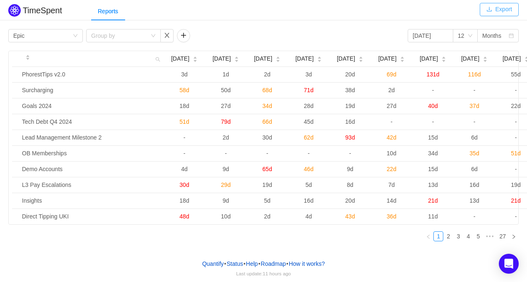
click at [491, 3] on button "Export" at bounding box center [499, 9] width 39 height 13
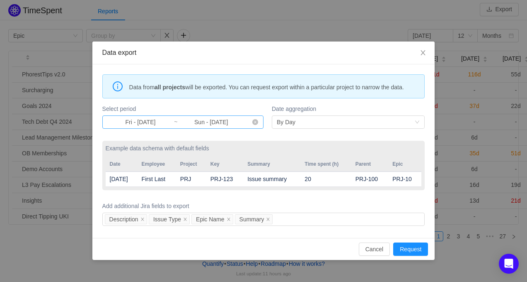
click at [146, 126] on input "Fri - [DATE]" at bounding box center [140, 121] width 67 height 9
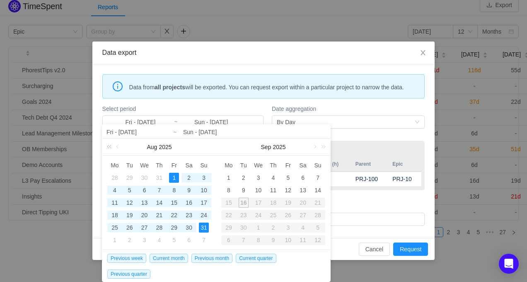
click at [106, 147] on link at bounding box center [110, 146] width 11 height 17
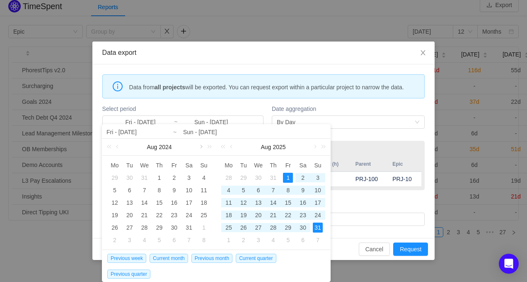
click at [199, 146] on link at bounding box center [200, 146] width 7 height 17
click at [169, 176] on div "1" at bounding box center [174, 177] width 10 height 10
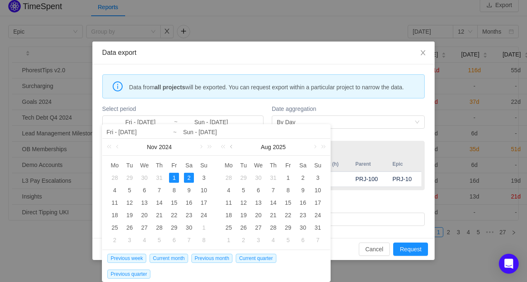
click at [233, 147] on link at bounding box center [231, 146] width 7 height 17
click at [311, 148] on link at bounding box center [314, 146] width 7 height 17
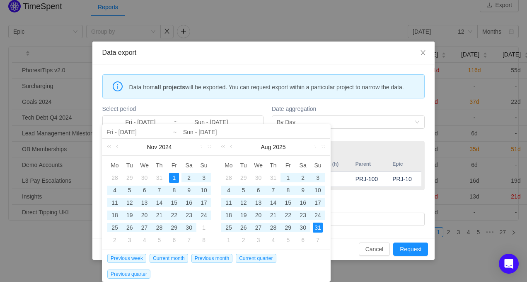
click at [316, 227] on div "31" at bounding box center [318, 227] width 10 height 10
type input "Fri - [DATE]"
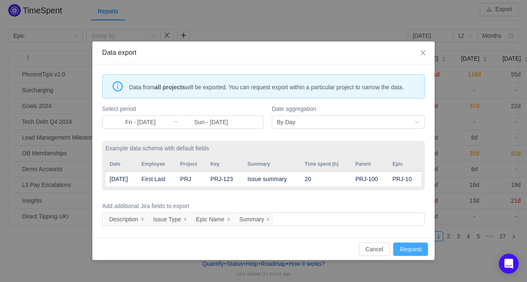
click at [412, 255] on button "Request" at bounding box center [410, 248] width 35 height 13
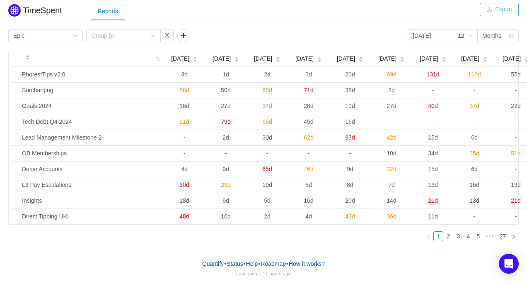
scroll to position [3, 0]
